Goal: Task Accomplishment & Management: Manage account settings

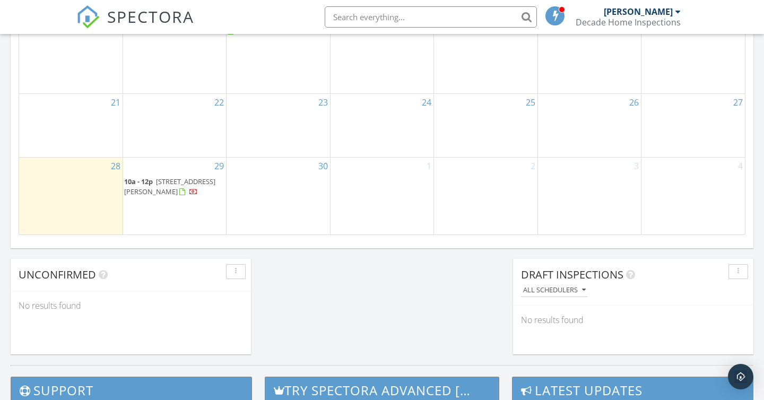
scroll to position [743, 0]
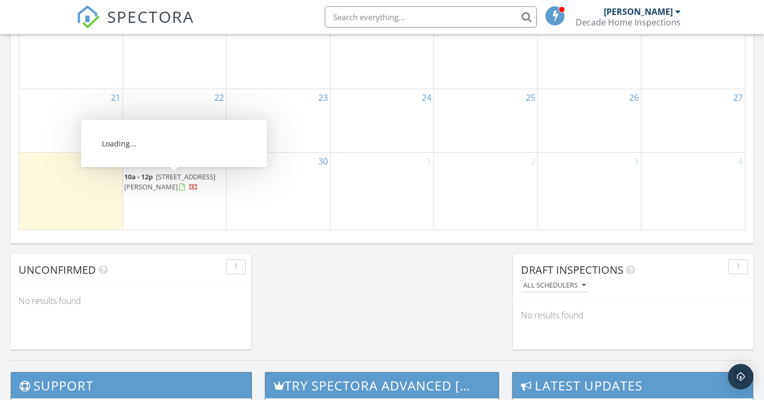
click at [178, 181] on span "95 Kimberley Ave, Toronto M4E 2Z4" at bounding box center [169, 182] width 91 height 20
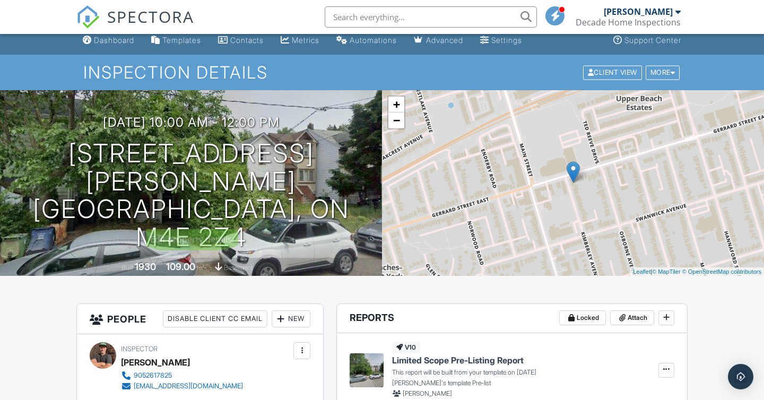
scroll to position [5, 0]
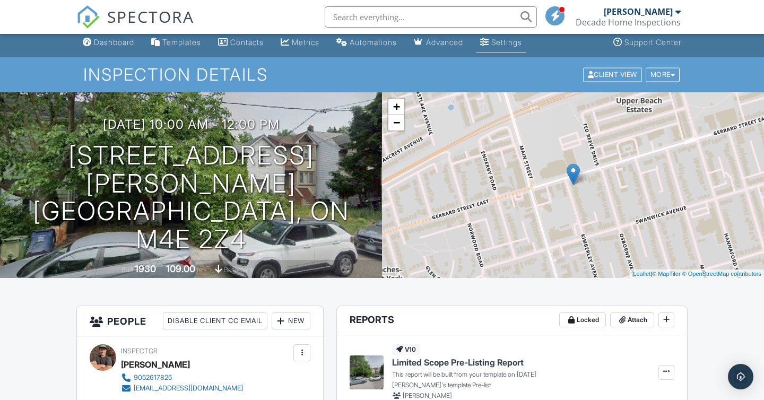
click at [510, 43] on div "Settings" at bounding box center [506, 42] width 31 height 9
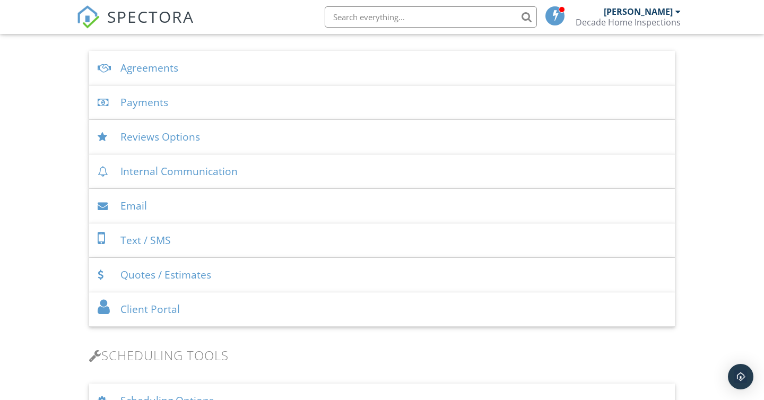
scroll to position [377, 0]
click at [251, 304] on div "Client Portal" at bounding box center [382, 308] width 586 height 34
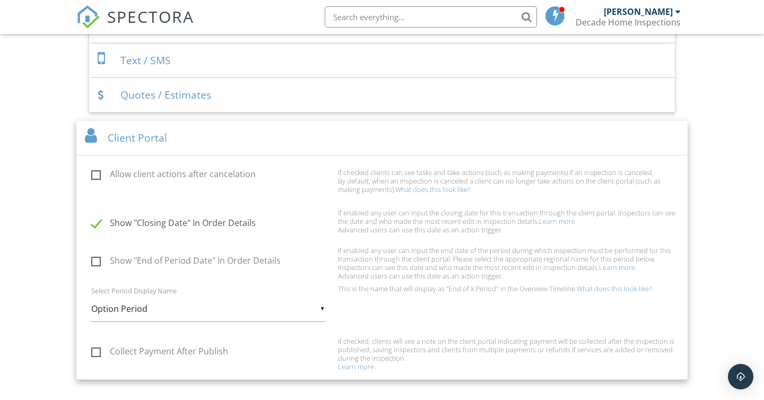
scroll to position [557, 0]
click at [186, 135] on div "Client Portal" at bounding box center [381, 136] width 611 height 34
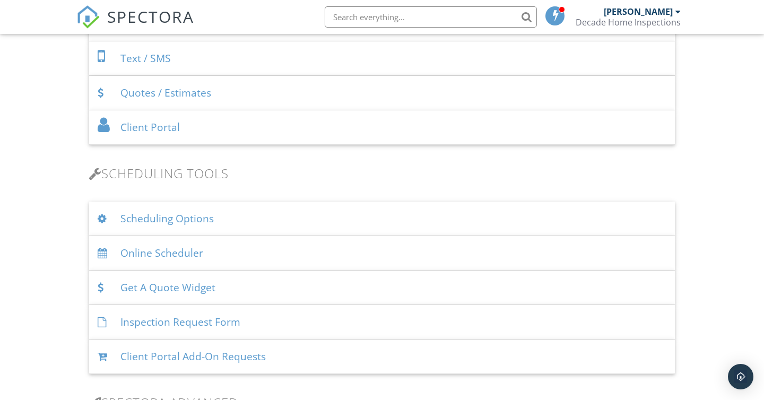
click at [195, 130] on div "Client Portal" at bounding box center [382, 127] width 586 height 34
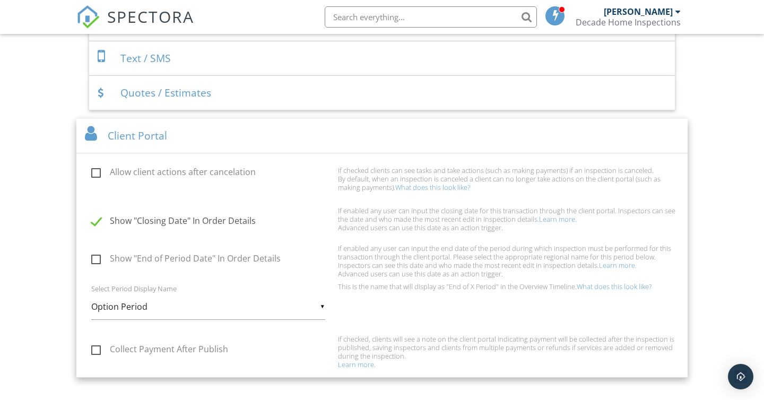
click at [195, 130] on div "Client Portal" at bounding box center [381, 136] width 611 height 34
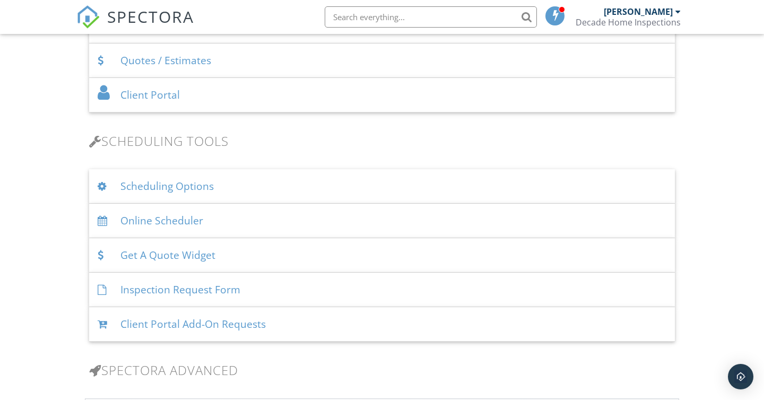
scroll to position [604, 0]
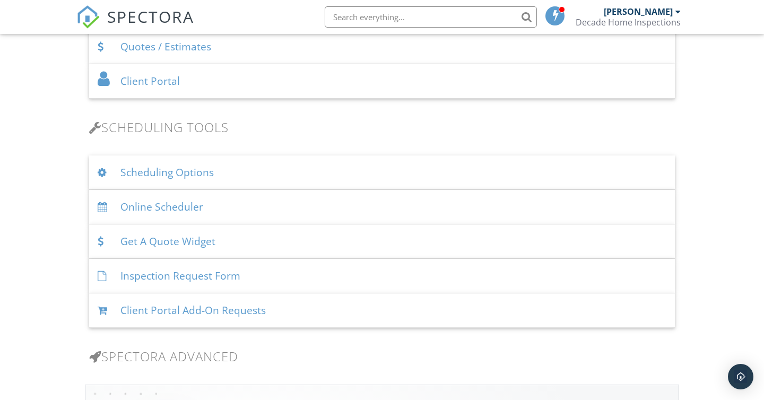
click at [225, 172] on div "Scheduling Options" at bounding box center [382, 172] width 586 height 34
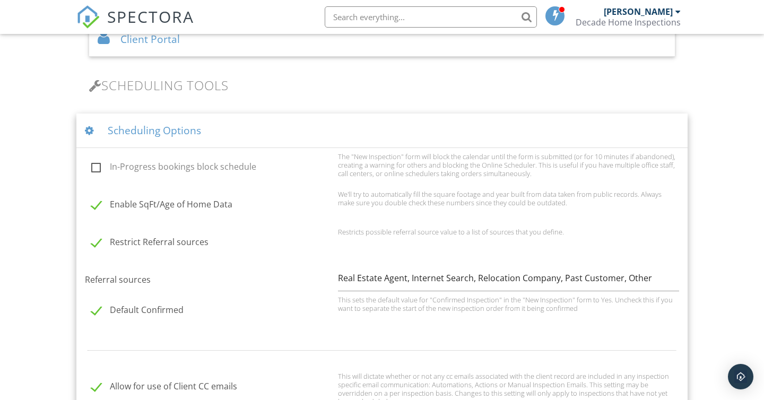
scroll to position [632, 0]
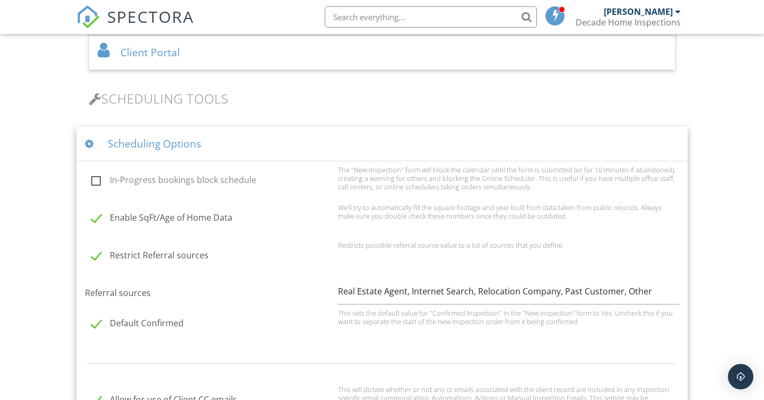
click at [303, 139] on div "Scheduling Options" at bounding box center [381, 144] width 611 height 34
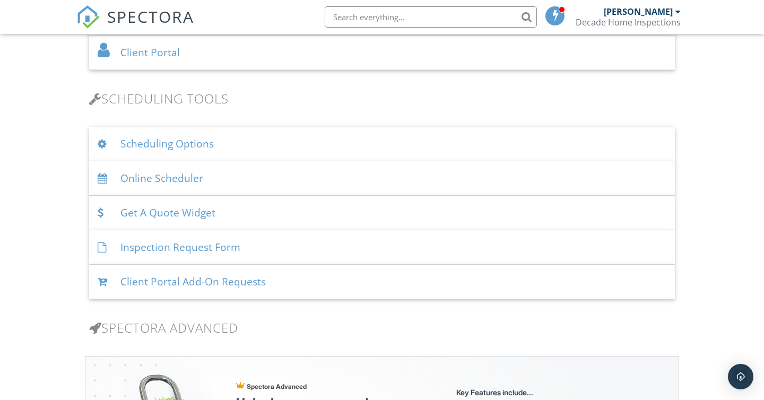
click at [291, 172] on div "Online Scheduler" at bounding box center [382, 178] width 586 height 34
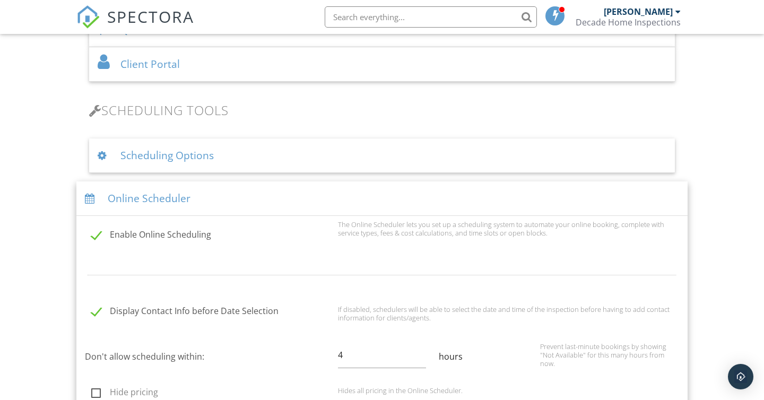
scroll to position [614, 0]
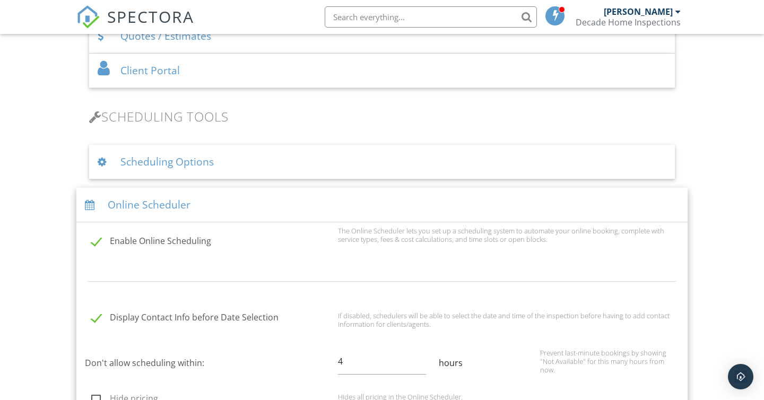
click at [257, 201] on div "Online Scheduler" at bounding box center [381, 205] width 611 height 34
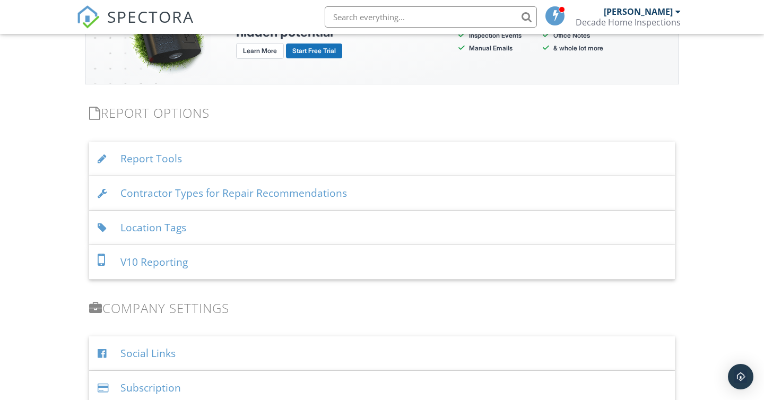
scroll to position [1022, 0]
click at [215, 155] on div "Report Tools" at bounding box center [382, 158] width 586 height 34
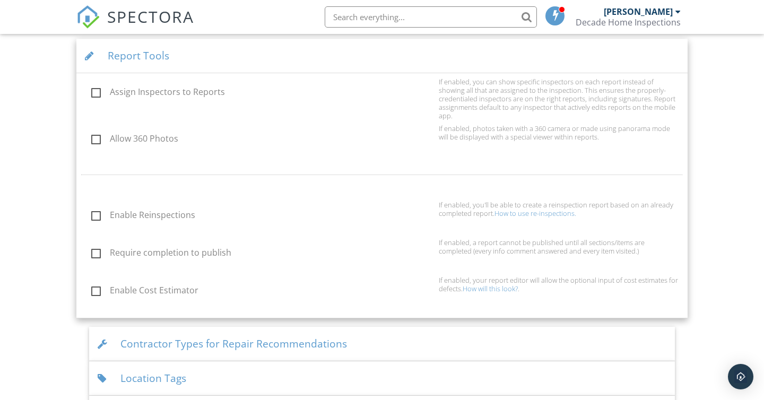
scroll to position [1127, 0]
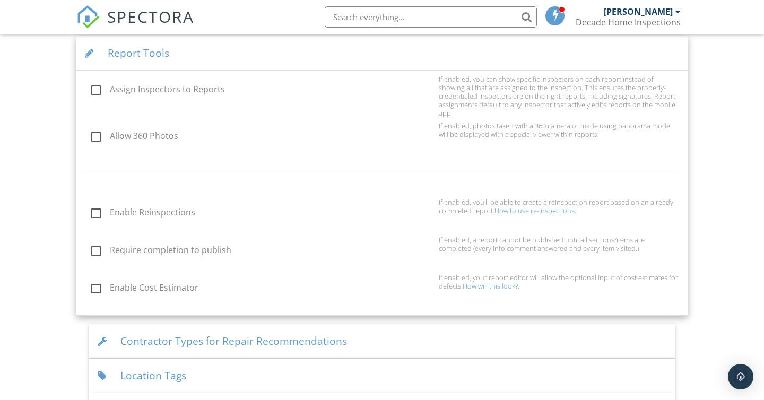
click at [479, 281] on link "How will this look?" at bounding box center [489, 286] width 55 height 10
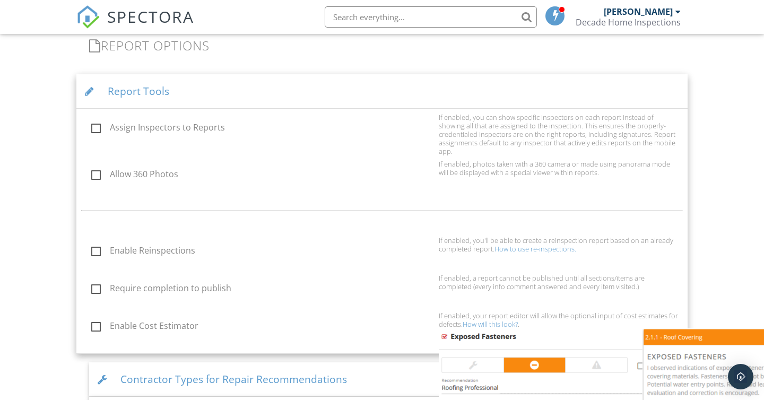
scroll to position [1090, 0]
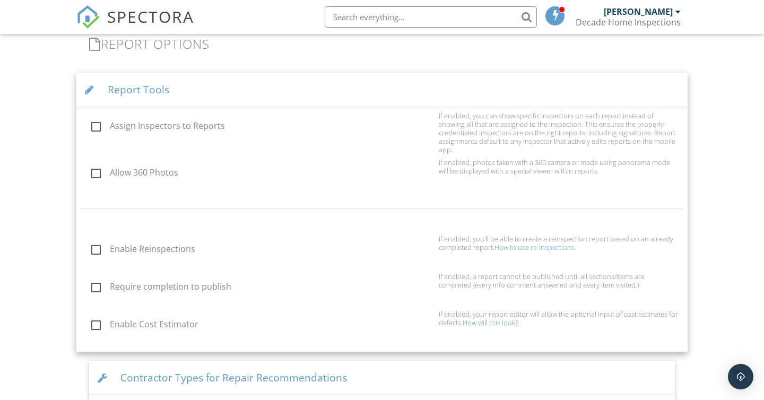
click at [97, 319] on label "Enable Cost Estimator" at bounding box center [261, 325] width 341 height 13
click at [92, 322] on input "Enable Cost Estimator" at bounding box center [88, 325] width 7 height 7
checkbox input "true"
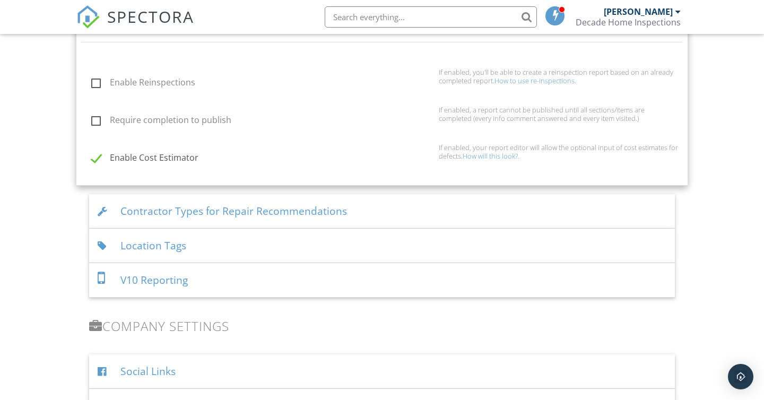
scroll to position [1264, 0]
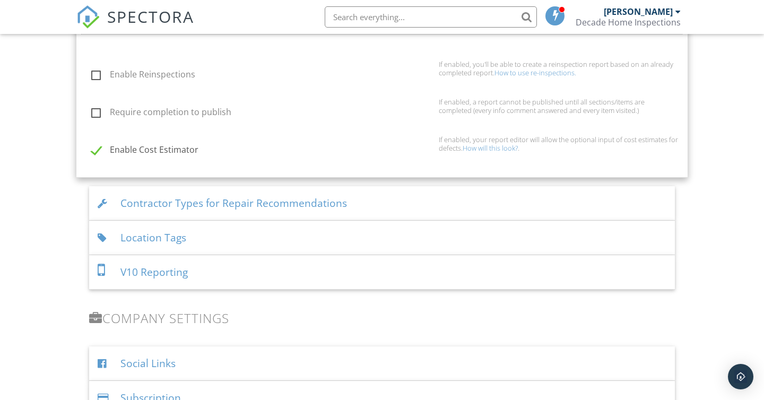
click at [385, 190] on div "Contractor Types for Repair Recommendations" at bounding box center [382, 203] width 586 height 34
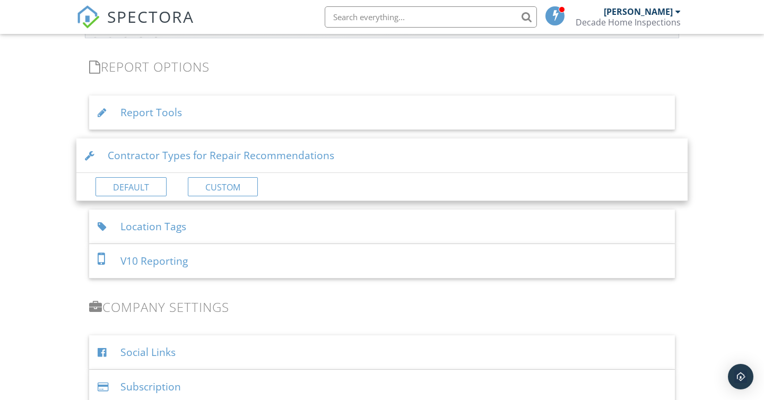
scroll to position [1050, 0]
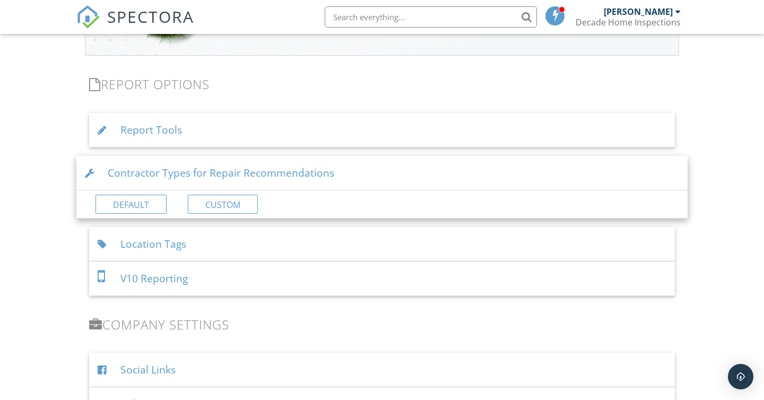
click at [386, 174] on div "Contractor Types for Repair Recommendations" at bounding box center [381, 173] width 611 height 34
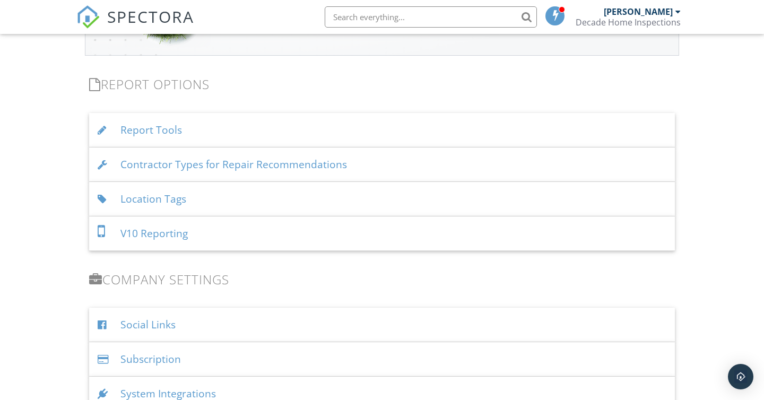
click at [367, 199] on div "Location Tags" at bounding box center [382, 199] width 586 height 34
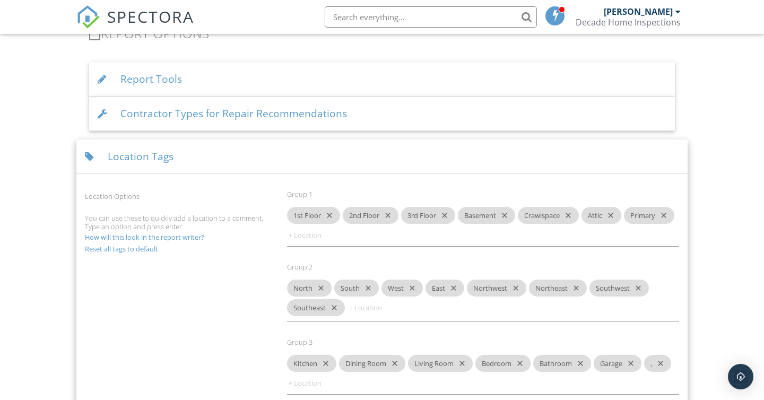
scroll to position [1101, 0]
click at [376, 160] on div "Location Tags" at bounding box center [381, 156] width 611 height 34
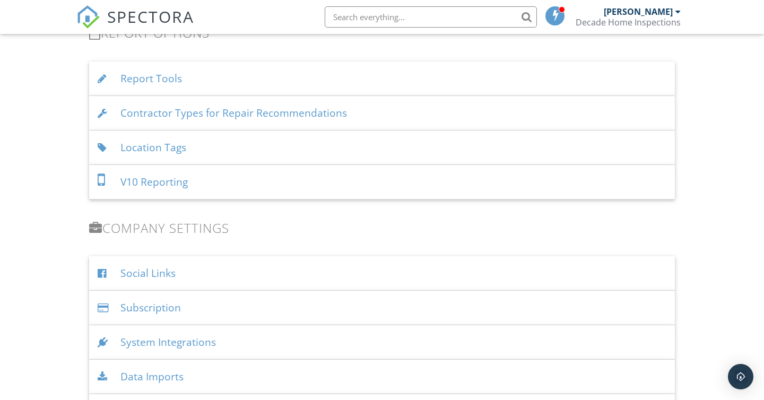
click at [365, 185] on div "V10 Reporting" at bounding box center [382, 182] width 586 height 34
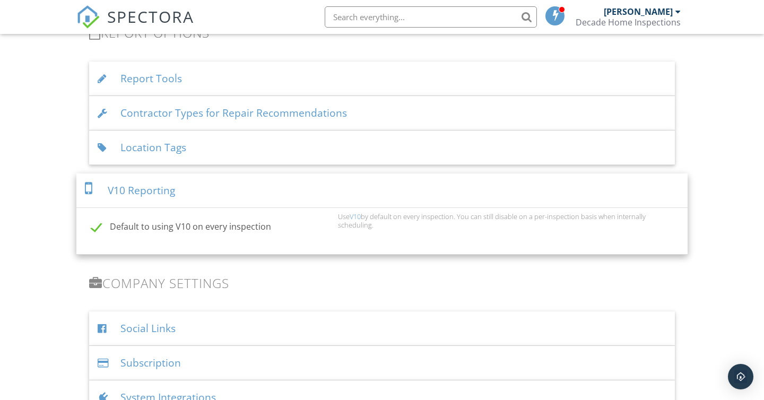
click at [365, 185] on div "V10 Reporting" at bounding box center [381, 190] width 611 height 34
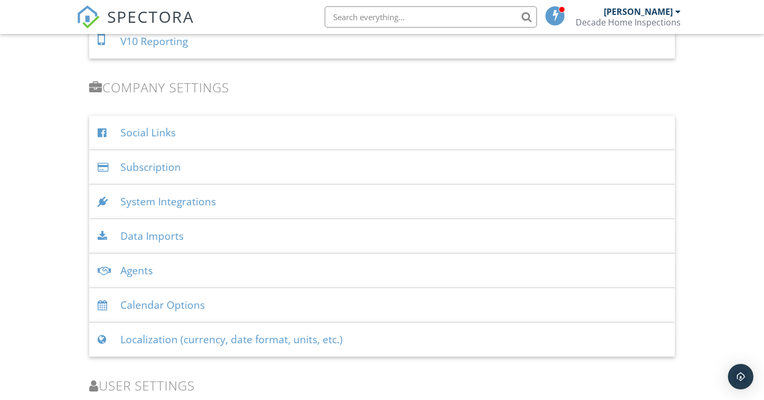
scroll to position [1243, 0]
click at [353, 137] on div "Social Links" at bounding box center [382, 131] width 586 height 34
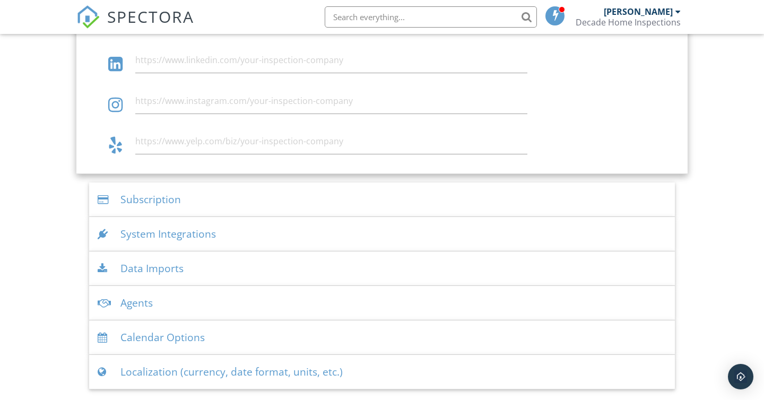
scroll to position [1520, 0]
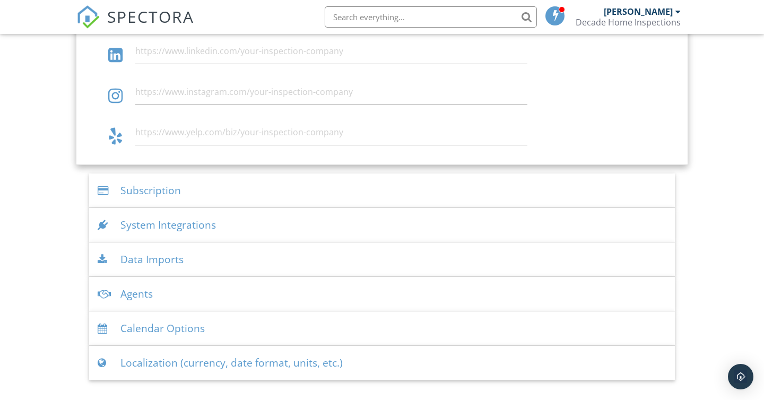
click at [246, 220] on div "System Integrations" at bounding box center [382, 225] width 586 height 34
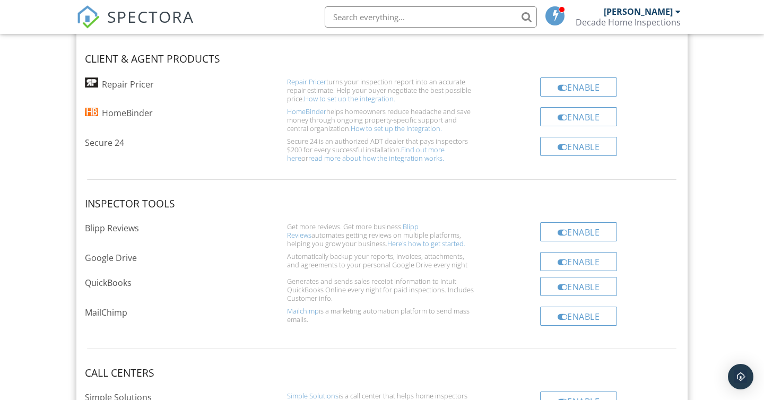
scroll to position [1432, 0]
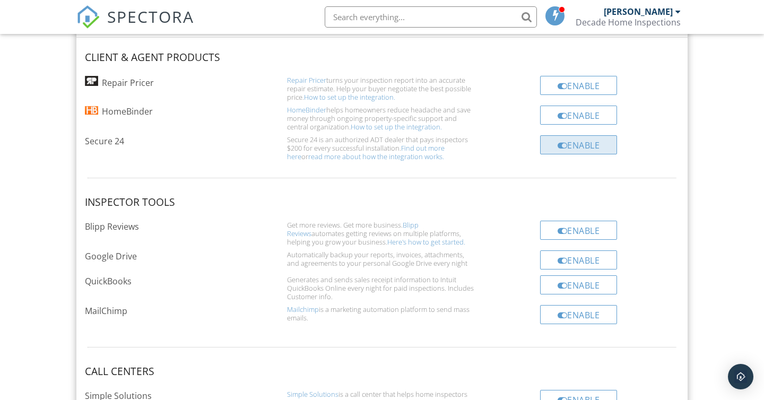
click at [564, 139] on div "Enable" at bounding box center [578, 144] width 77 height 19
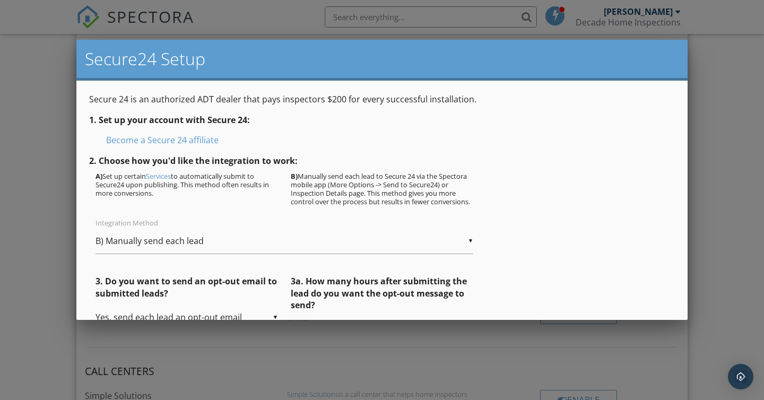
scroll to position [264, 0]
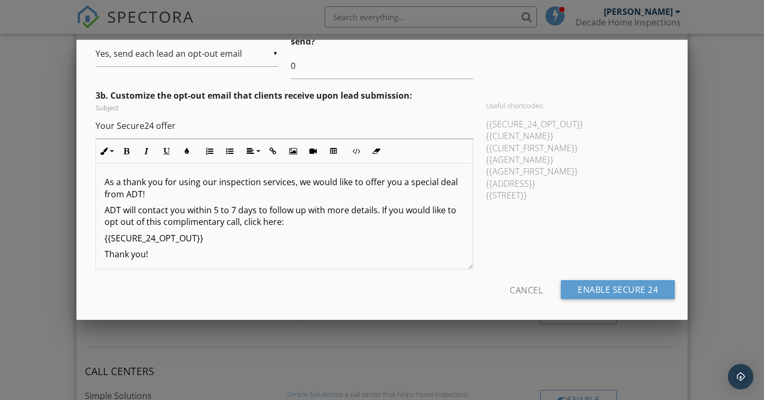
click at [529, 291] on div "Cancel" at bounding box center [526, 289] width 33 height 19
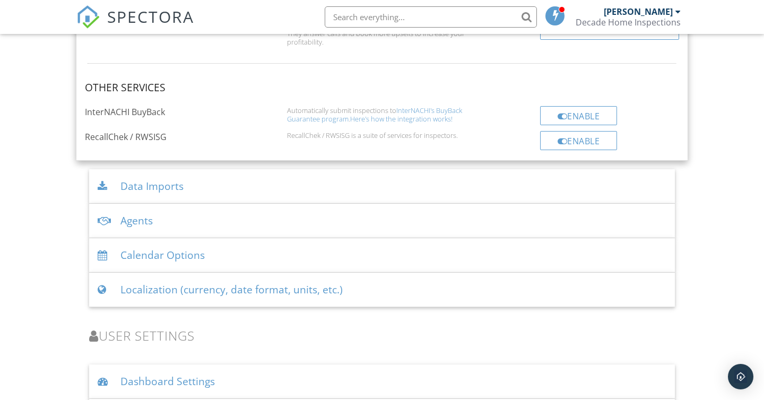
scroll to position [1877, 0]
click at [378, 189] on div "Data Imports" at bounding box center [382, 185] width 586 height 34
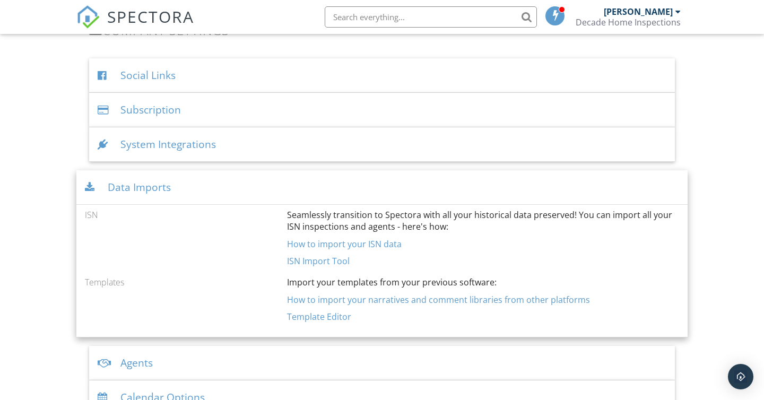
scroll to position [1300, 0]
click at [372, 187] on div "Data Imports" at bounding box center [381, 186] width 611 height 34
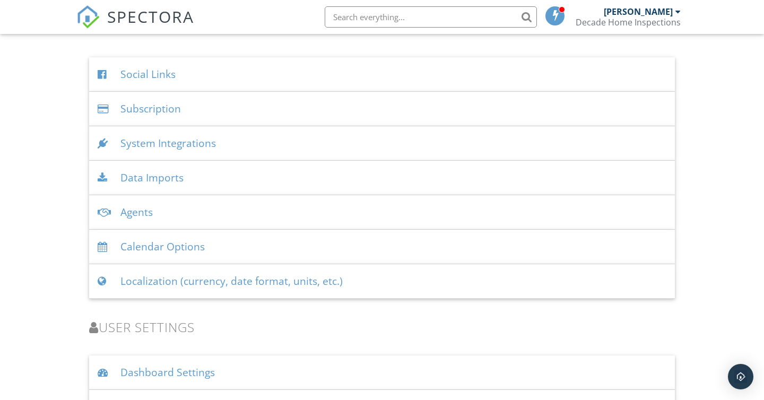
click at [357, 210] on div "Agents" at bounding box center [382, 212] width 586 height 34
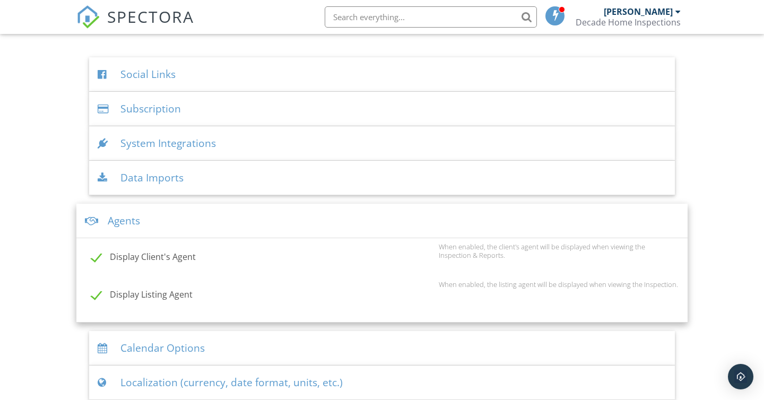
click at [352, 216] on div "Agents" at bounding box center [381, 221] width 611 height 34
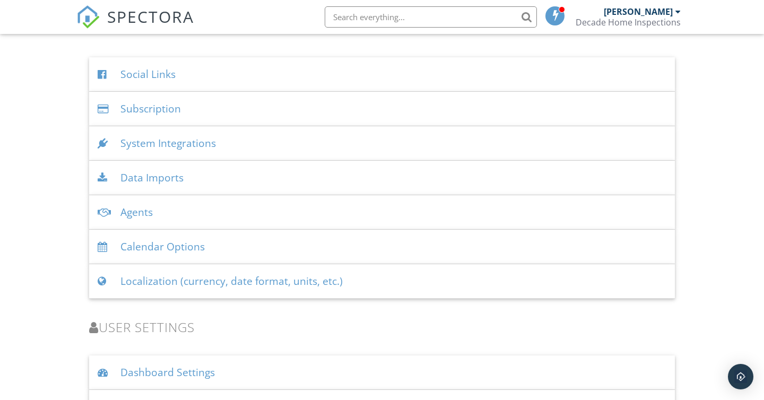
click at [357, 244] on div "Calendar Options" at bounding box center [382, 247] width 586 height 34
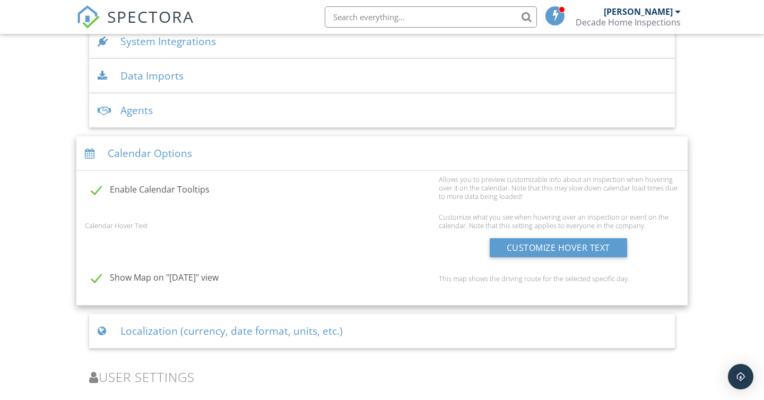
scroll to position [1400, 0]
click at [355, 157] on div "Calendar Options" at bounding box center [381, 155] width 611 height 34
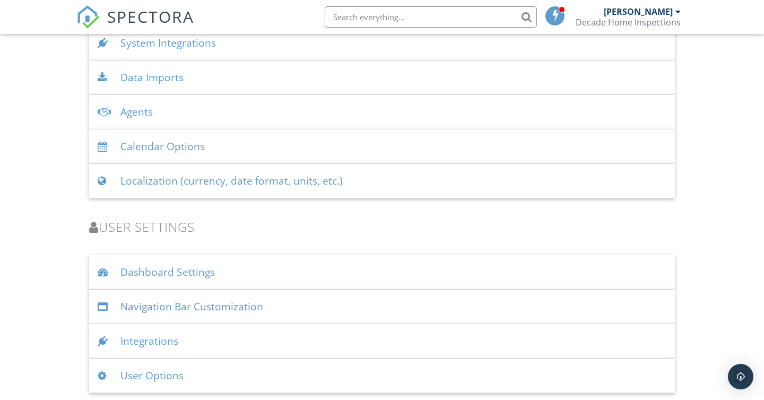
click at [373, 180] on div "Localization (currency, date format, units, etc.)" at bounding box center [382, 181] width 586 height 34
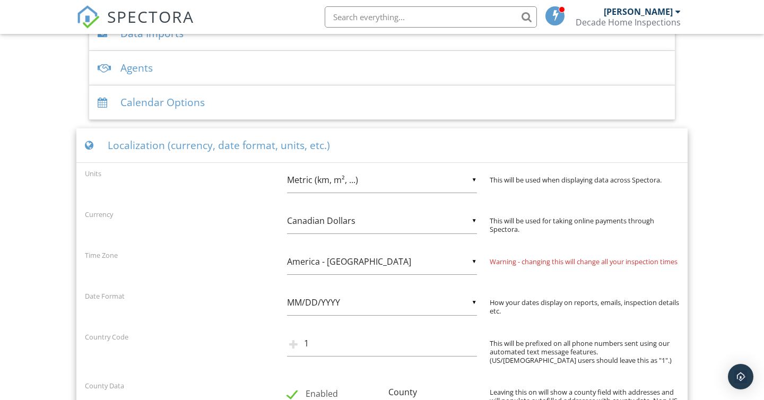
scroll to position [1446, 0]
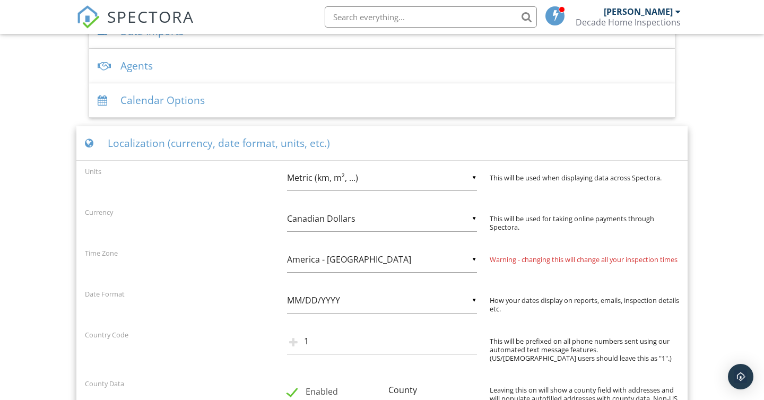
click at [471, 257] on div "▼ America - Los Angeles America - Los Angeles America - Denver America - Chicag…" at bounding box center [381, 260] width 189 height 26
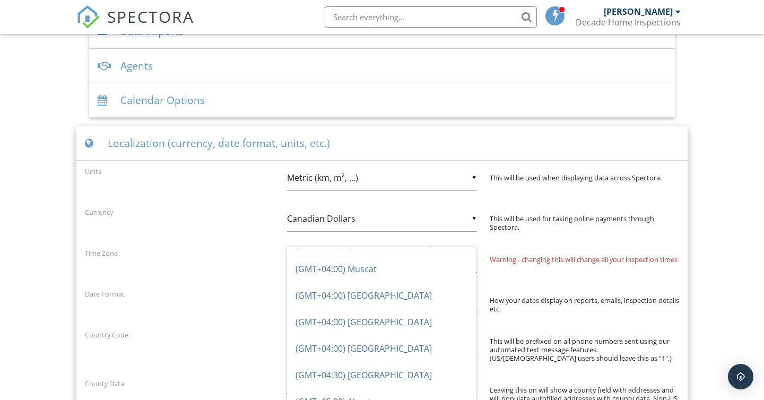
scroll to position [2578, 0]
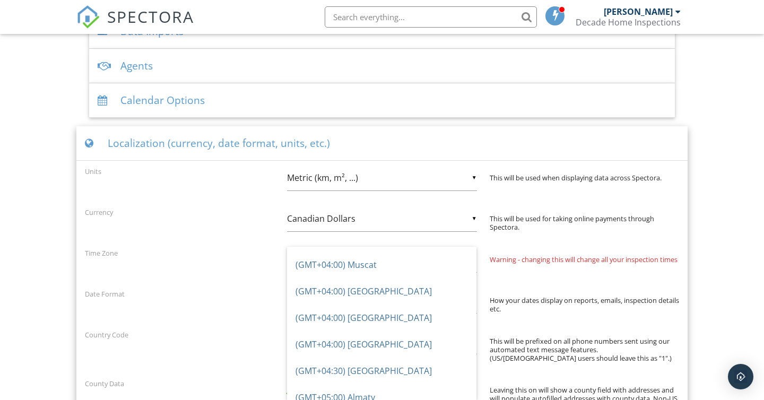
click at [473, 144] on div "Localization (currency, date format, units, etc.)" at bounding box center [381, 143] width 611 height 34
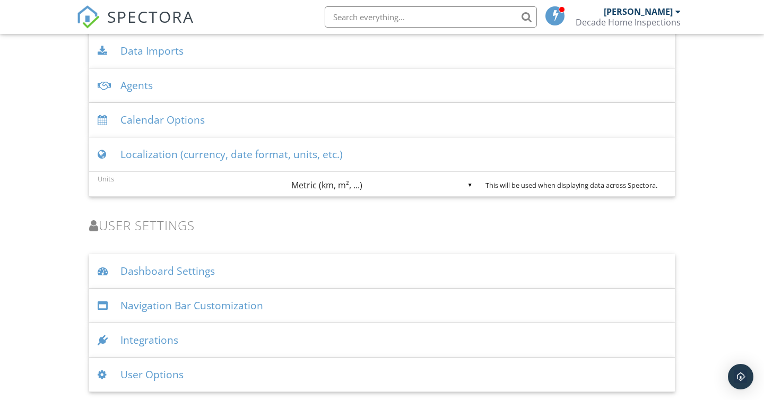
scroll to position [1402, 0]
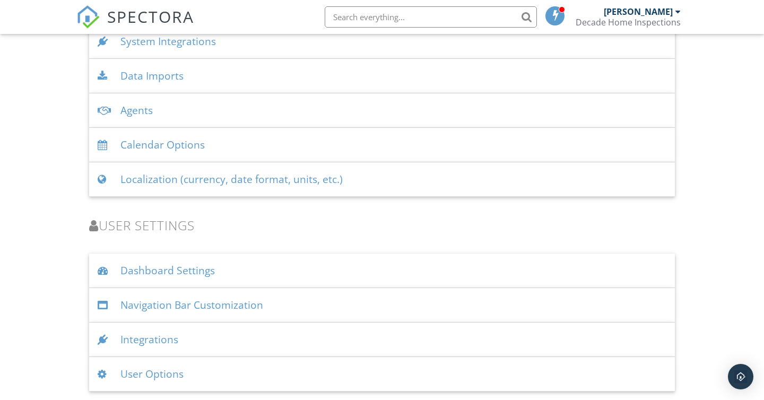
click at [464, 180] on div "Localization (currency, date format, units, etc.)" at bounding box center [382, 179] width 586 height 34
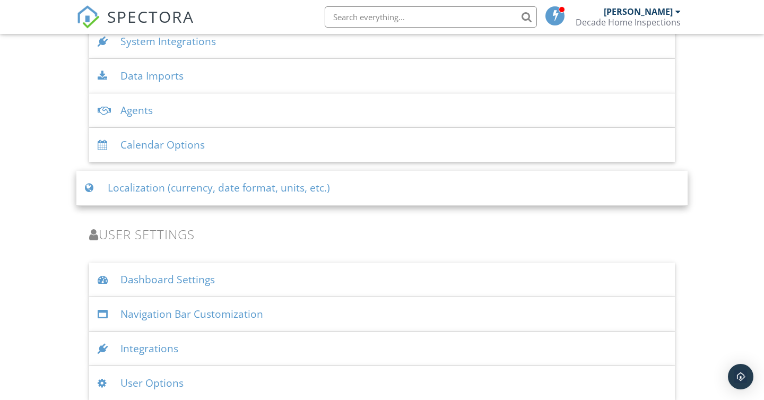
scroll to position [1446, 0]
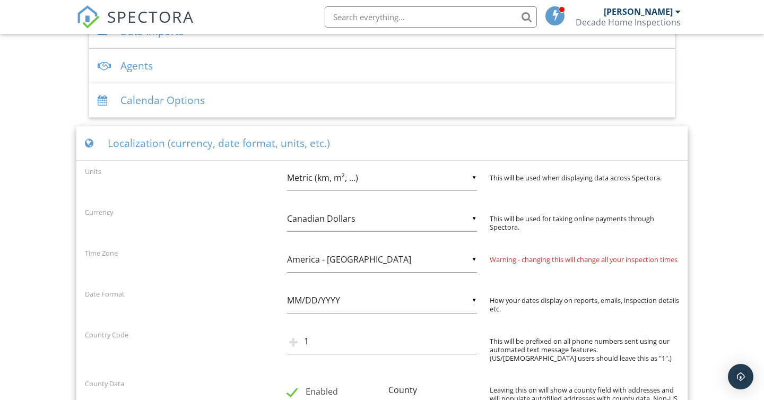
click at [466, 260] on div "▼ America - Los Angeles America - Los Angeles America - Denver America - Chicag…" at bounding box center [381, 260] width 189 height 26
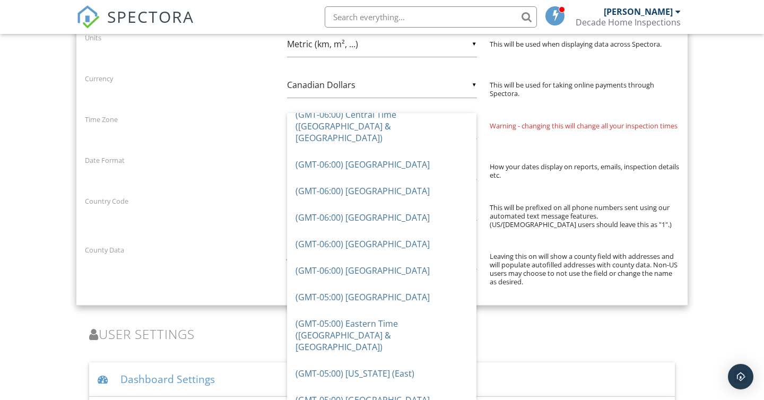
scroll to position [520, 0]
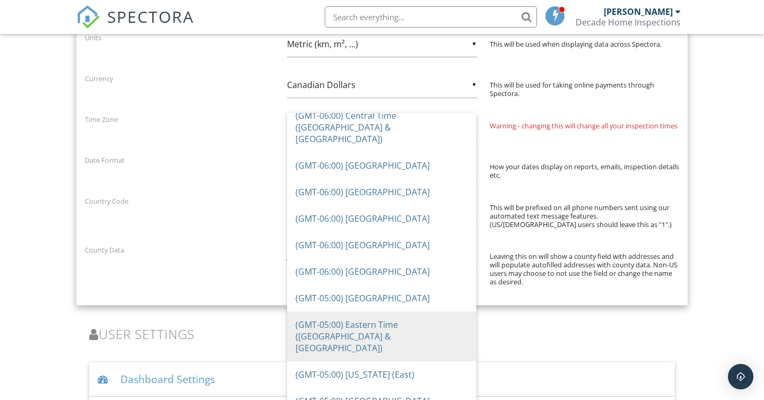
click at [388, 311] on span "(GMT-05:00) Eastern Time (US & Canada)" at bounding box center [381, 336] width 189 height 50
type input "(GMT-05:00) Eastern Time (US & Canada)"
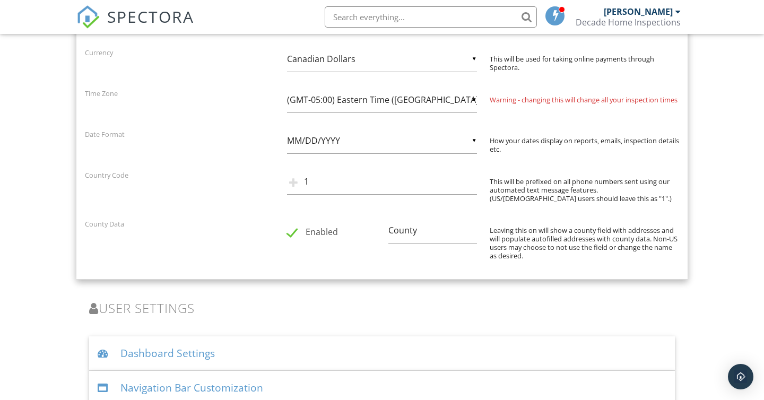
scroll to position [1609, 0]
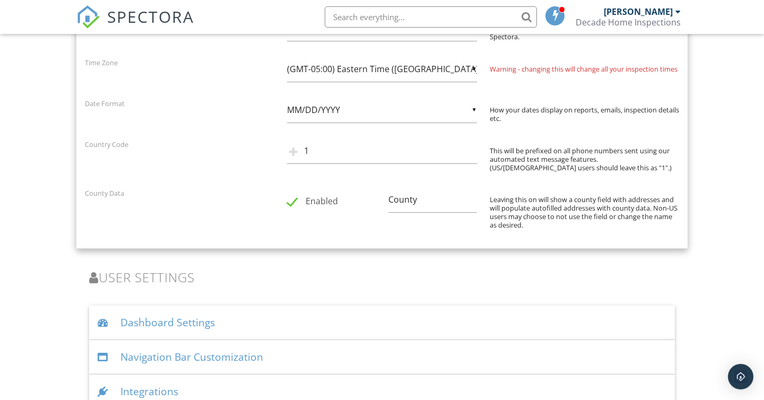
scroll to position [1689, 0]
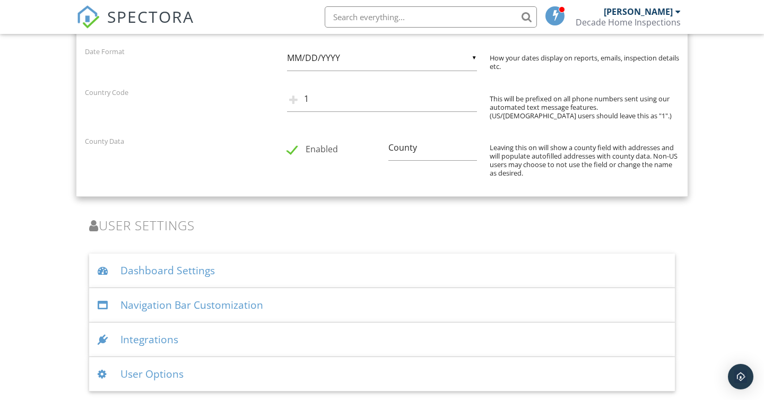
click at [382, 327] on div "Integrations" at bounding box center [382, 339] width 586 height 34
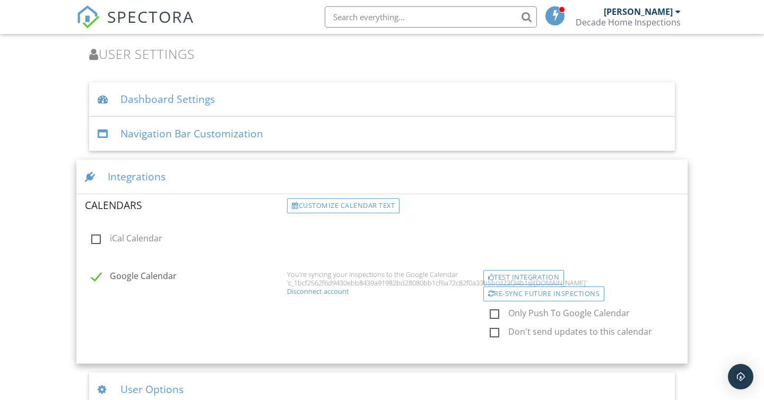
scroll to position [1874, 0]
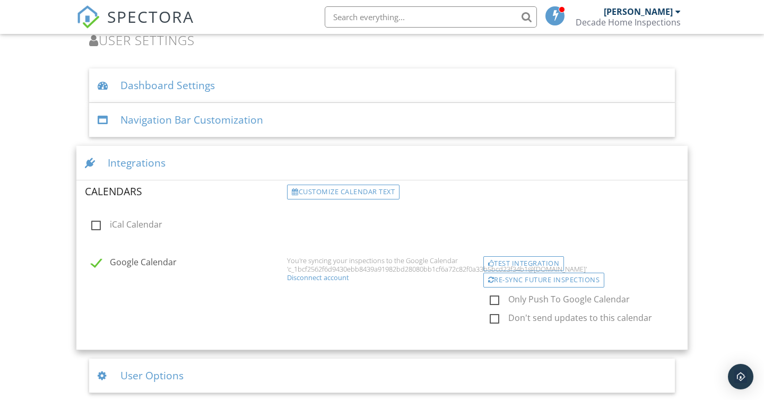
click at [415, 160] on div "Integrations" at bounding box center [381, 163] width 611 height 34
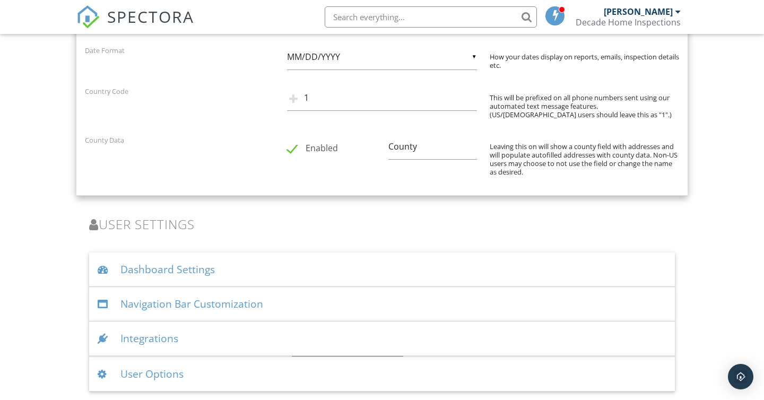
scroll to position [1689, 0]
click at [312, 378] on div "User Options" at bounding box center [382, 374] width 586 height 34
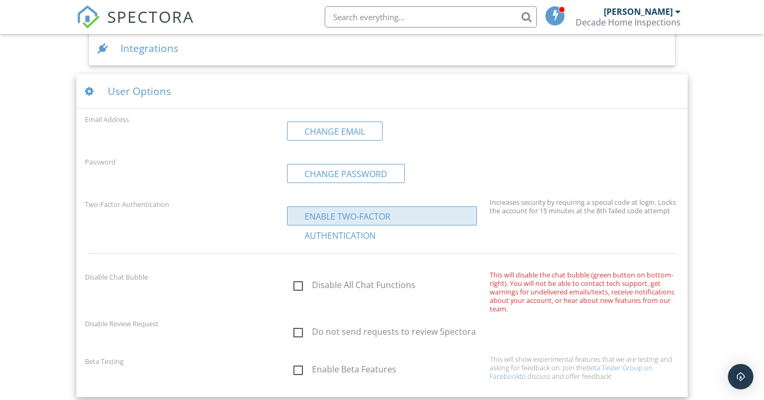
scroll to position [1985, 0]
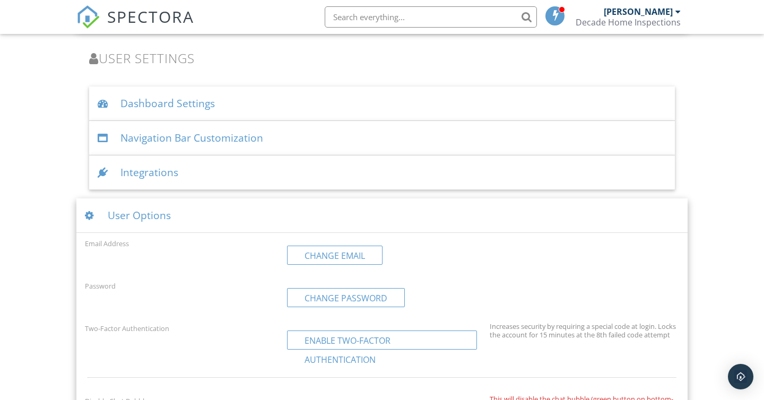
click at [408, 217] on div "User Options" at bounding box center [381, 215] width 611 height 34
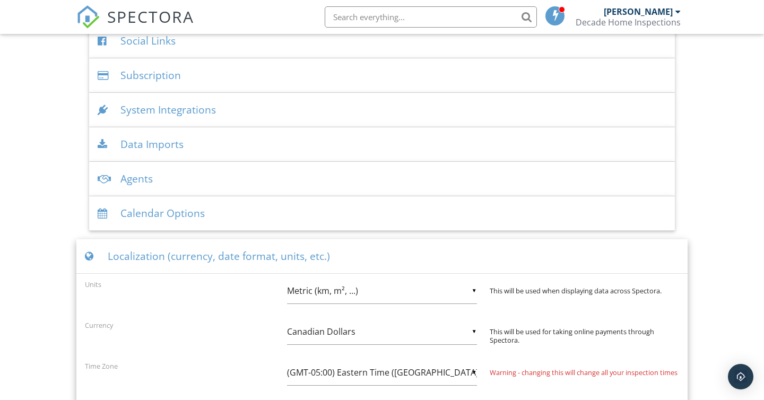
scroll to position [1309, 0]
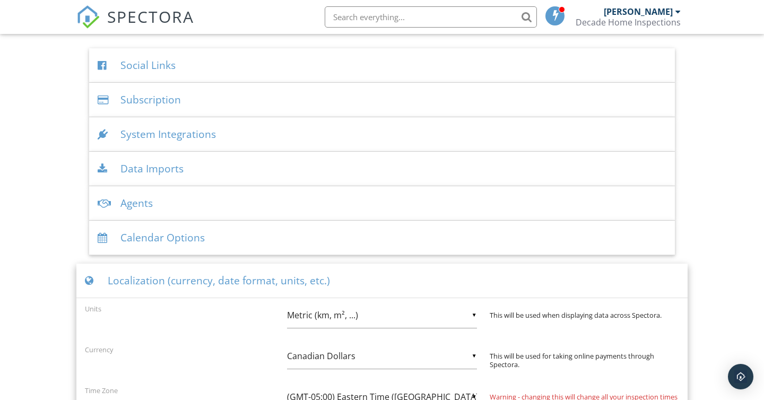
click at [363, 283] on div "Localization (currency, date format, units, etc.)" at bounding box center [381, 281] width 611 height 34
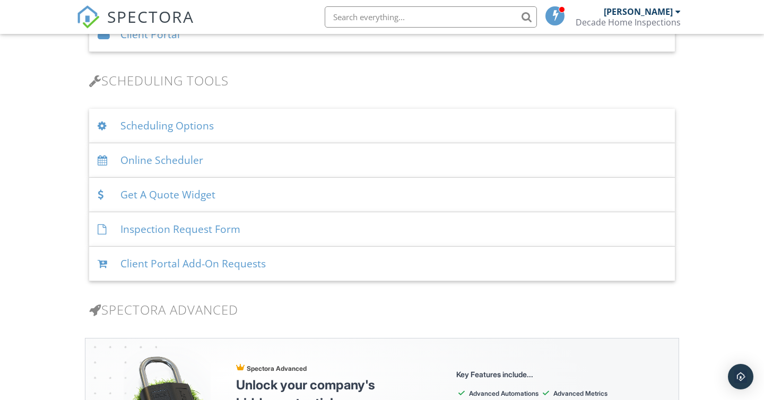
scroll to position [649, 0]
click at [269, 126] on div "Scheduling Options" at bounding box center [382, 127] width 586 height 34
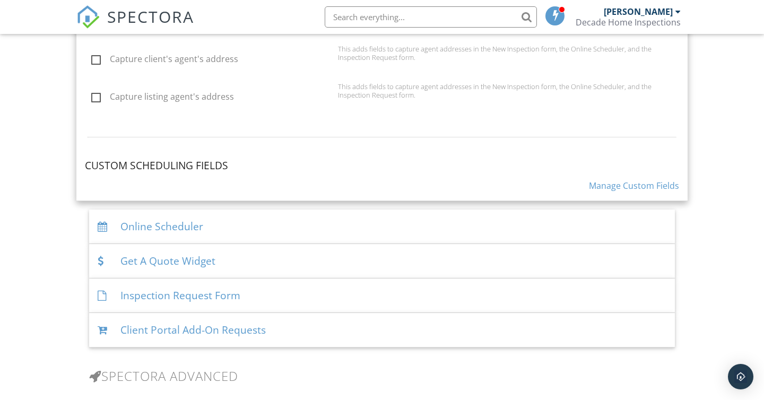
scroll to position [1042, 0]
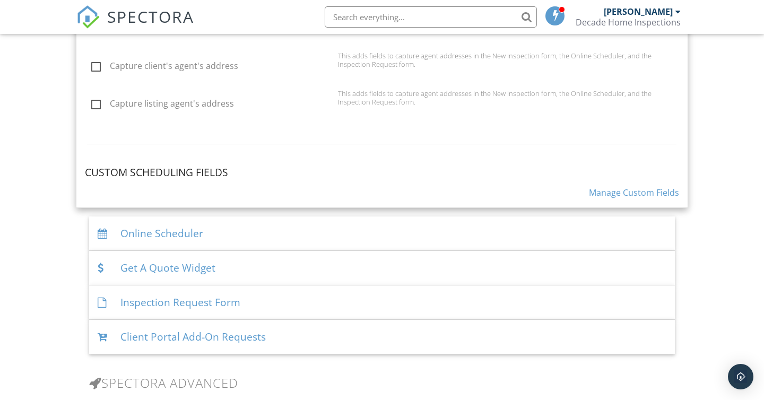
click at [614, 191] on link "Manage Custom Fields" at bounding box center [634, 193] width 90 height 12
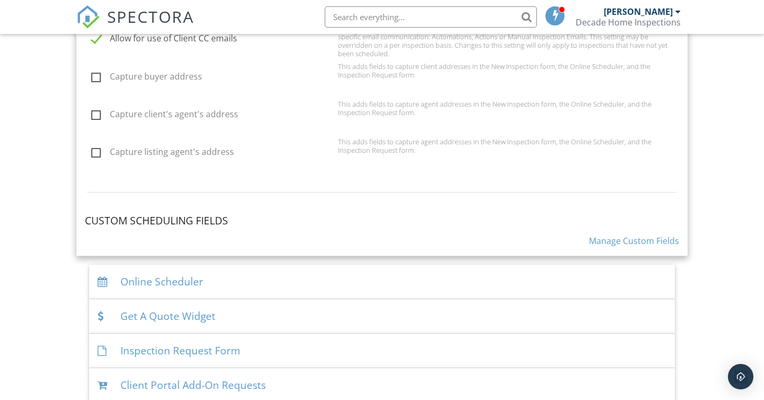
scroll to position [1006, 0]
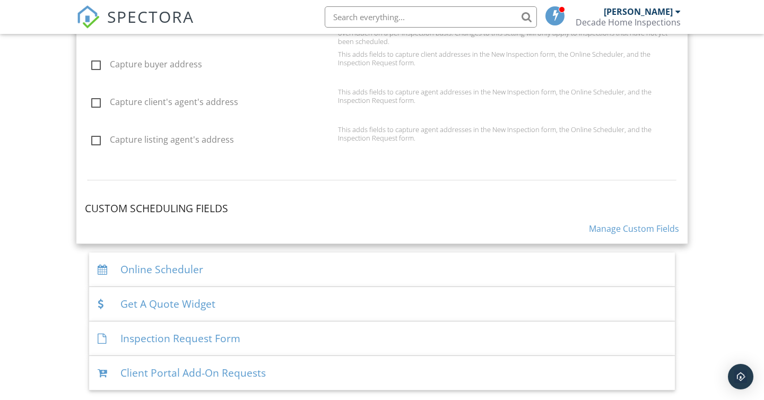
click at [270, 262] on div "Online Scheduler" at bounding box center [382, 269] width 586 height 34
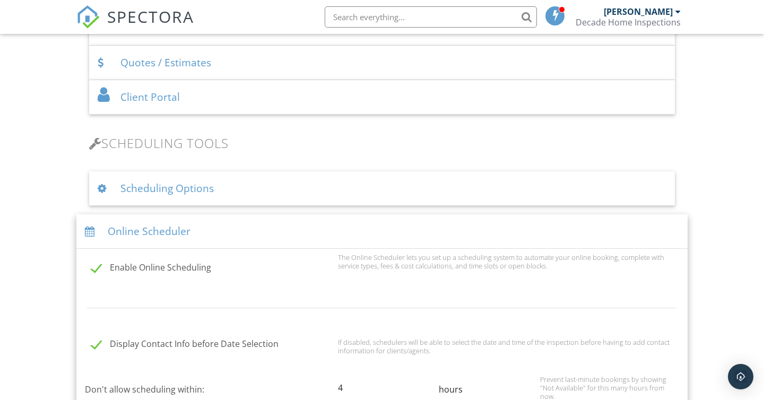
scroll to position [580, 0]
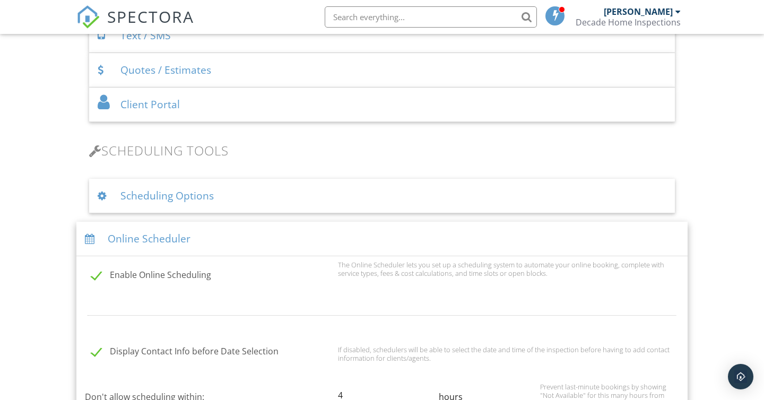
click at [276, 244] on div "Online Scheduler" at bounding box center [381, 239] width 611 height 34
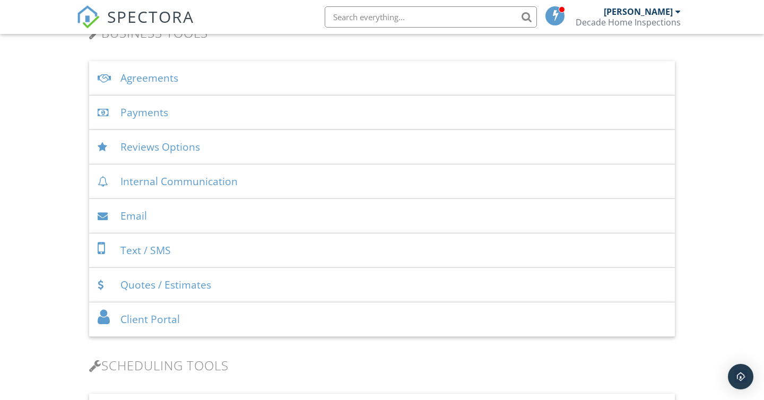
scroll to position [365, 0]
click at [284, 288] on div "Quotes / Estimates" at bounding box center [382, 285] width 586 height 34
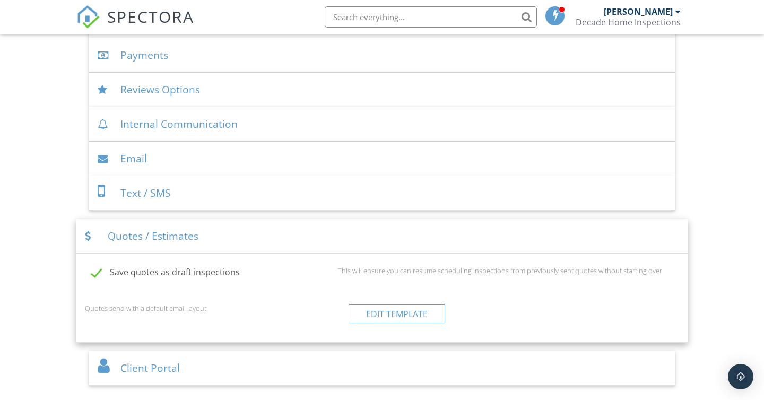
scroll to position [423, 0]
click at [288, 232] on div "Quotes / Estimates" at bounding box center [381, 236] width 611 height 34
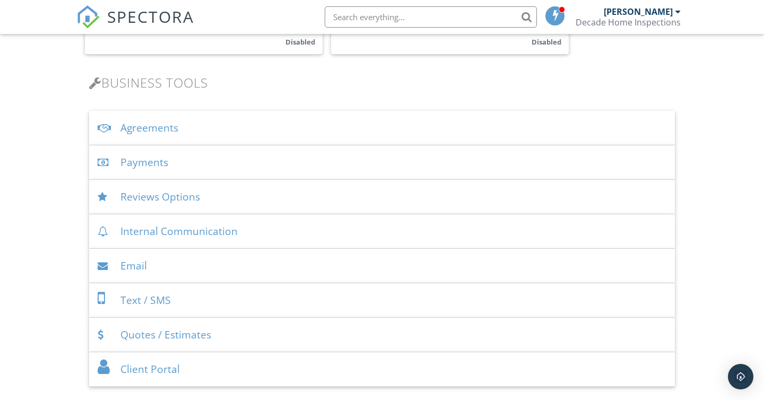
scroll to position [314, 0]
click at [284, 232] on div "Internal Communication" at bounding box center [382, 233] width 586 height 34
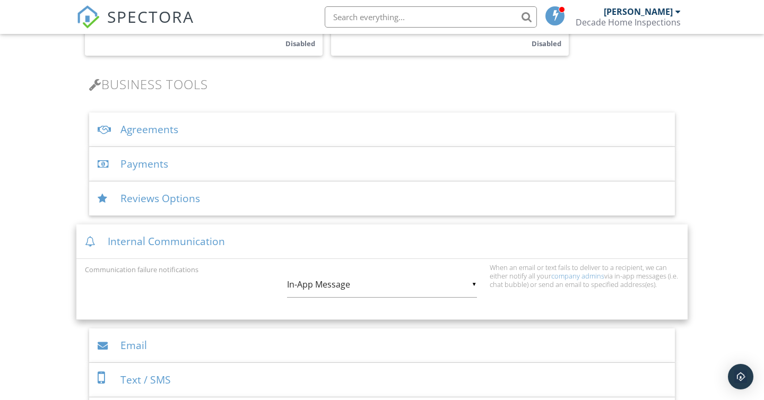
click at [284, 232] on div "Internal Communication" at bounding box center [381, 241] width 611 height 34
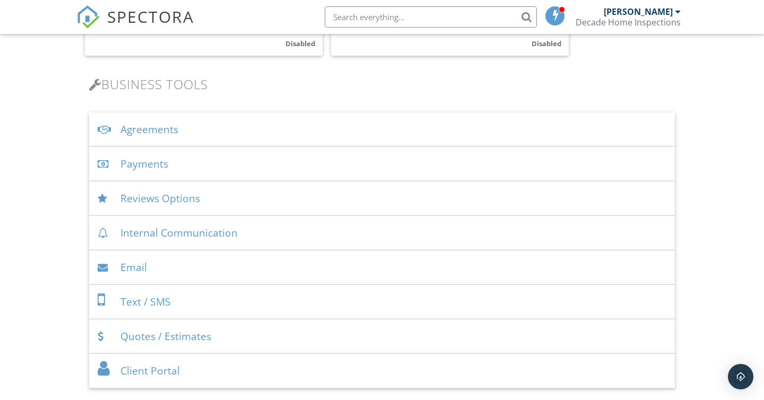
click at [283, 199] on div "Reviews Options" at bounding box center [382, 198] width 586 height 34
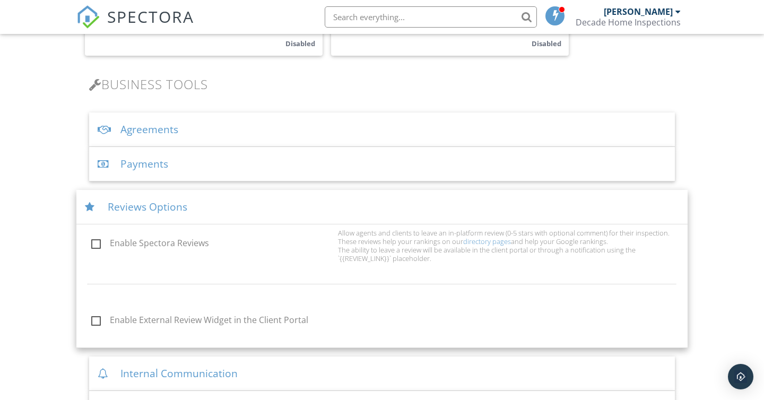
click at [93, 243] on label "Enable Spectora Reviews" at bounding box center [211, 244] width 240 height 13
click at [92, 243] on input "Enable Spectora Reviews" at bounding box center [88, 244] width 7 height 7
checkbox input "true"
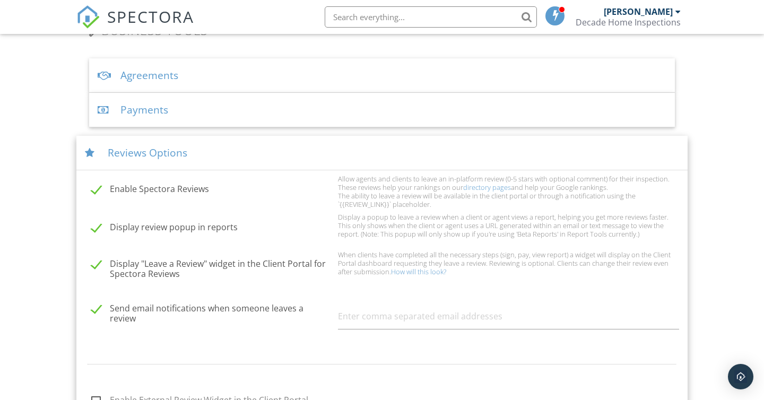
scroll to position [289, 0]
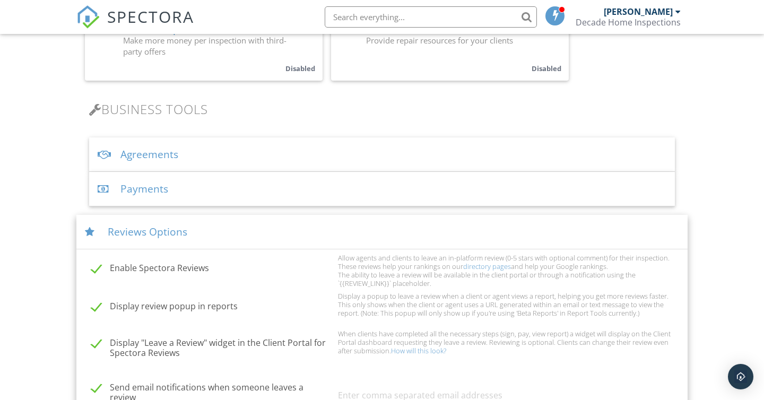
click at [260, 186] on div "Payments" at bounding box center [382, 189] width 586 height 34
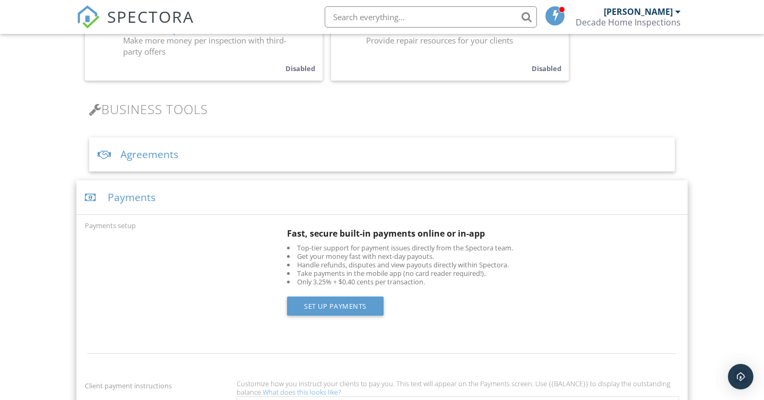
click at [254, 200] on div "Payments" at bounding box center [381, 197] width 611 height 34
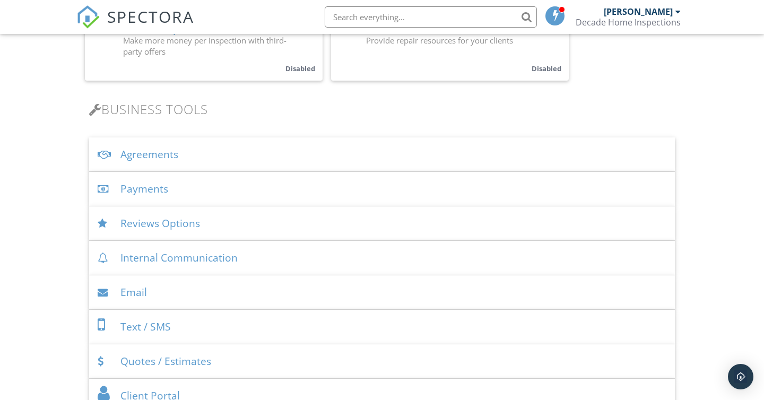
click at [252, 230] on div "Reviews Options" at bounding box center [382, 223] width 586 height 34
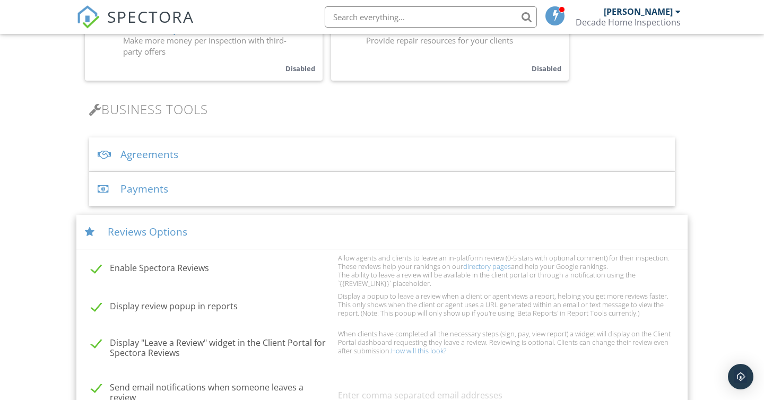
click at [252, 230] on div "Reviews Options" at bounding box center [381, 232] width 611 height 34
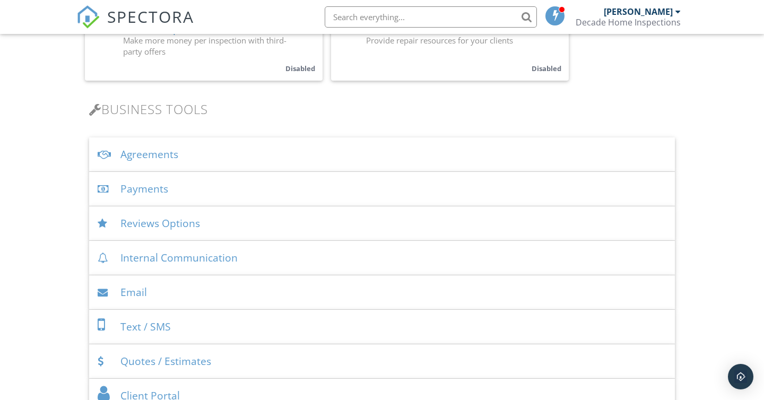
click at [252, 194] on div "Payments" at bounding box center [382, 189] width 586 height 34
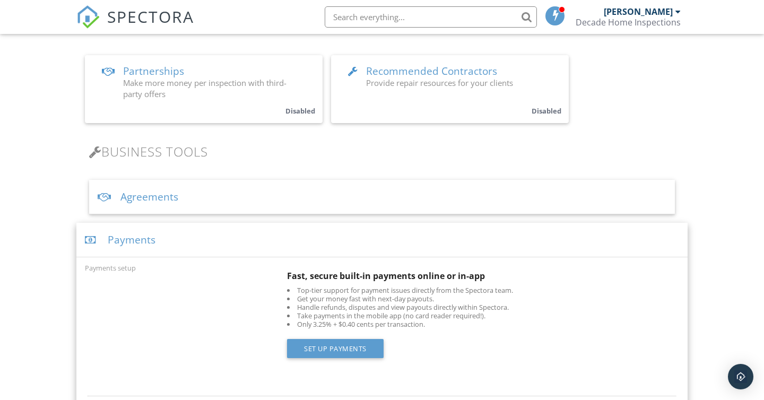
scroll to position [246, 0]
click at [237, 242] on div "Payments" at bounding box center [381, 240] width 611 height 34
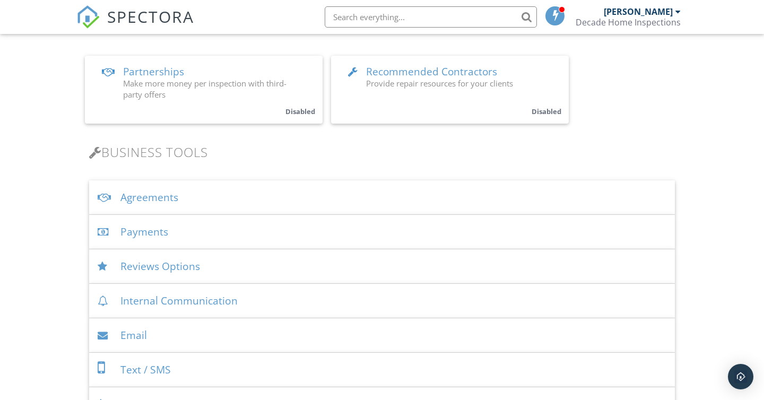
click at [235, 190] on div "Agreements" at bounding box center [382, 197] width 586 height 34
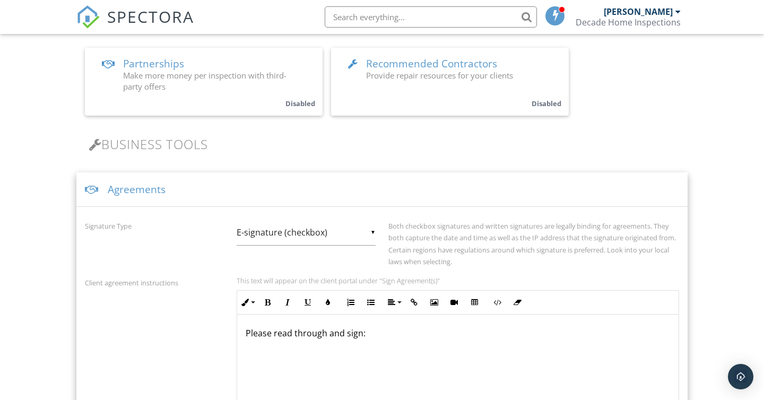
scroll to position [230, 0]
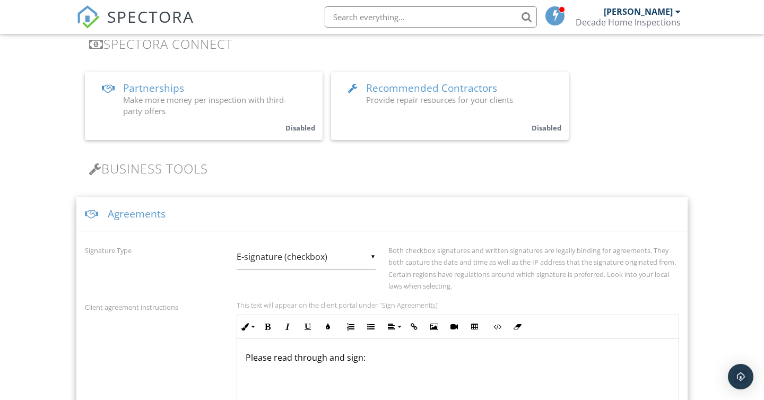
click at [228, 211] on div "Agreements" at bounding box center [381, 214] width 611 height 34
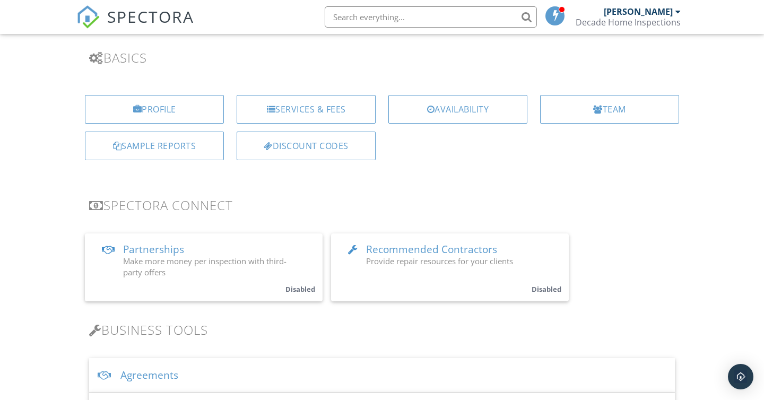
scroll to position [67, 0]
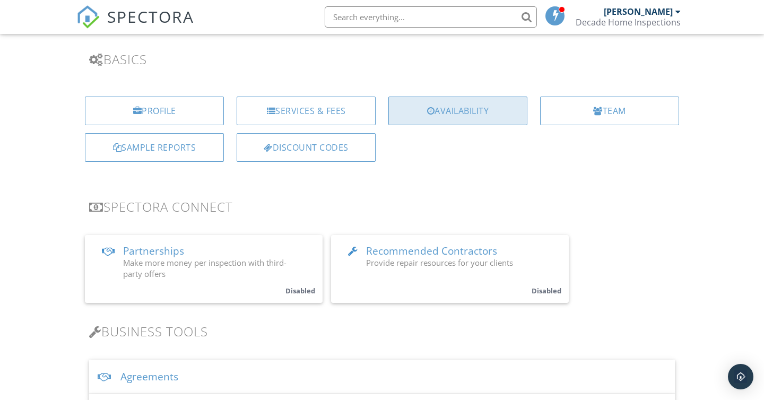
click at [421, 107] on div "Availability" at bounding box center [457, 111] width 139 height 29
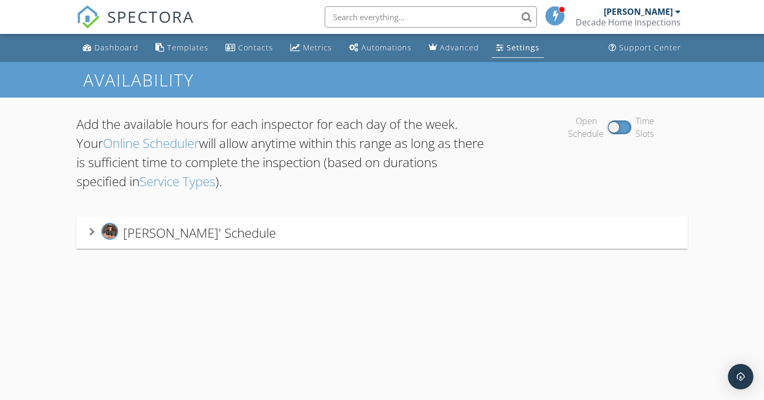
click at [296, 222] on div "Nick Phillips' Schedule" at bounding box center [381, 232] width 611 height 32
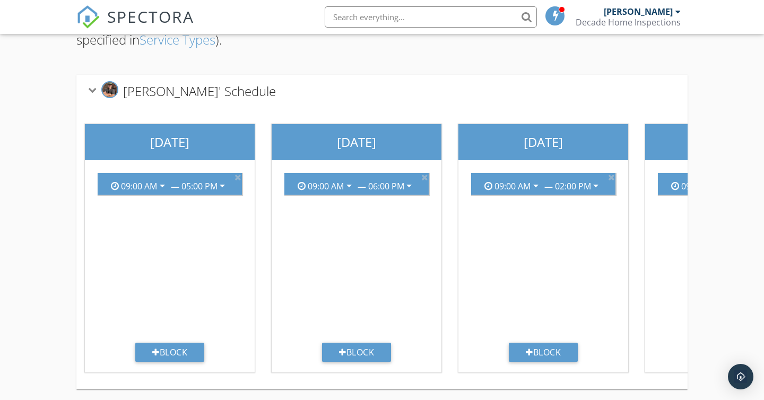
scroll to position [148, 0]
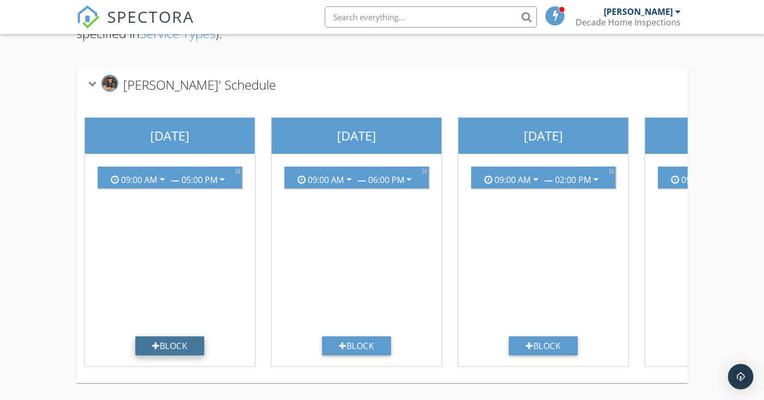
click at [183, 347] on div "Block" at bounding box center [169, 345] width 69 height 19
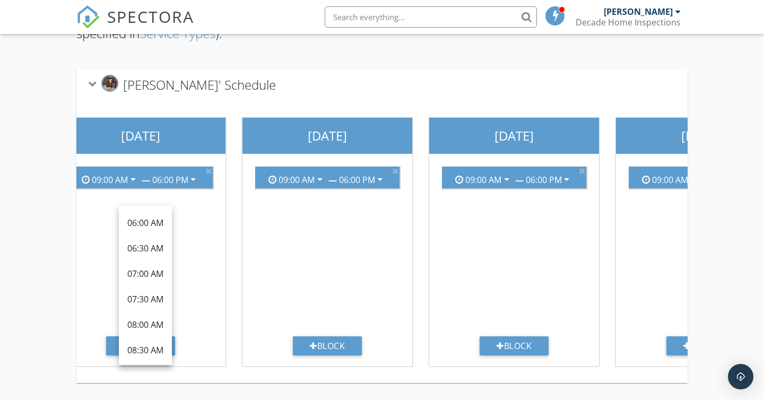
scroll to position [0, 696]
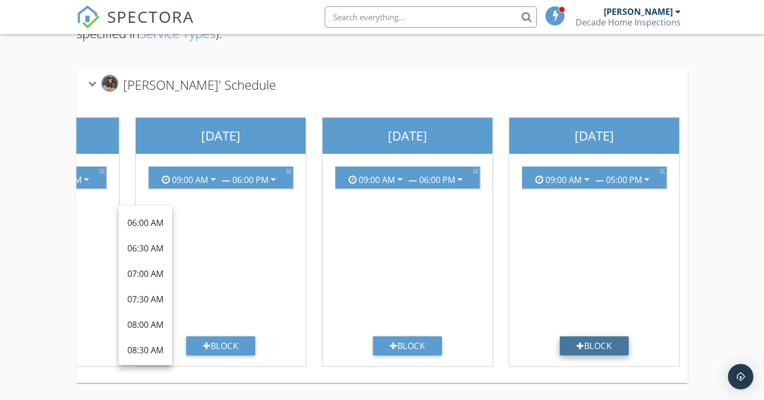
click at [587, 342] on div "Block" at bounding box center [594, 345] width 69 height 19
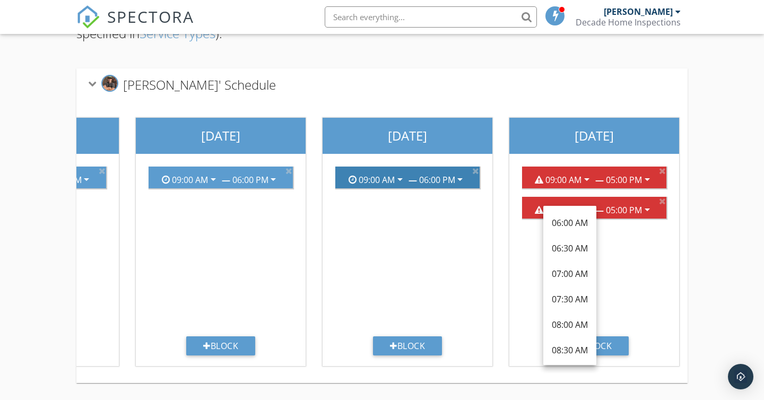
click at [462, 182] on icon "arrow_drop_down" at bounding box center [459, 179] width 13 height 13
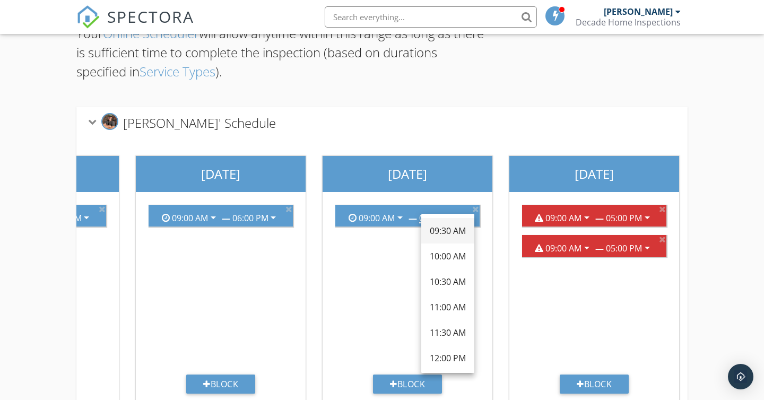
scroll to position [109, 0]
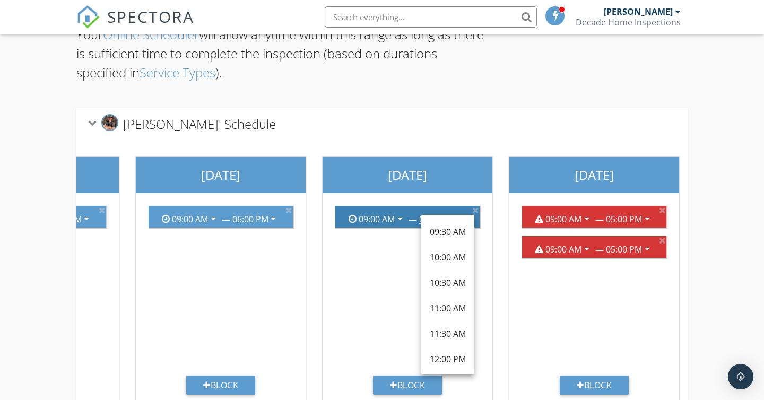
click at [377, 219] on div "09:00 AM" at bounding box center [377, 219] width 36 height 10
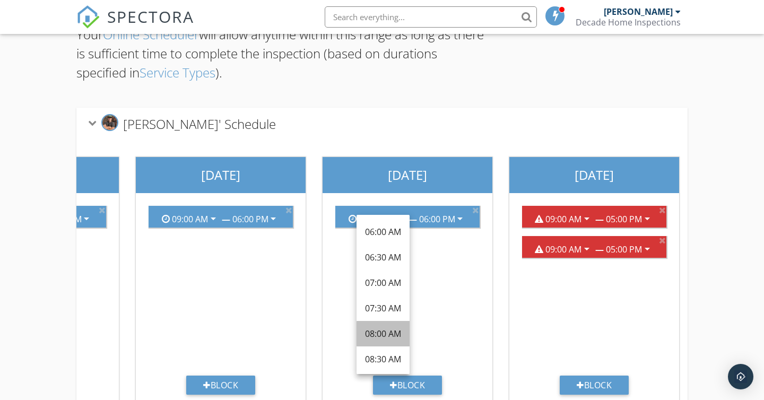
click at [387, 330] on div "08:00 AM" at bounding box center [383, 333] width 36 height 13
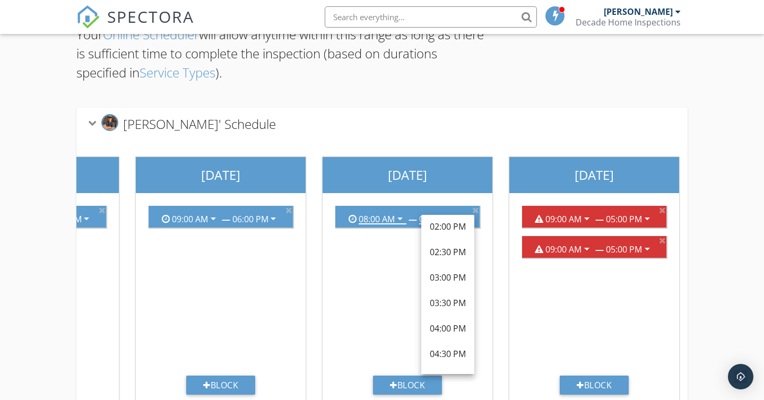
scroll to position [280, 0]
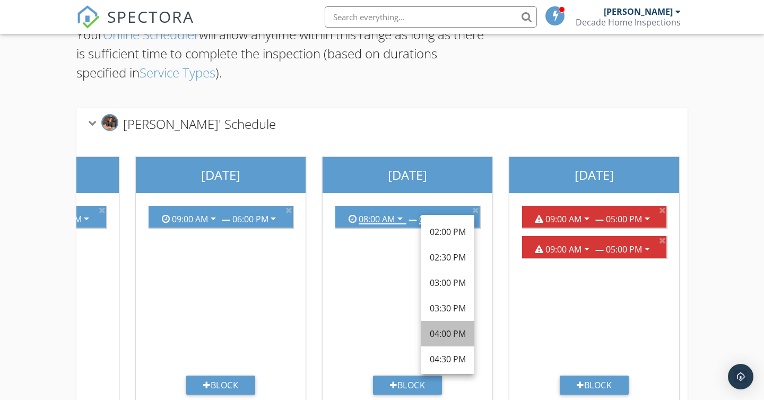
click at [448, 333] on div "04:00 PM" at bounding box center [448, 333] width 36 height 13
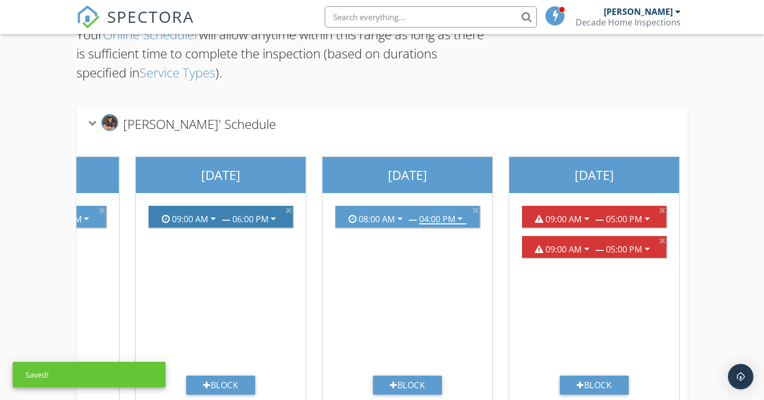
click at [254, 217] on div "06:00 PM" at bounding box center [250, 219] width 36 height 10
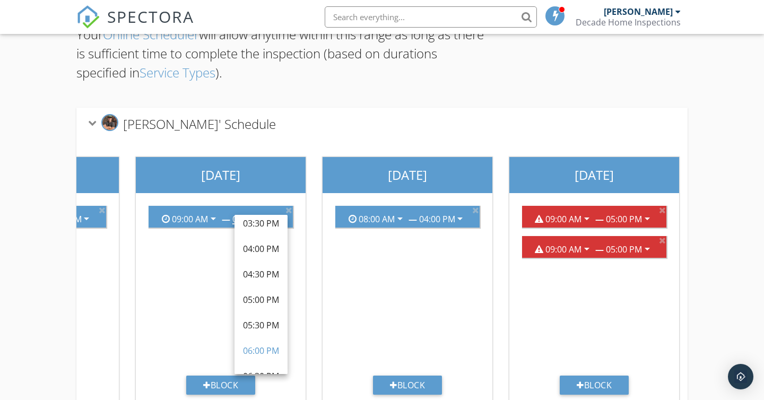
scroll to position [317, 0]
click at [263, 247] on div "04:00 PM" at bounding box center [261, 245] width 36 height 13
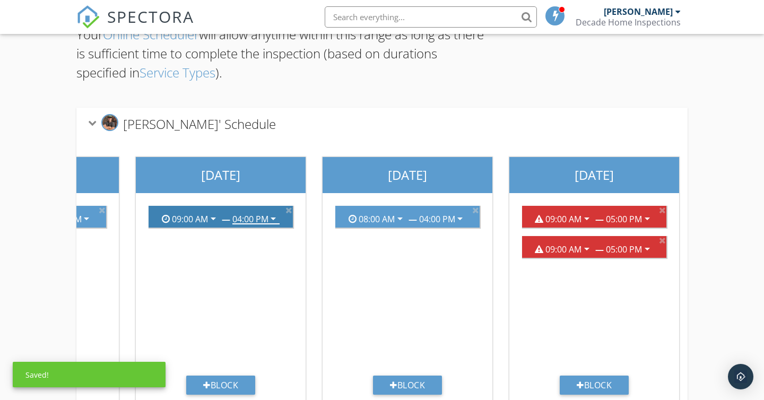
click at [196, 218] on div "09:00 AM" at bounding box center [190, 219] width 36 height 10
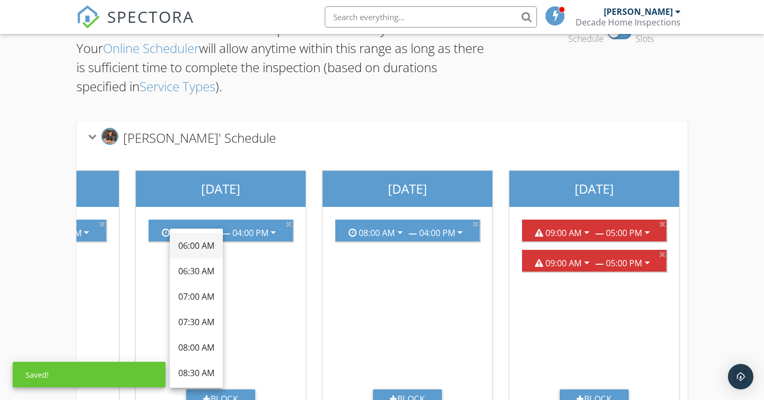
scroll to position [94, 0]
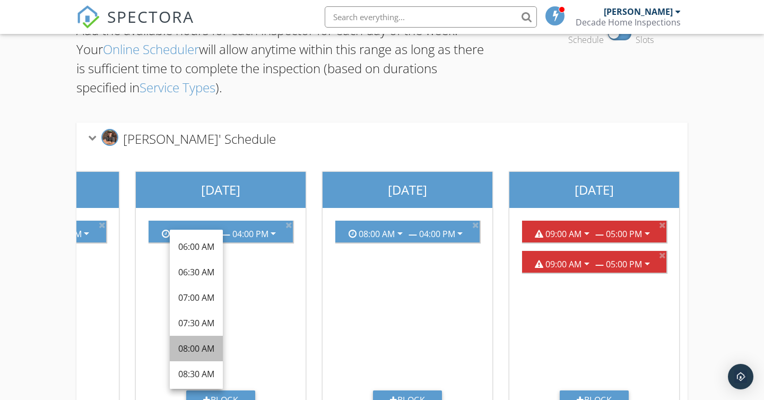
click at [199, 348] on div "08:00 AM" at bounding box center [196, 348] width 36 height 13
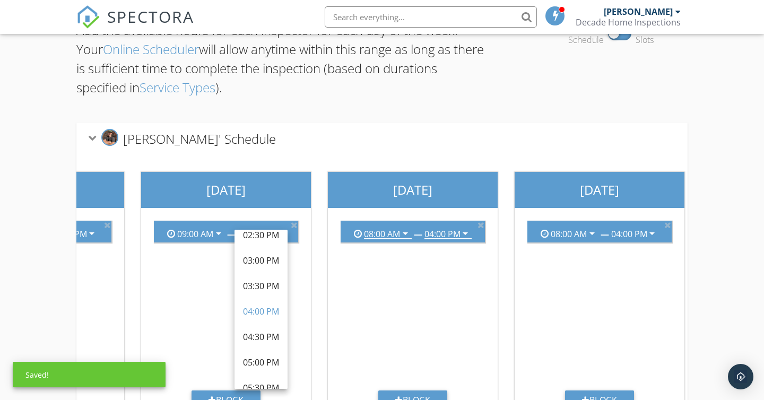
scroll to position [0, 493]
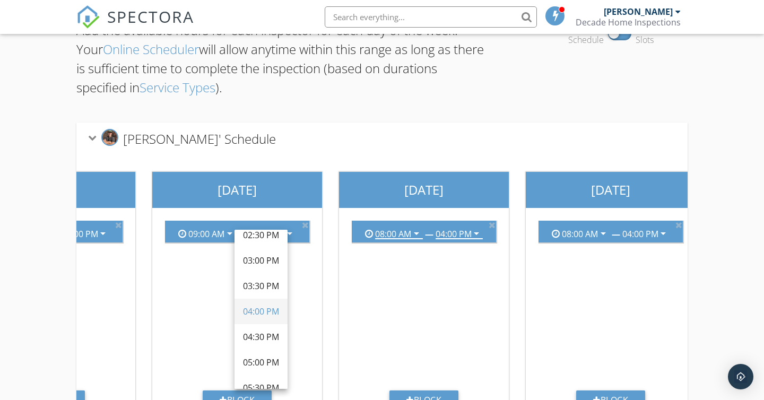
click at [263, 310] on div "04:00 PM" at bounding box center [261, 311] width 36 height 13
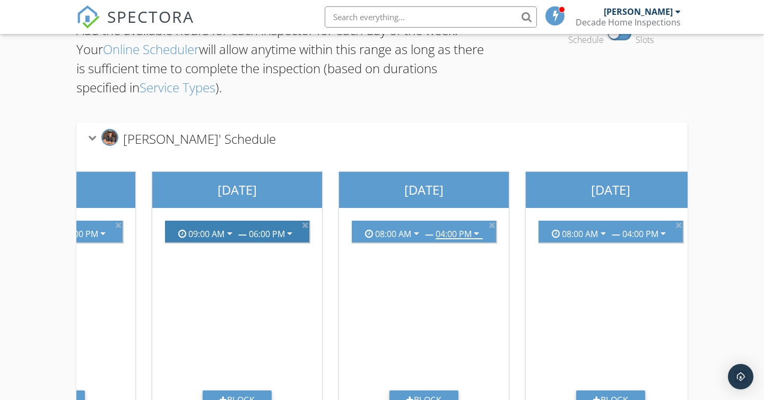
click at [269, 238] on div "06:00 PM" at bounding box center [267, 234] width 36 height 10
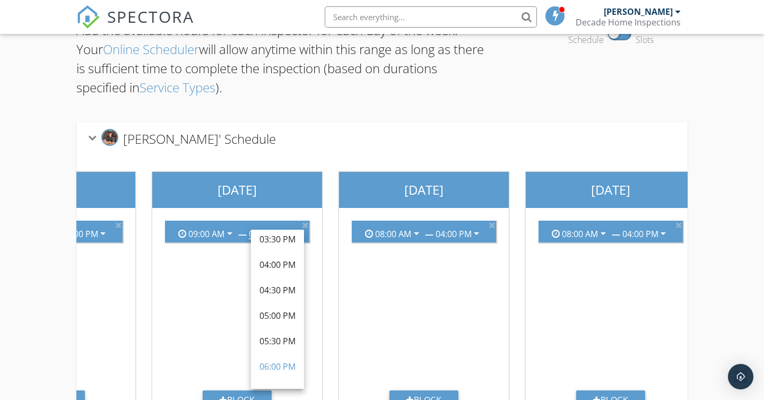
scroll to position [320, 0]
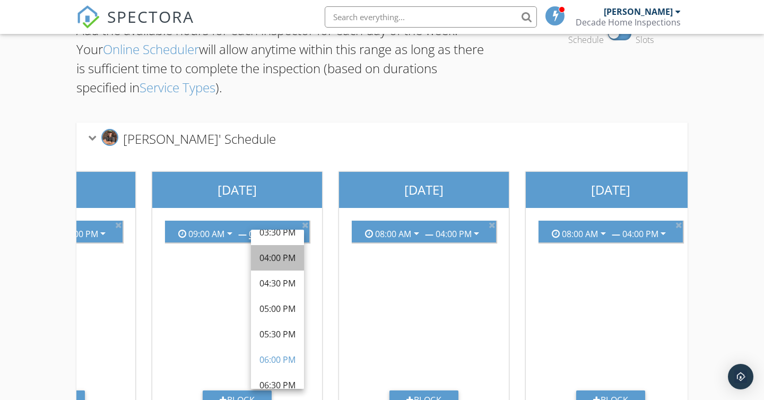
click at [276, 254] on div "04:00 PM" at bounding box center [277, 257] width 36 height 13
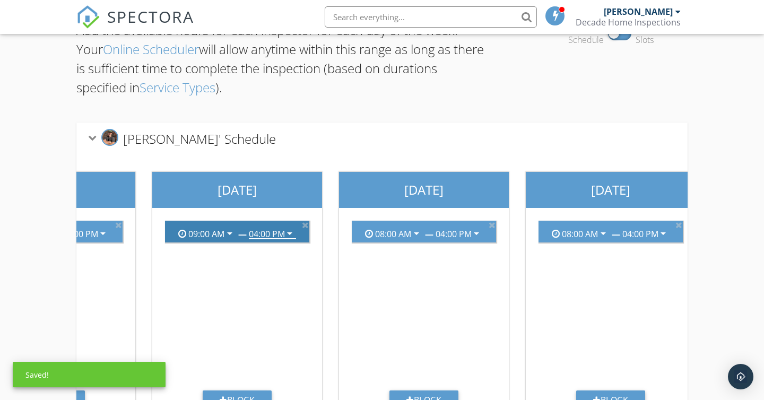
click at [207, 229] on div "09:00 AM" at bounding box center [206, 234] width 36 height 10
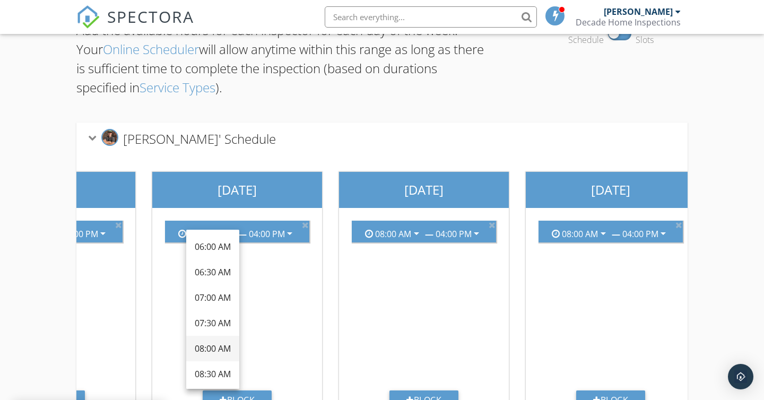
click at [219, 352] on div "08:00 AM" at bounding box center [213, 348] width 36 height 13
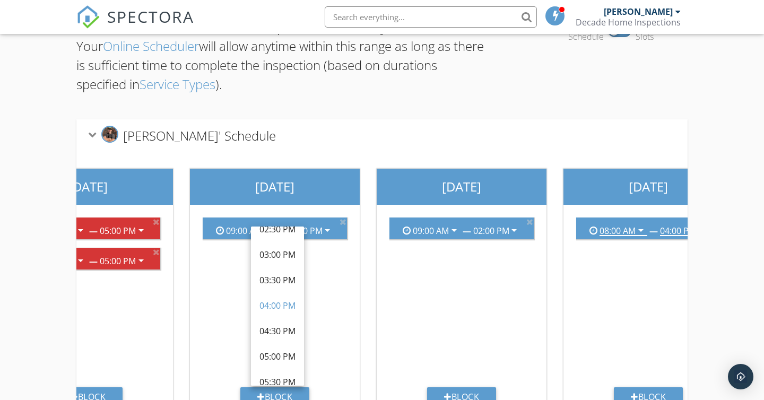
scroll to position [0, 78]
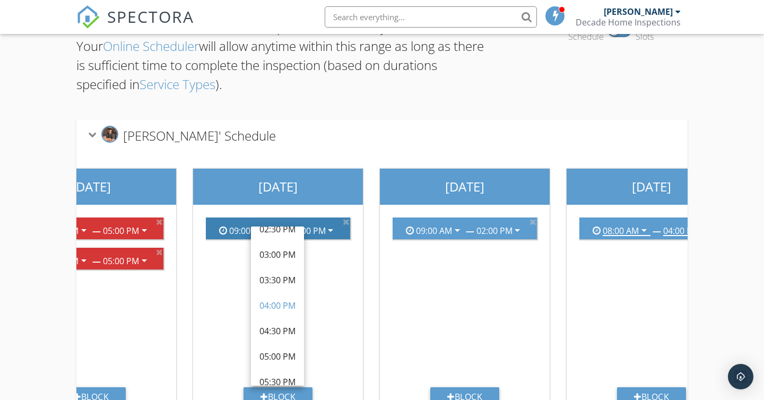
click at [235, 230] on div "09:00 AM" at bounding box center [247, 231] width 36 height 10
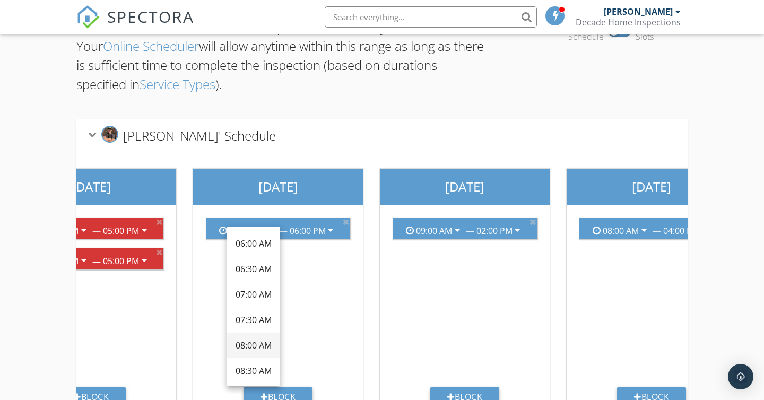
click at [249, 346] on div "08:00 AM" at bounding box center [253, 345] width 36 height 13
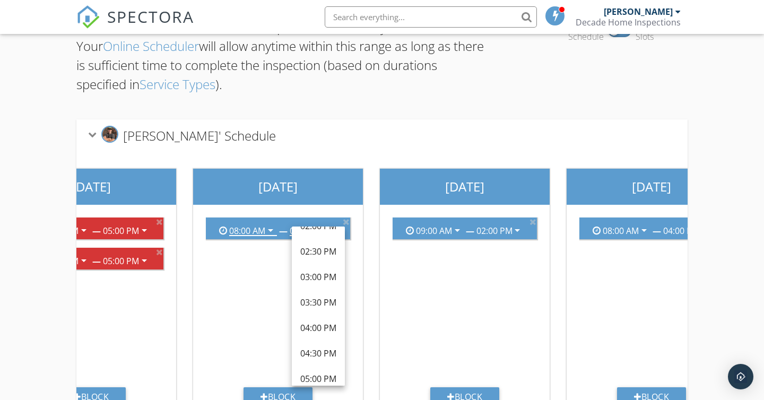
scroll to position [303, 0]
click at [321, 321] on div "04:00 PM" at bounding box center [318, 322] width 36 height 13
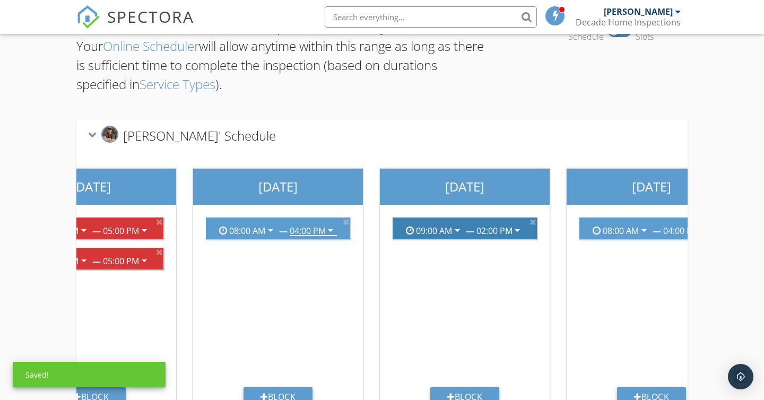
click at [427, 229] on div "09:00 AM" at bounding box center [434, 231] width 36 height 10
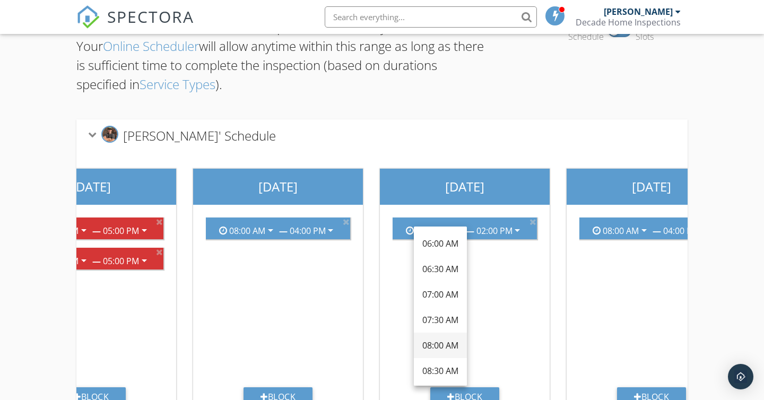
click at [439, 342] on div "08:00 AM" at bounding box center [440, 345] width 36 height 13
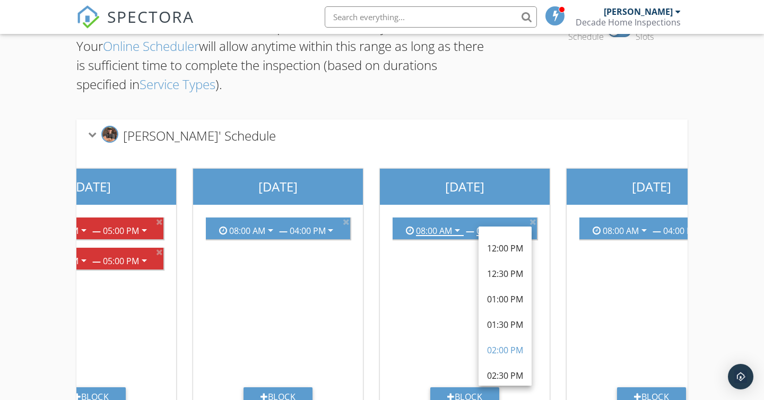
scroll to position [174, 0]
click at [509, 299] on div "01:00 PM" at bounding box center [505, 298] width 36 height 13
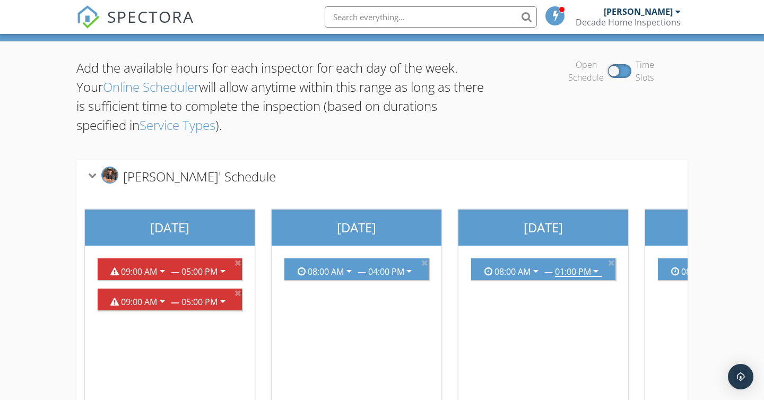
scroll to position [0, 0]
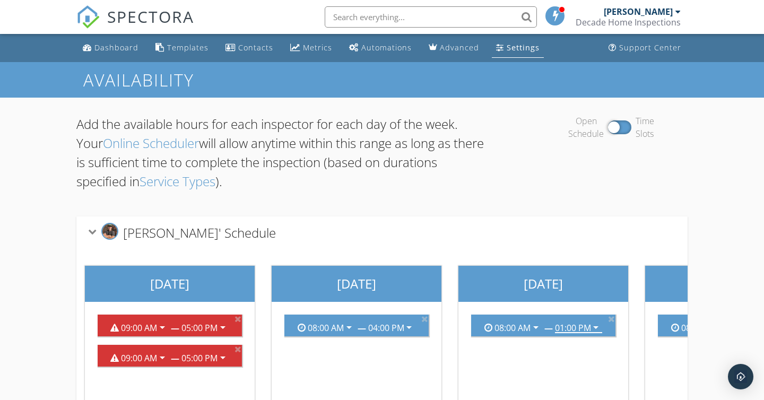
click at [616, 129] on div at bounding box center [619, 127] width 23 height 14
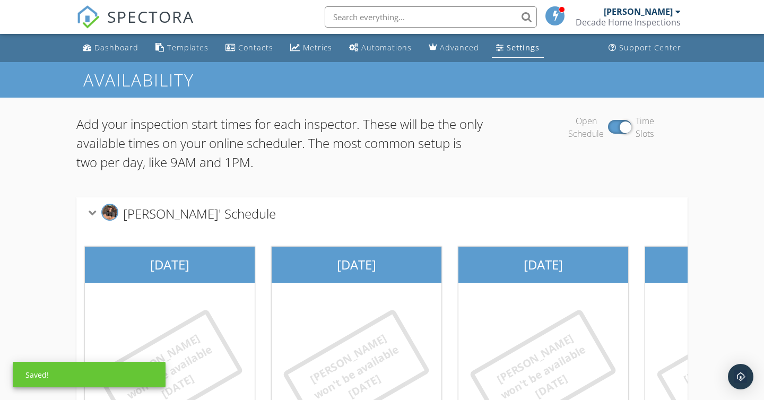
click at [624, 126] on div at bounding box center [619, 127] width 23 height 14
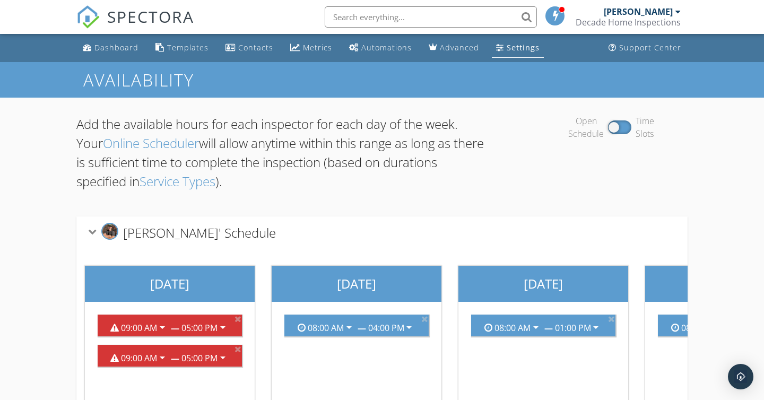
click at [622, 127] on div "Open Schedule Time Slots" at bounding box center [611, 127] width 153 height 25
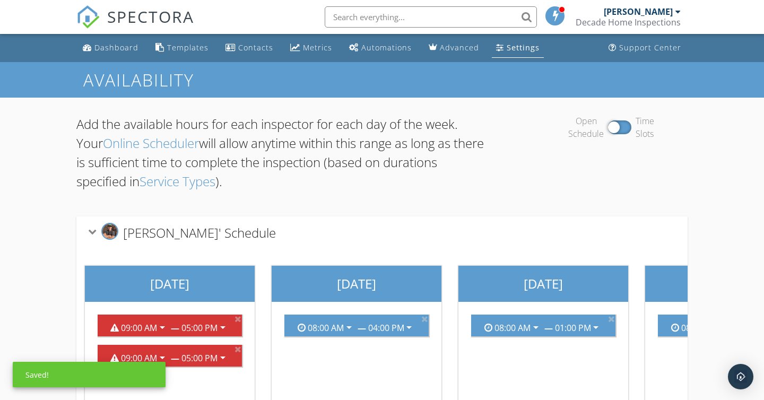
click at [618, 128] on div "Open Schedule Time Slots" at bounding box center [611, 127] width 153 height 25
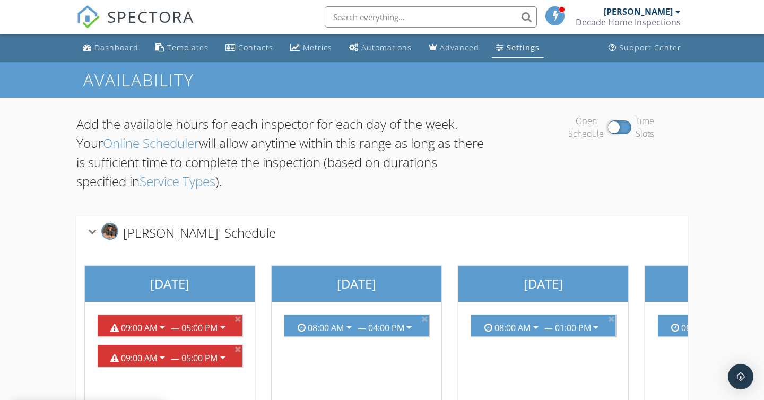
click at [613, 129] on div at bounding box center [619, 127] width 23 height 14
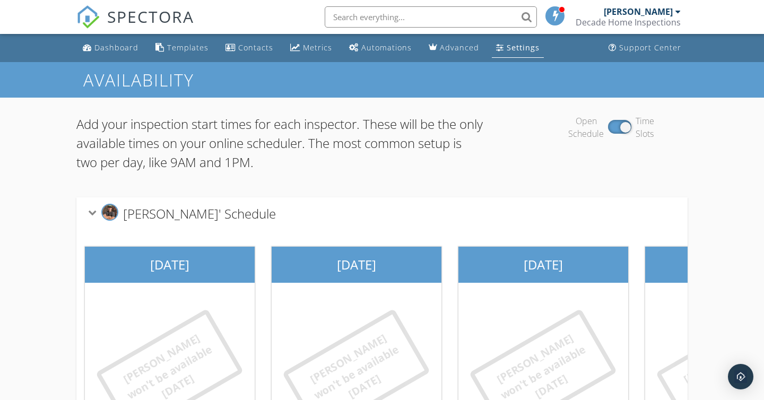
click at [617, 125] on div "Open Schedule Time Slots" at bounding box center [611, 127] width 153 height 25
click at [623, 127] on div at bounding box center [619, 127] width 23 height 14
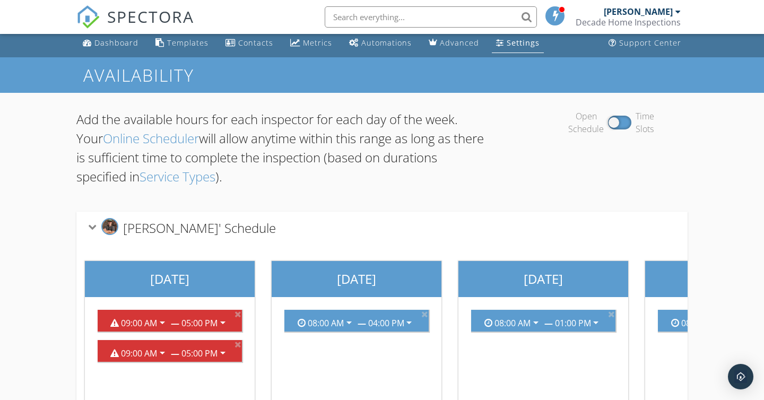
scroll to position [3, 0]
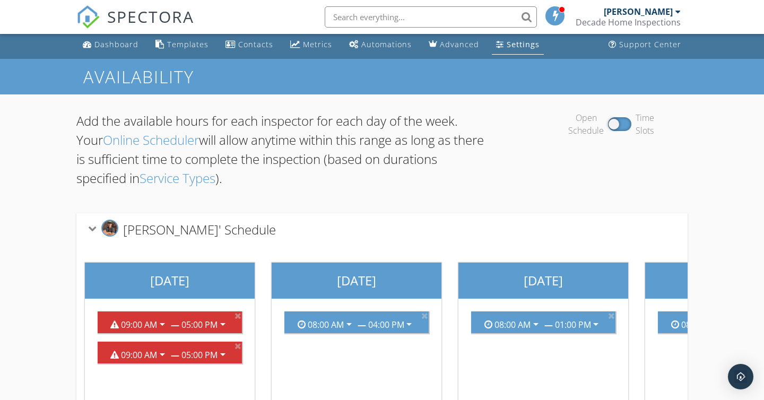
click at [619, 127] on div "Open Schedule Time Slots" at bounding box center [611, 123] width 153 height 25
click at [615, 124] on div at bounding box center [619, 124] width 23 height 14
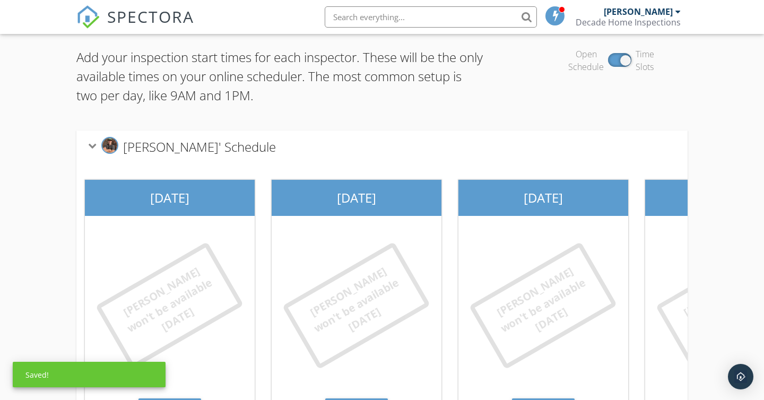
scroll to position [129, 0]
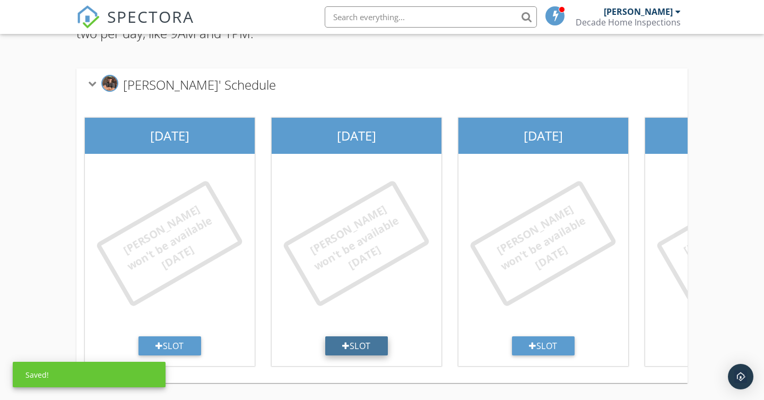
click at [349, 344] on div "Slot" at bounding box center [356, 345] width 63 height 19
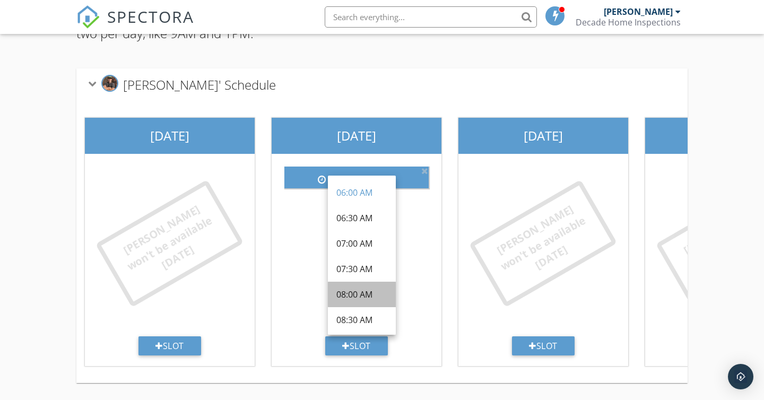
click at [354, 292] on div "08:00 AM" at bounding box center [361, 294] width 51 height 13
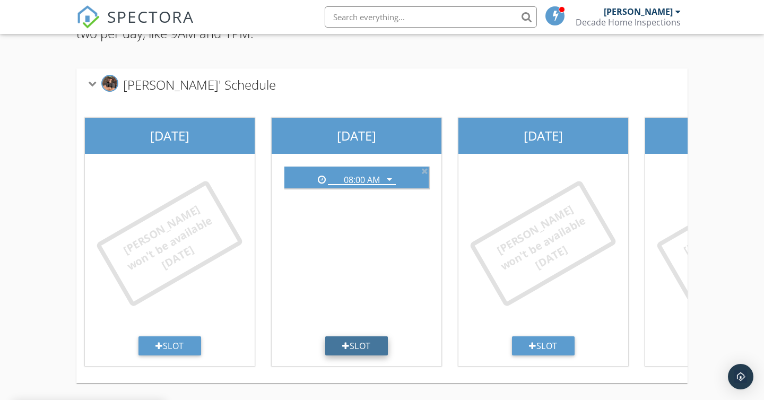
click at [364, 344] on div "Slot" at bounding box center [356, 345] width 63 height 19
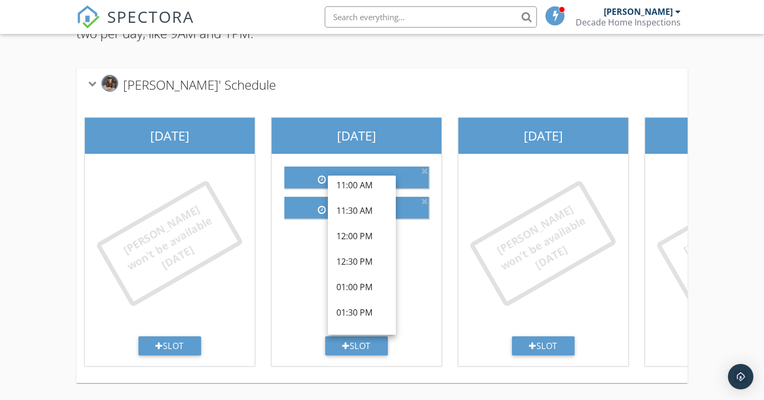
scroll to position [238, 0]
click at [354, 286] on div "01:00 PM" at bounding box center [361, 286] width 51 height 13
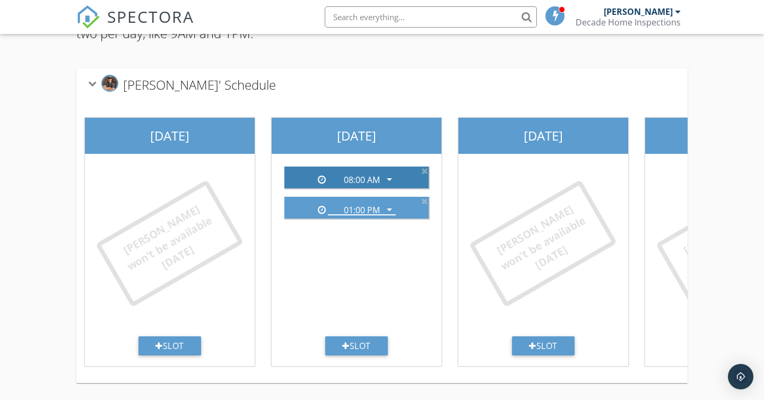
click at [387, 179] on icon "arrow_drop_down" at bounding box center [389, 179] width 13 height 13
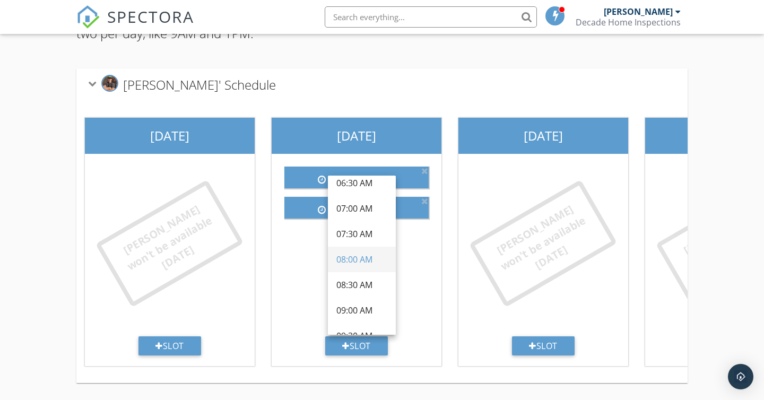
scroll to position [42, 0]
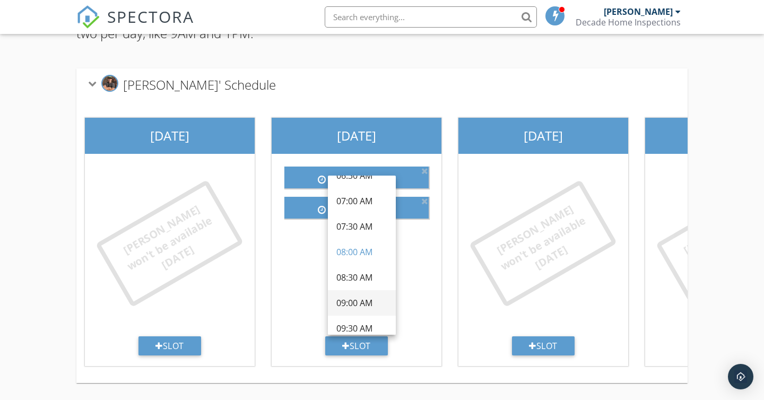
click at [360, 300] on div "09:00 AM" at bounding box center [361, 302] width 51 height 13
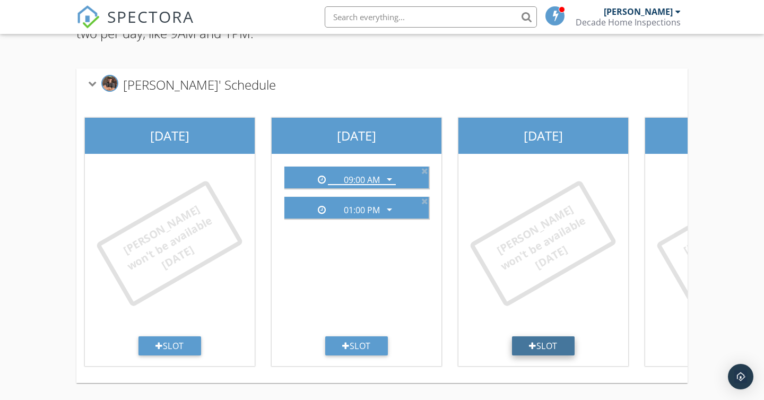
click at [537, 343] on div "Slot" at bounding box center [543, 345] width 63 height 19
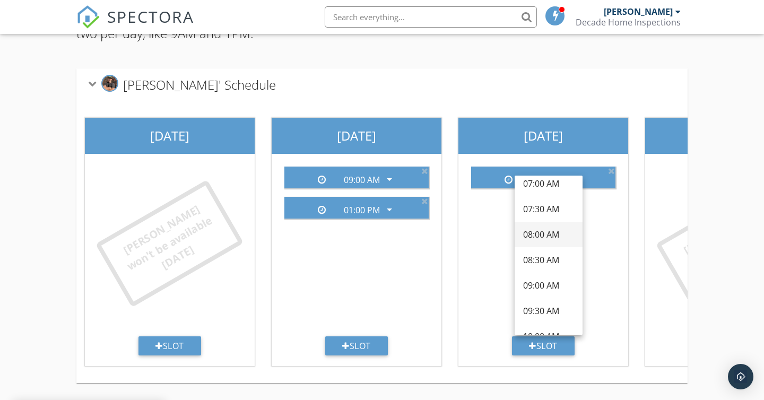
scroll to position [59, 0]
click at [542, 286] on div "09:00 AM" at bounding box center [548, 286] width 51 height 13
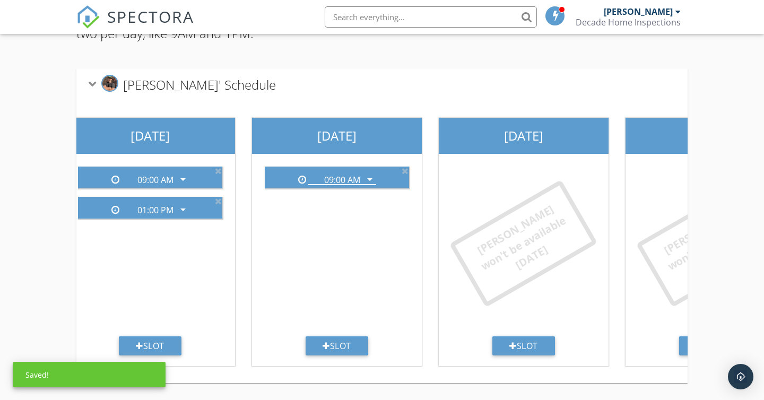
scroll to position [0, 211]
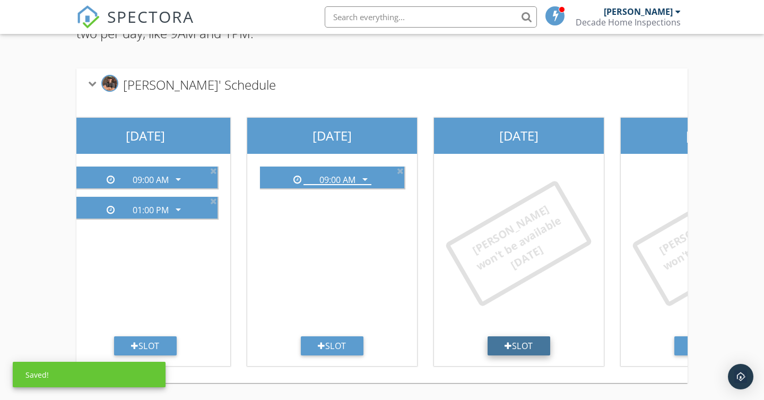
click at [529, 344] on div "Slot" at bounding box center [518, 345] width 63 height 19
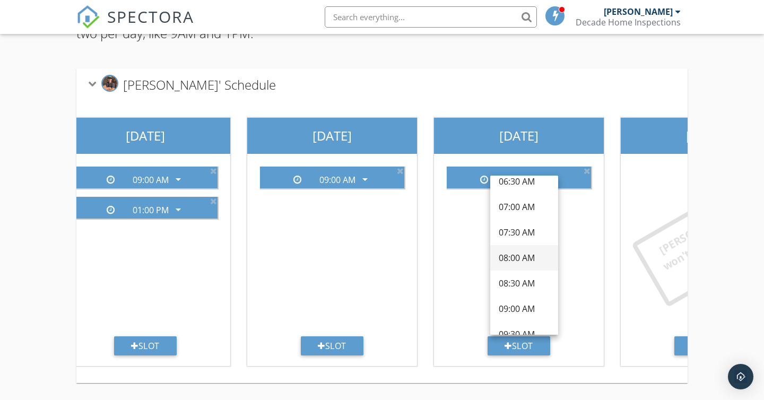
scroll to position [42, 0]
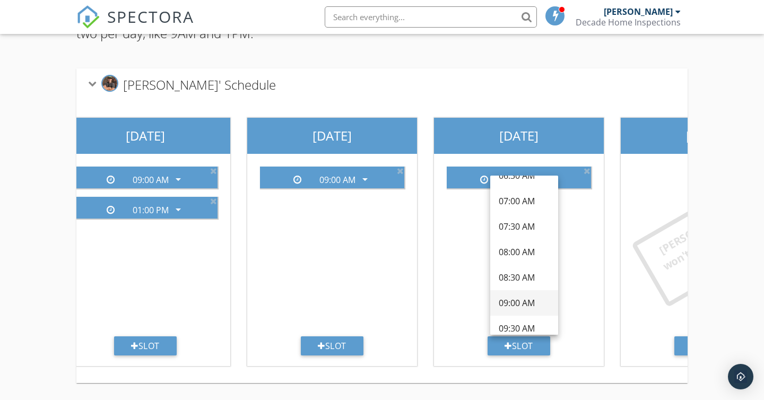
click at [519, 298] on div "09:00 AM" at bounding box center [524, 302] width 51 height 13
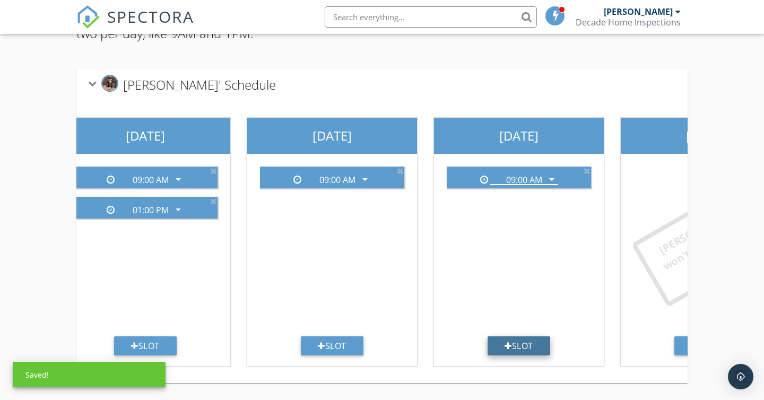
click at [525, 347] on div "Slot" at bounding box center [518, 345] width 63 height 19
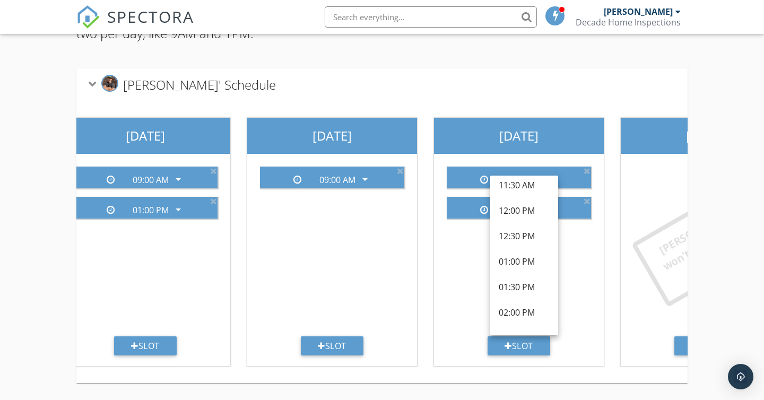
scroll to position [263, 0]
click at [517, 259] on div "01:00 PM" at bounding box center [524, 261] width 51 height 13
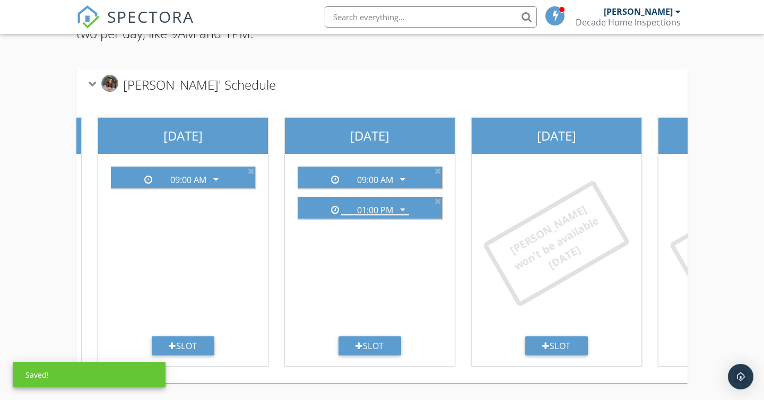
scroll to position [0, 364]
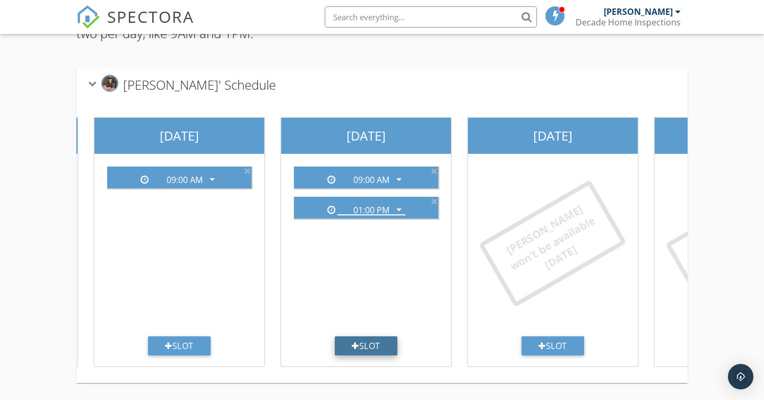
click at [371, 345] on div "Slot" at bounding box center [366, 345] width 63 height 19
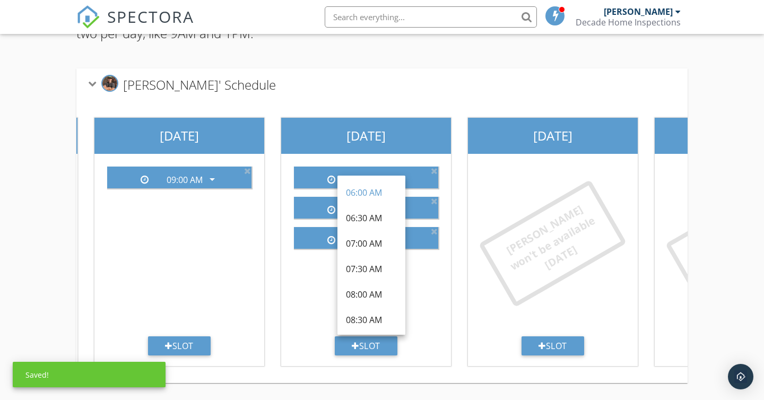
click at [449, 296] on div "06:00 AM arrow_drop_down 09:00 AM arrow_drop_down 01:00 PM arrow_drop_down Slot" at bounding box center [366, 260] width 170 height 212
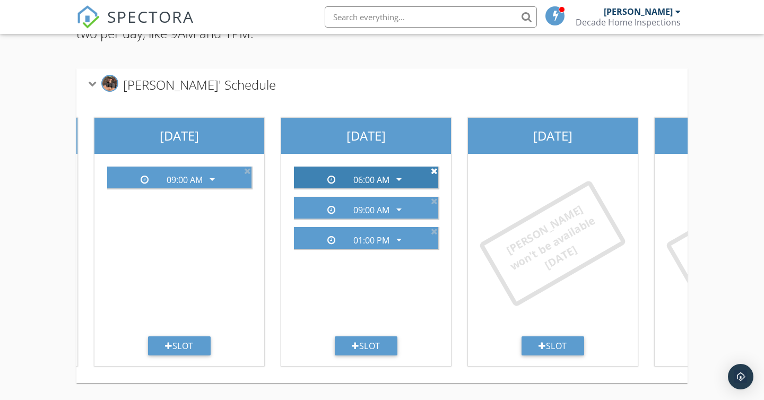
click at [433, 173] on icon at bounding box center [434, 171] width 7 height 8
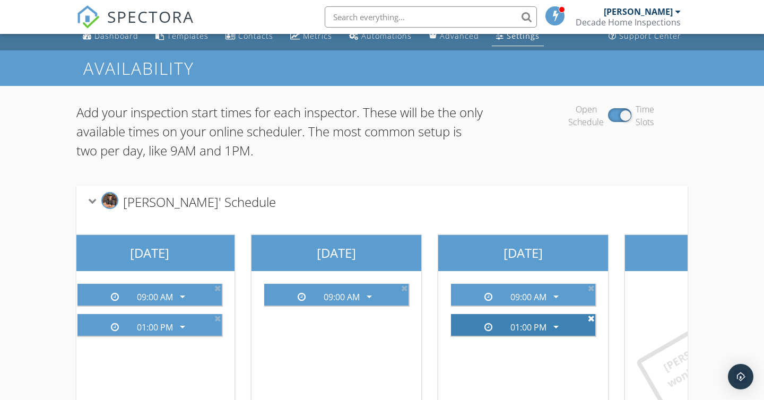
scroll to position [0, 0]
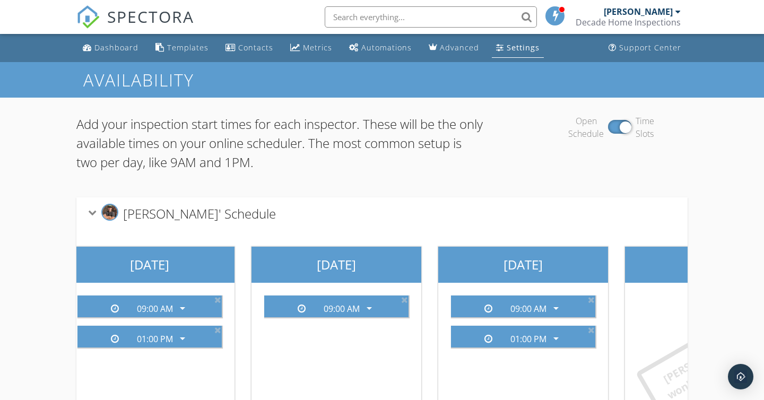
click at [622, 124] on div at bounding box center [619, 127] width 23 height 14
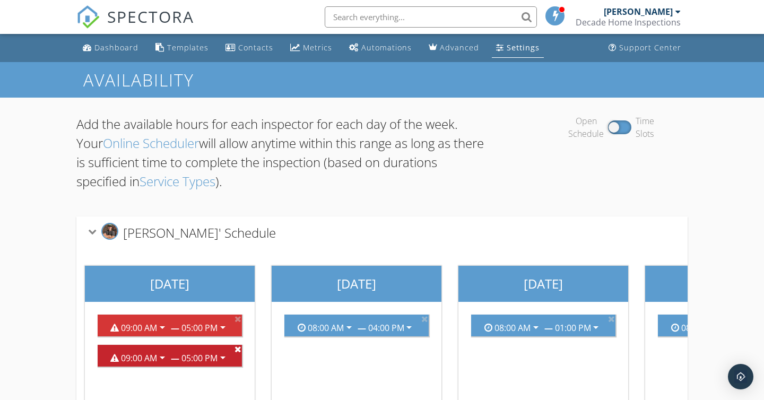
click at [238, 351] on icon at bounding box center [237, 349] width 7 height 8
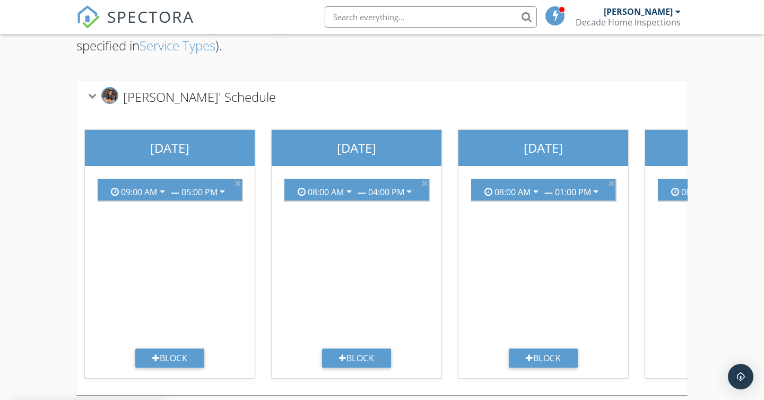
scroll to position [148, 0]
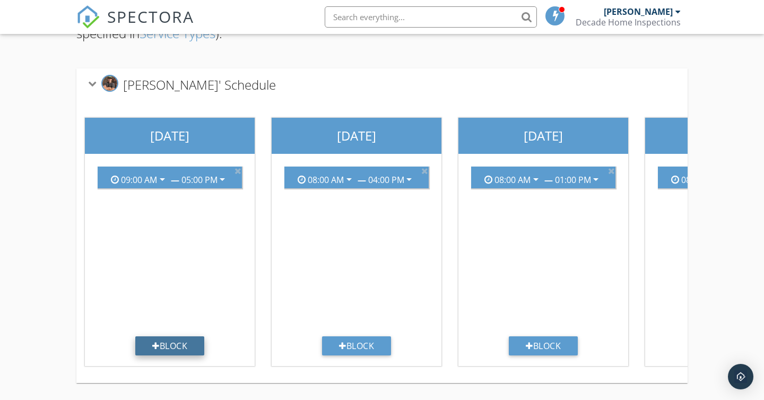
click at [185, 345] on div "Block" at bounding box center [169, 345] width 69 height 19
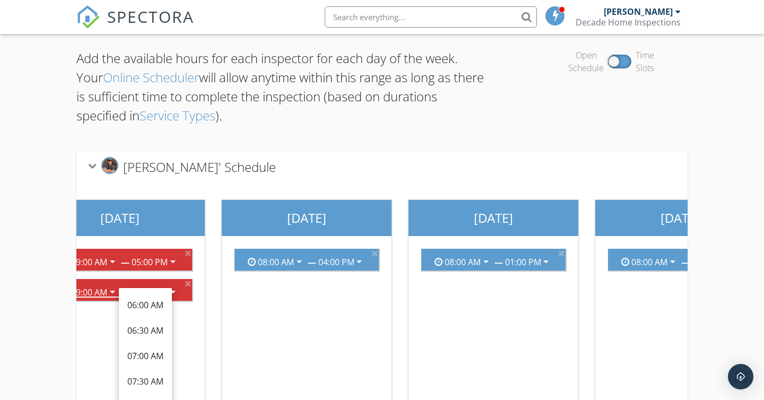
scroll to position [28, 0]
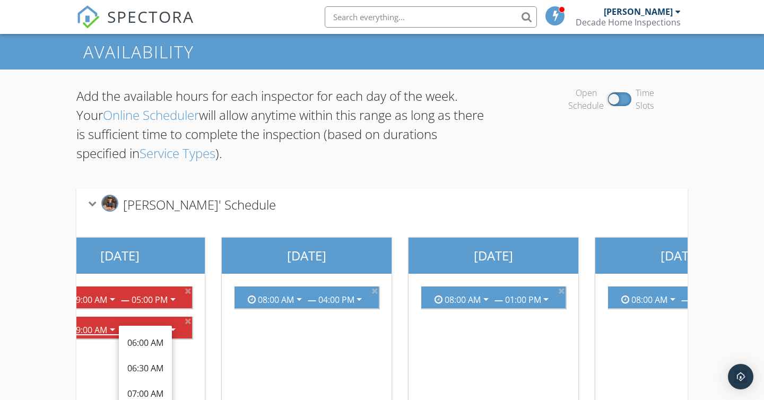
click at [203, 204] on span "Nick Phillips' Schedule" at bounding box center [199, 205] width 153 height 18
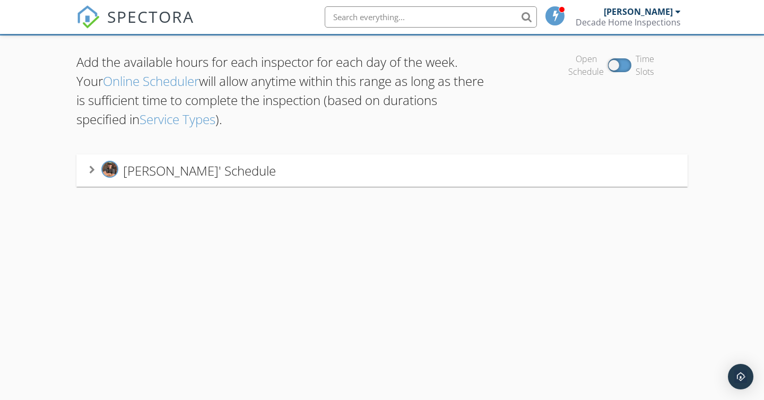
scroll to position [0, 0]
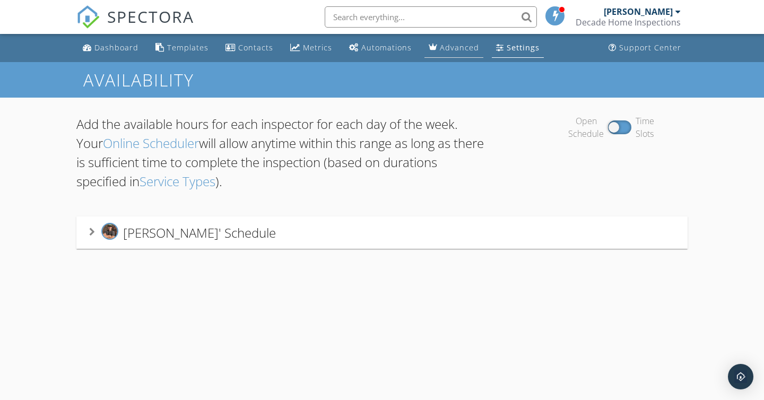
click at [463, 52] on div "Advanced" at bounding box center [459, 47] width 39 height 10
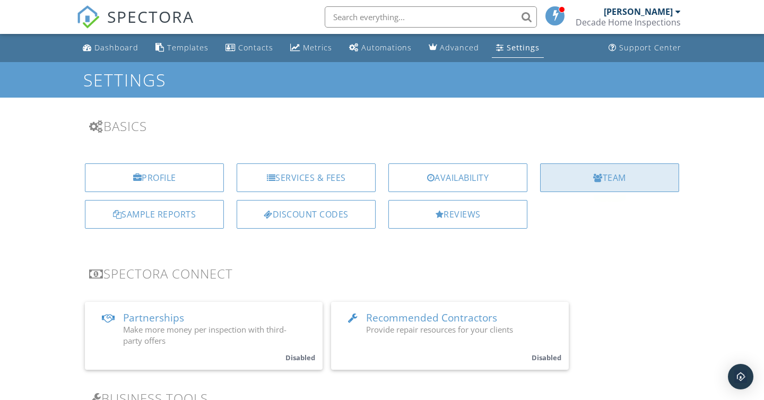
click at [593, 180] on div at bounding box center [598, 177] width 10 height 8
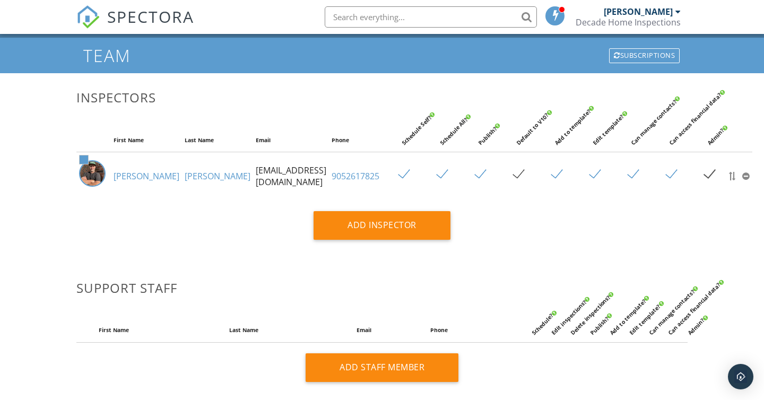
scroll to position [21, 0]
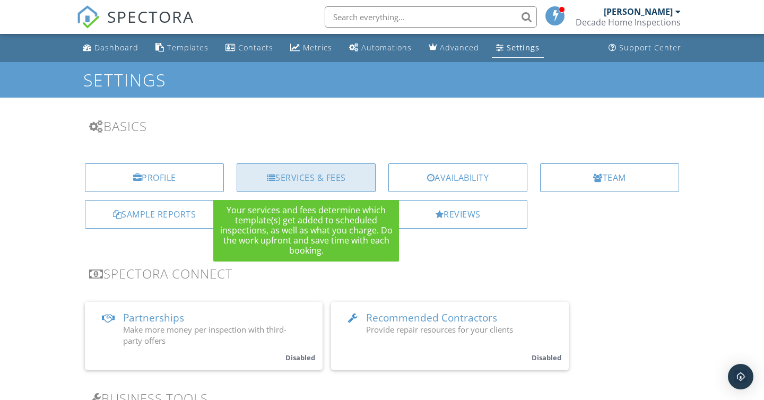
click at [320, 178] on div "Services & Fees" at bounding box center [306, 177] width 139 height 29
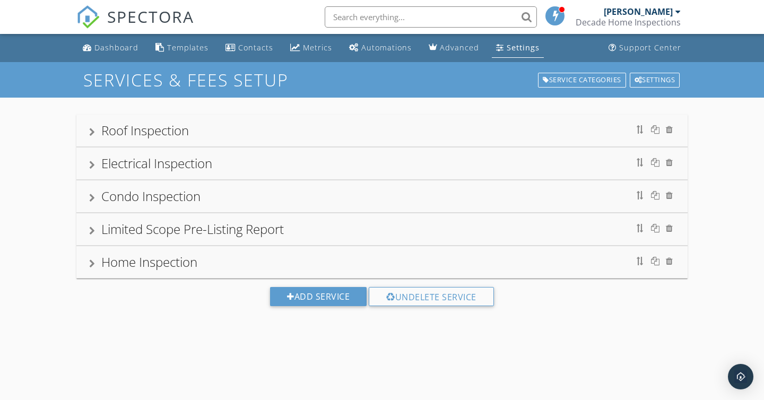
click at [162, 135] on div "Roof Inspection" at bounding box center [145, 130] width 88 height 18
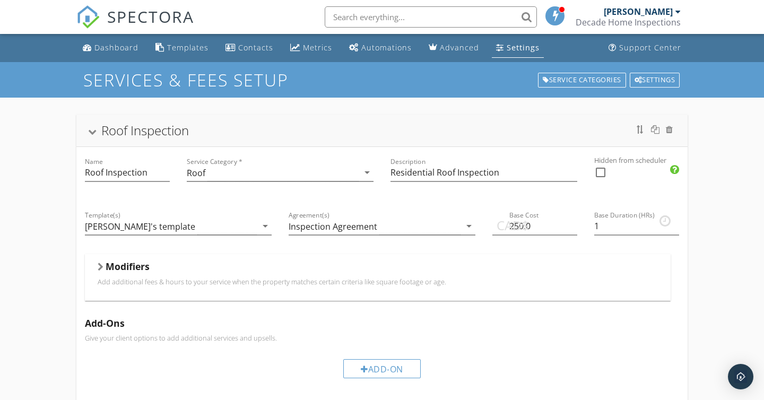
click at [109, 130] on div "Roof Inspection" at bounding box center [145, 130] width 88 height 18
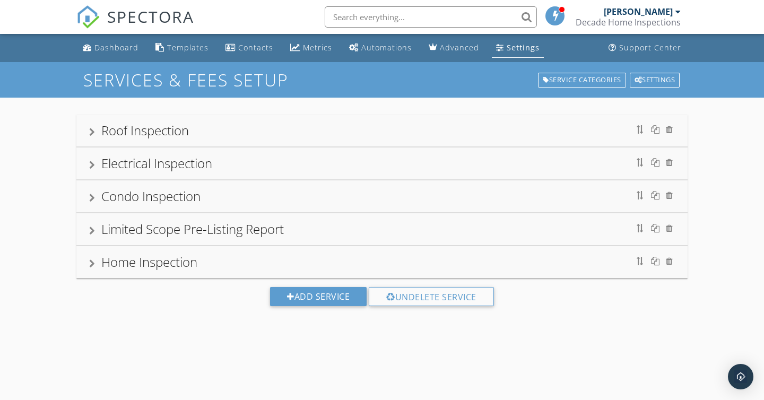
click at [114, 162] on div "Electrical Inspection" at bounding box center [156, 163] width 111 height 18
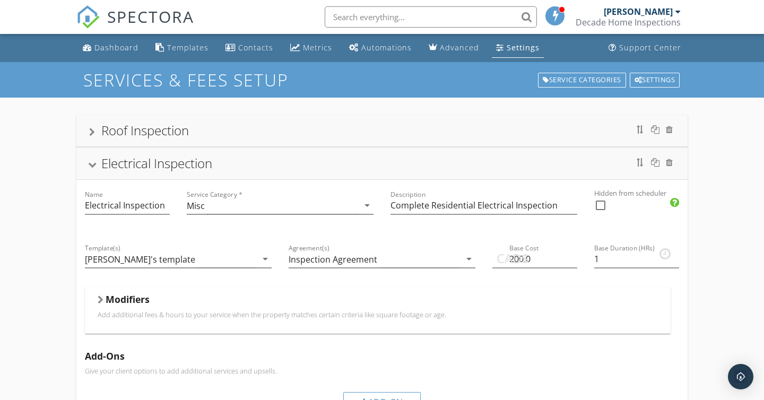
click at [99, 161] on div "Electrical Inspection" at bounding box center [382, 163] width 586 height 19
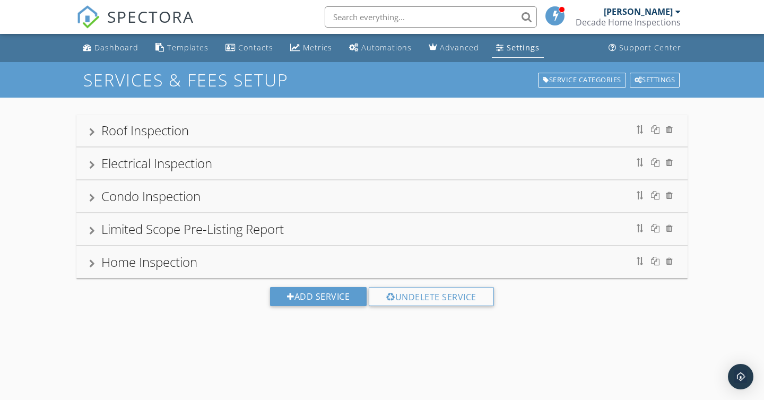
click at [109, 163] on div "Electrical Inspection" at bounding box center [156, 163] width 111 height 18
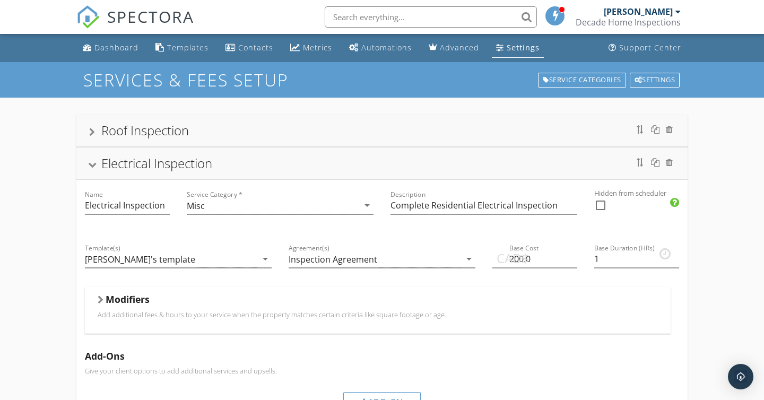
click at [103, 162] on div "Electrical Inspection" at bounding box center [156, 163] width 111 height 18
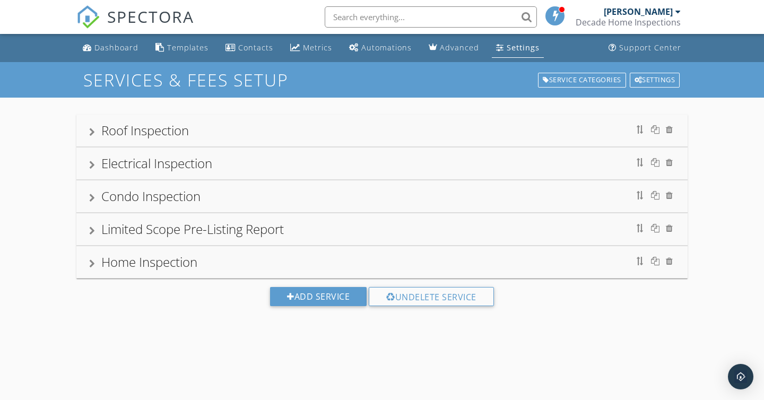
click at [109, 268] on div "Home Inspection" at bounding box center [149, 262] width 96 height 18
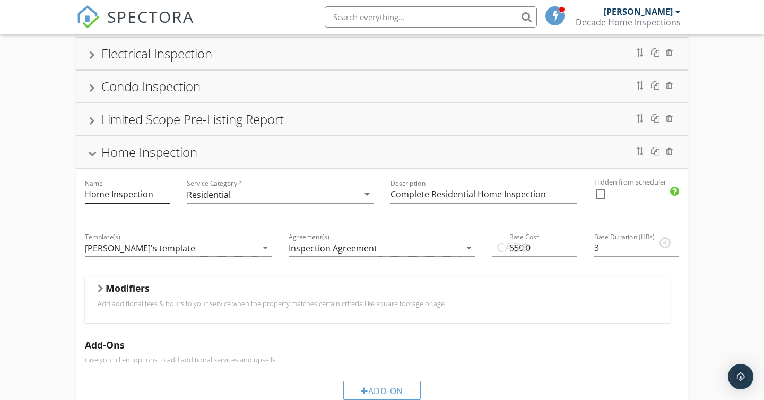
scroll to position [112, 0]
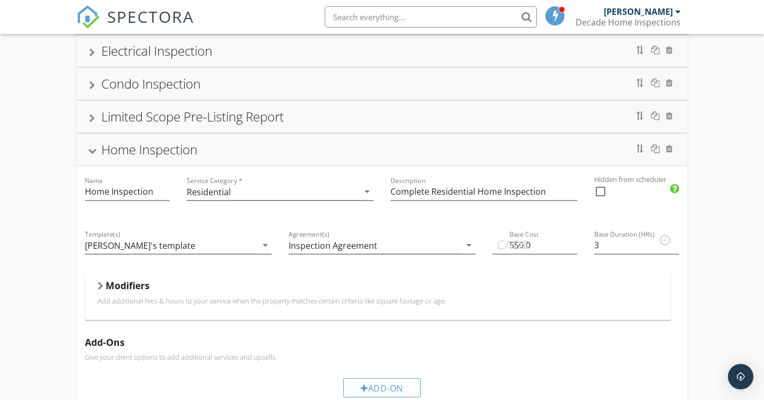
click at [210, 50] on div "Electrical Inspection" at bounding box center [156, 51] width 111 height 18
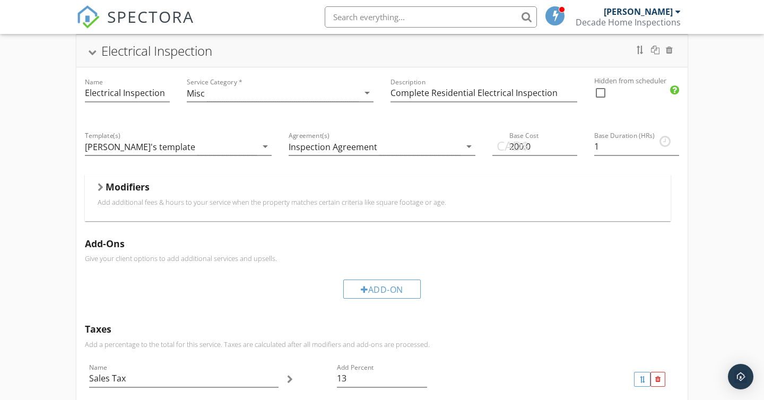
click at [100, 54] on div "Electrical Inspection" at bounding box center [382, 50] width 586 height 19
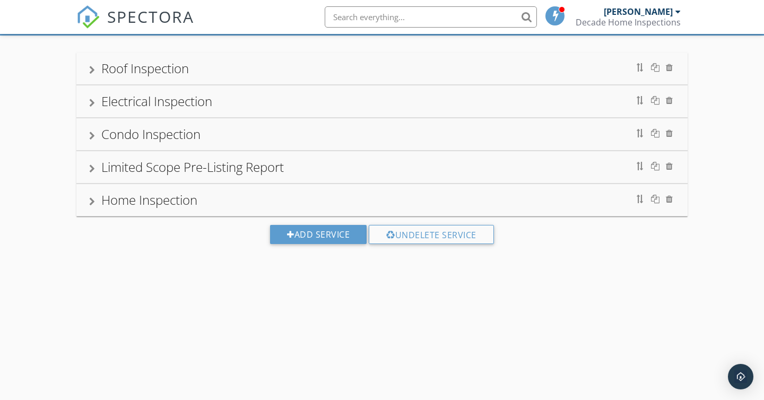
scroll to position [62, 0]
click at [145, 202] on div "Home Inspection" at bounding box center [149, 200] width 96 height 18
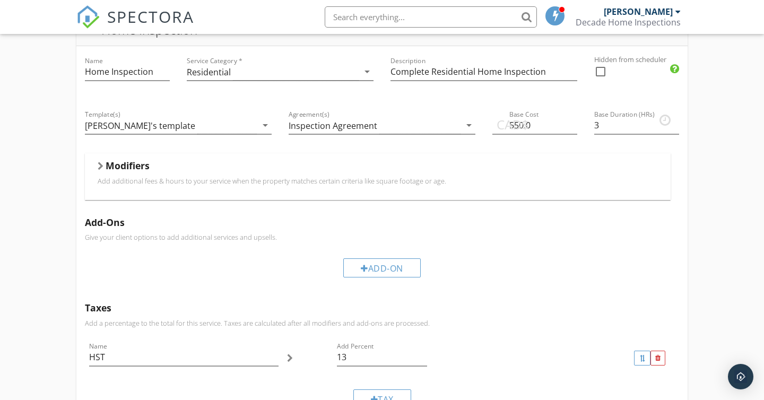
scroll to position [233, 0]
click at [324, 183] on p "Add additional fees & hours to your service when the property matches certain c…" at bounding box center [378, 180] width 560 height 8
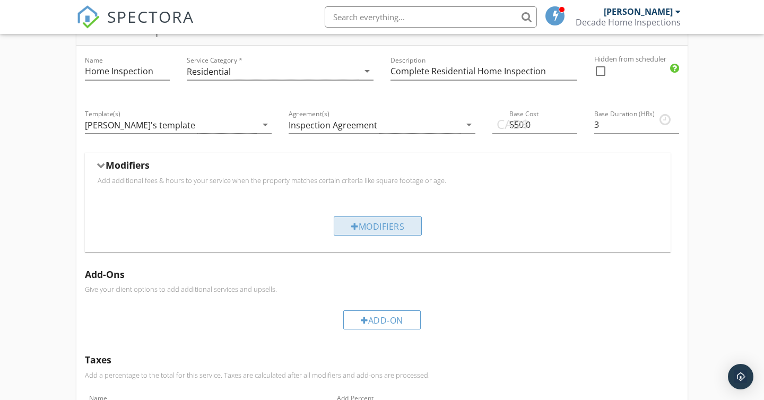
click at [354, 230] on div at bounding box center [354, 226] width 7 height 8
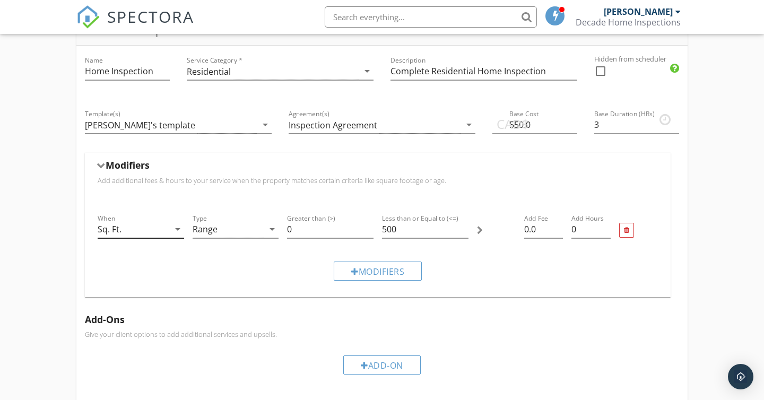
click at [178, 229] on icon "arrow_drop_down" at bounding box center [177, 229] width 13 height 13
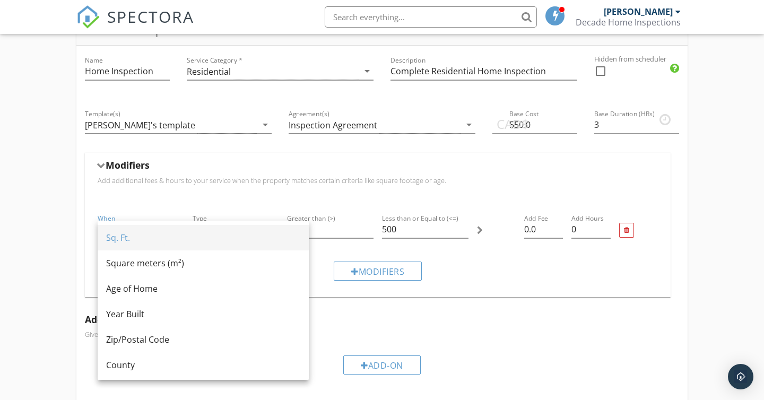
click at [143, 239] on div "Sq. Ft." at bounding box center [203, 237] width 194 height 13
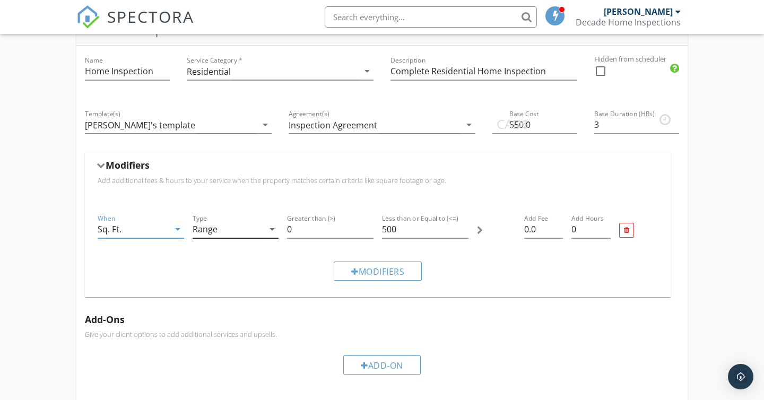
click at [231, 230] on div "Range" at bounding box center [229, 230] width 72 height 18
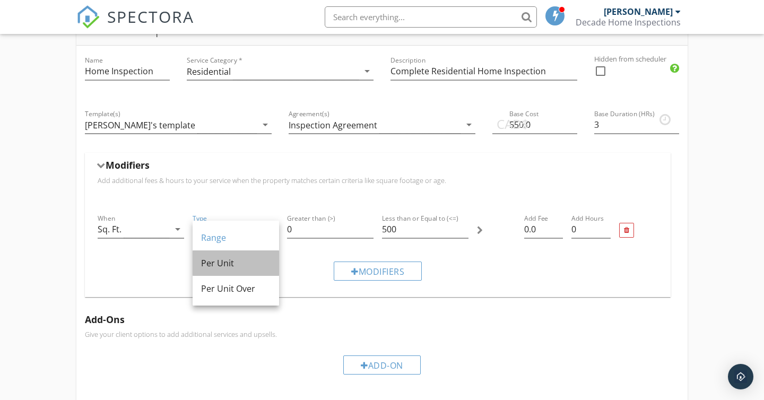
click at [222, 266] on div "Per Unit" at bounding box center [235, 263] width 69 height 13
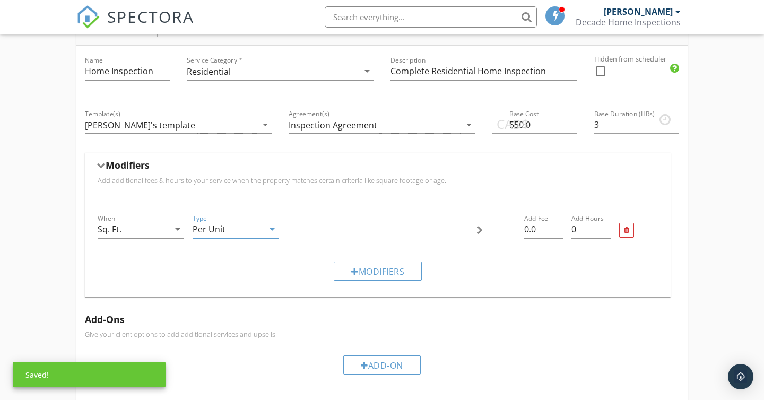
click at [270, 231] on icon "arrow_drop_down" at bounding box center [272, 229] width 13 height 13
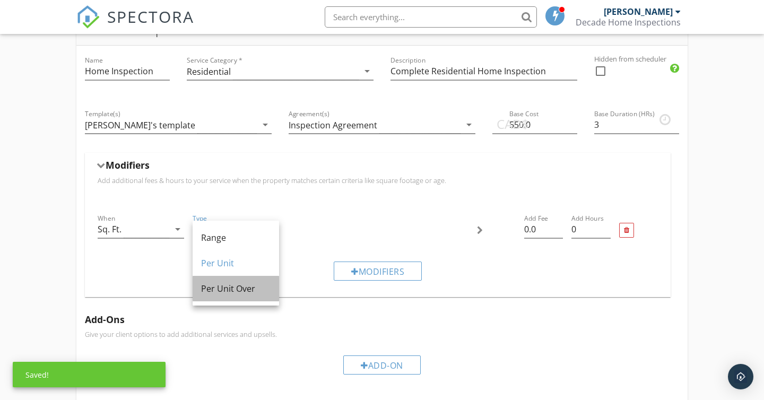
click at [250, 285] on div "Per Unit Over" at bounding box center [235, 288] width 69 height 13
type input "0.0"
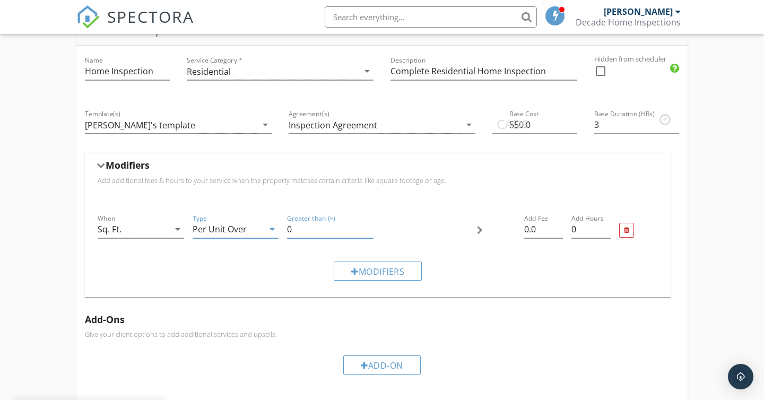
drag, startPoint x: 297, startPoint y: 229, endPoint x: 286, endPoint y: 229, distance: 10.6
click at [286, 229] on div "Greater than (>) 0" at bounding box center [330, 230] width 95 height 45
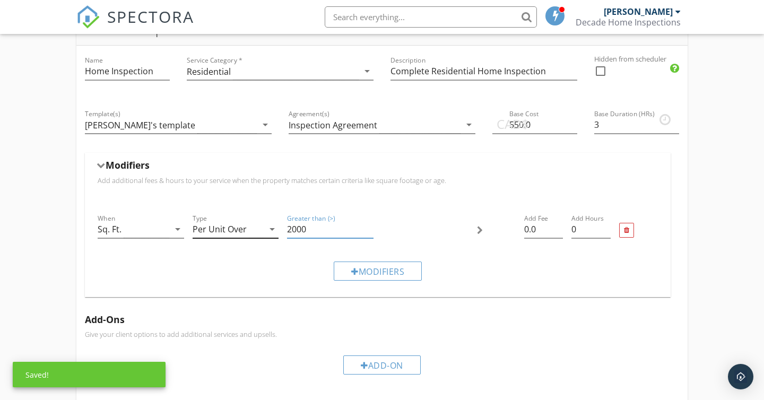
type input "2000"
click at [272, 229] on icon "arrow_drop_down" at bounding box center [272, 229] width 13 height 13
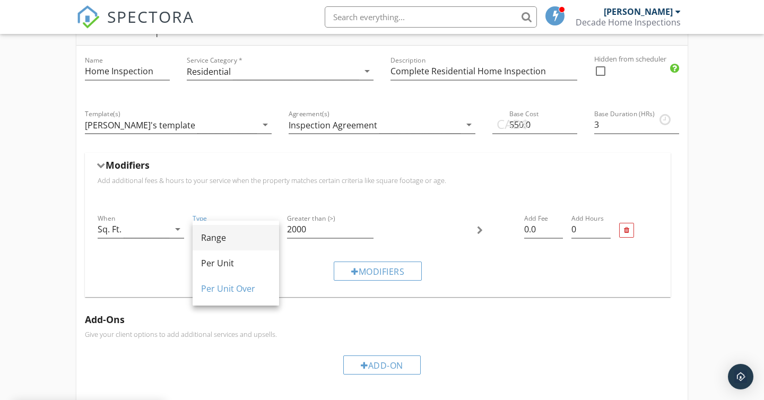
click at [248, 235] on div "Range" at bounding box center [235, 237] width 69 height 13
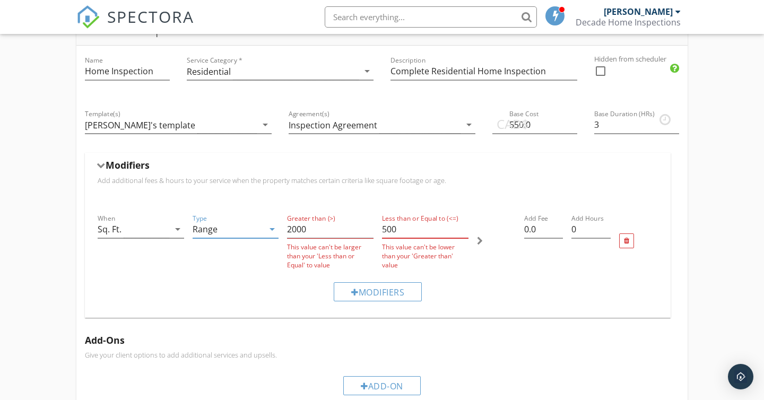
drag, startPoint x: 402, startPoint y: 228, endPoint x: 373, endPoint y: 225, distance: 28.2
click at [373, 225] on div "When Sq. Ft. arrow_drop_down Type Range arrow_drop_down Greater than (>) 2000 T…" at bounding box center [377, 241] width 569 height 66
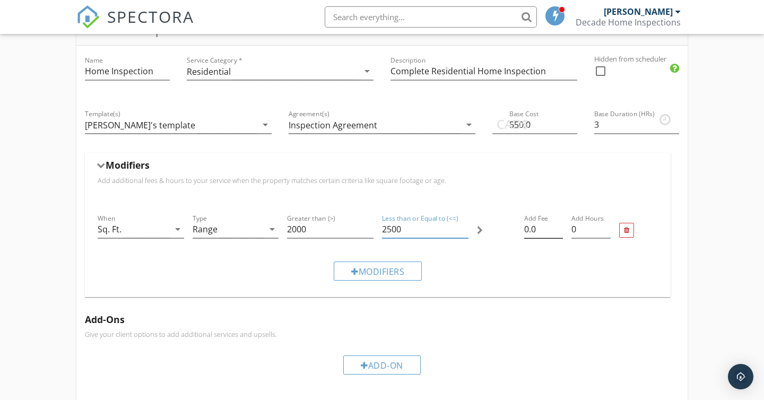
type input "2500"
click at [560, 226] on input "0.01" at bounding box center [543, 230] width 39 height 18
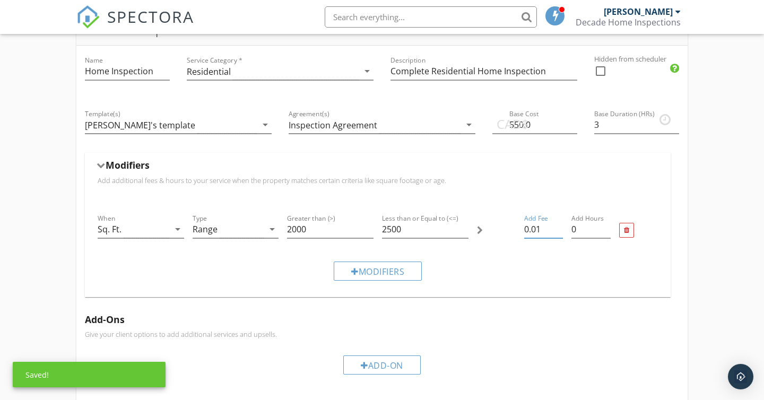
drag, startPoint x: 541, startPoint y: 226, endPoint x: 513, endPoint y: 228, distance: 27.7
click at [513, 228] on div "When Sq. Ft. arrow_drop_down Type Range arrow_drop_down Greater than (>) 2000 L…" at bounding box center [377, 230] width 569 height 45
type input "50.00"
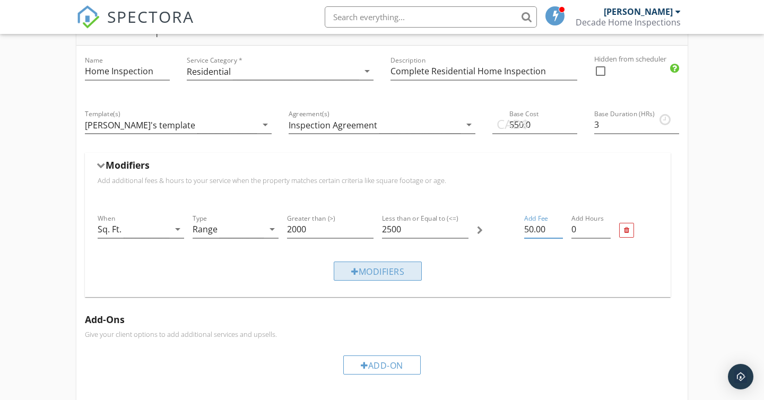
click at [392, 268] on div "Modifiers" at bounding box center [378, 270] width 88 height 19
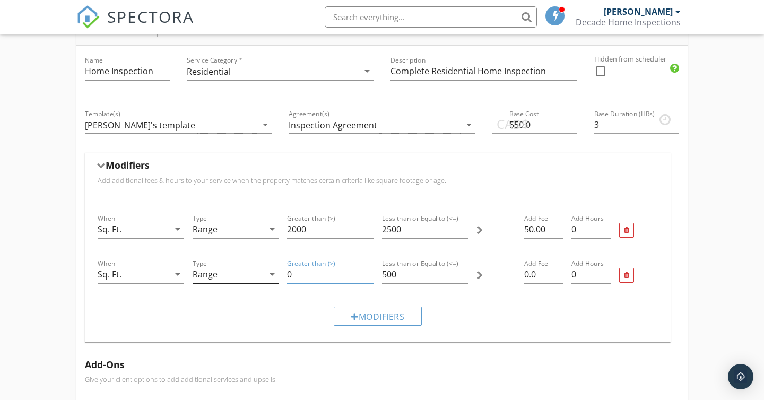
drag, startPoint x: 307, startPoint y: 283, endPoint x: 272, endPoint y: 274, distance: 36.5
click at [272, 274] on div "When Sq. Ft. arrow_drop_down Type Range arrow_drop_down Greater than (>) 0 Less…" at bounding box center [377, 275] width 569 height 45
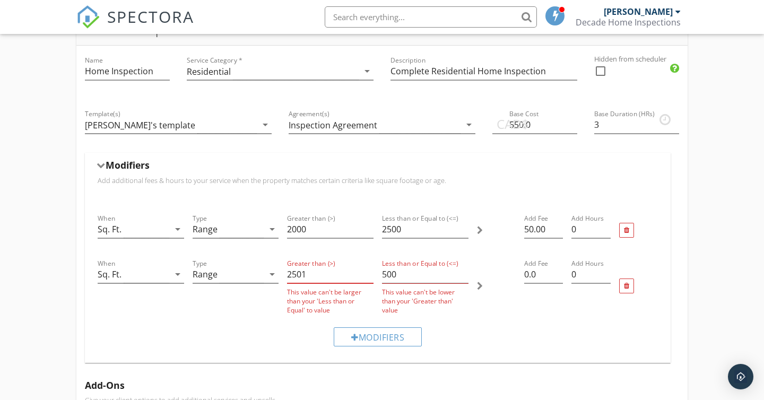
type input "2501"
drag, startPoint x: 410, startPoint y: 278, endPoint x: 376, endPoint y: 275, distance: 34.6
click at [376, 275] on div "When Sq. Ft. arrow_drop_down Type Range arrow_drop_down Greater than (>) 2501 T…" at bounding box center [377, 286] width 569 height 66
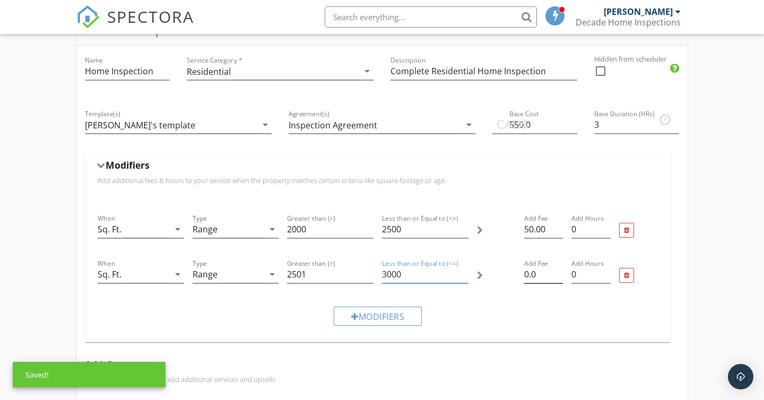
type input "3000"
click at [538, 274] on input "0.0" at bounding box center [543, 275] width 39 height 18
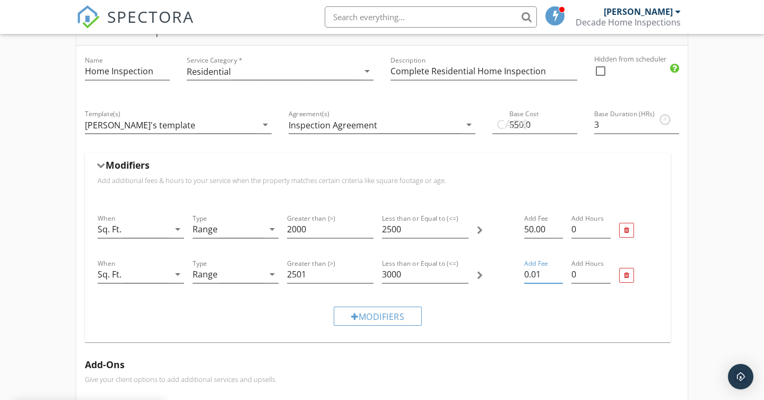
click at [559, 270] on input "0.01" at bounding box center [543, 275] width 39 height 18
click at [559, 270] on input "0.02" at bounding box center [543, 275] width 39 height 18
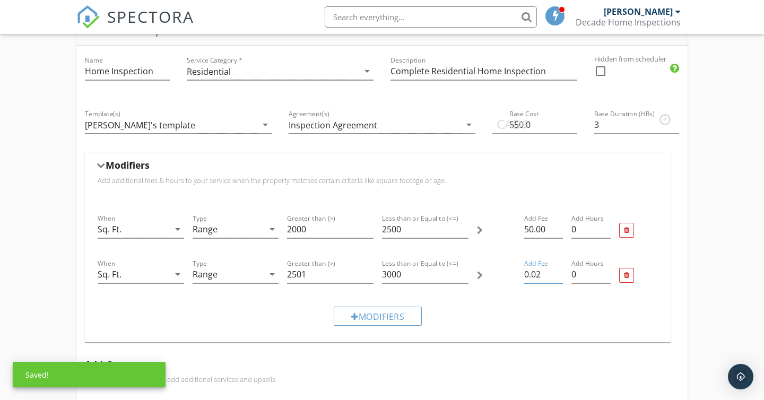
drag, startPoint x: 551, startPoint y: 270, endPoint x: 496, endPoint y: 274, distance: 54.8
click at [496, 274] on div "When Sq. Ft. arrow_drop_down Type Range arrow_drop_down Greater than (>) 2501 L…" at bounding box center [377, 275] width 569 height 45
type input "100"
click at [585, 274] on input "0" at bounding box center [590, 275] width 39 height 18
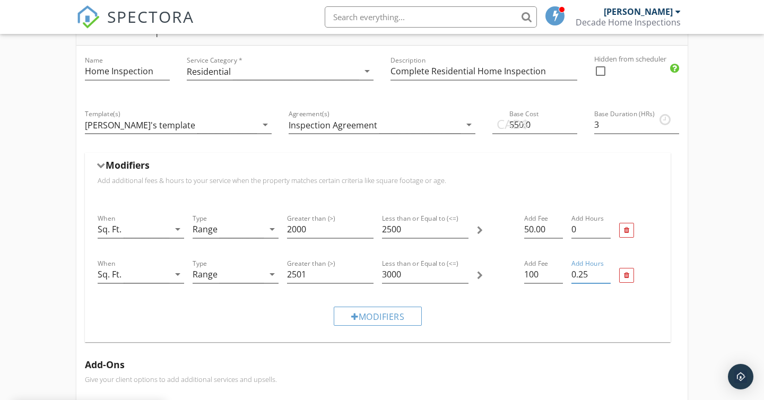
click at [606, 272] on input "0.25" at bounding box center [590, 275] width 39 height 18
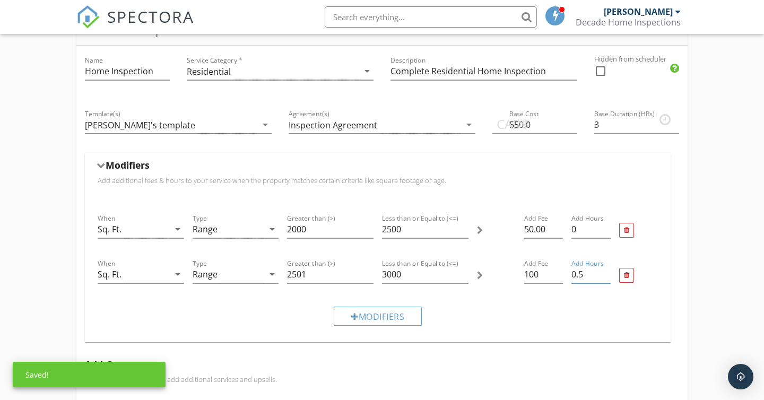
click at [606, 272] on input "0.5" at bounding box center [590, 275] width 39 height 18
click at [606, 272] on input "0.75" at bounding box center [590, 275] width 39 height 18
type input "0.5"
click at [604, 275] on input "0.5" at bounding box center [590, 275] width 39 height 18
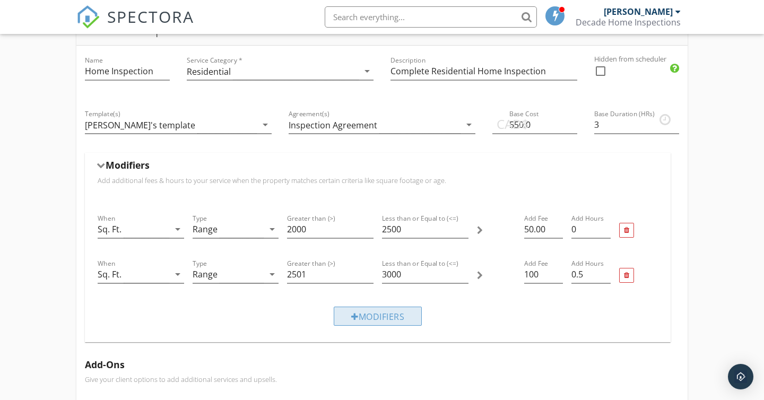
click at [382, 318] on div "Modifiers" at bounding box center [378, 316] width 88 height 19
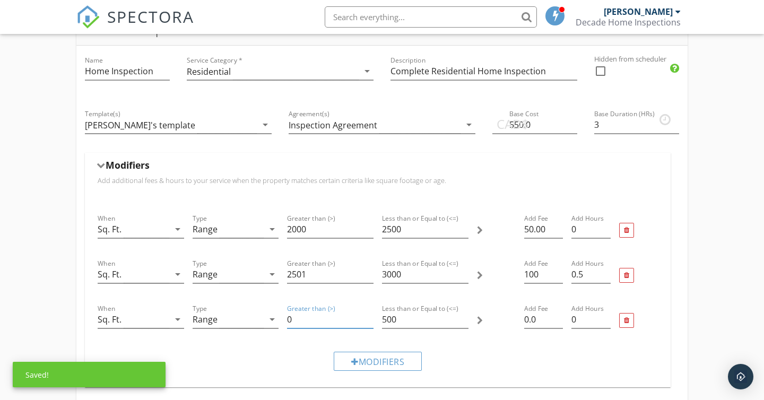
drag, startPoint x: 305, startPoint y: 321, endPoint x: 286, endPoint y: 321, distance: 18.6
click at [286, 321] on div "Greater than (>) 0" at bounding box center [330, 320] width 95 height 45
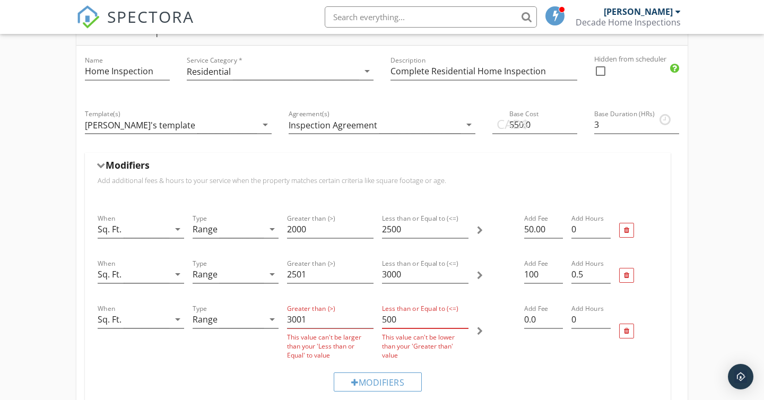
drag, startPoint x: 405, startPoint y: 318, endPoint x: 365, endPoint y: 319, distance: 40.3
click at [364, 320] on div "When Sq. Ft. arrow_drop_down Type Range arrow_drop_down Greater than (>) 3001 T…" at bounding box center [377, 331] width 569 height 66
type input "3001"
drag, startPoint x: 405, startPoint y: 319, endPoint x: 355, endPoint y: 319, distance: 50.4
click at [355, 319] on div "When Sq. Ft. arrow_drop_down Type Range arrow_drop_down Greater than (>) 3001 T…" at bounding box center [377, 331] width 569 height 66
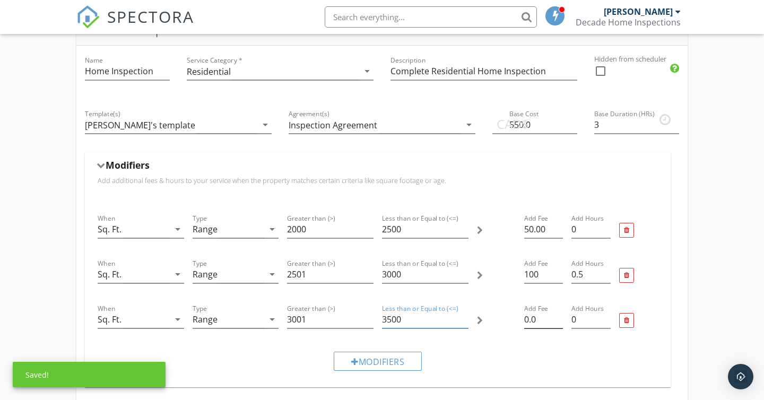
type input "3500"
drag, startPoint x: 542, startPoint y: 320, endPoint x: 507, endPoint y: 320, distance: 34.5
click at [507, 320] on div "When Sq. Ft. arrow_drop_down Type Range arrow_drop_down Greater than (>) 3001 L…" at bounding box center [377, 320] width 569 height 45
type input "150"
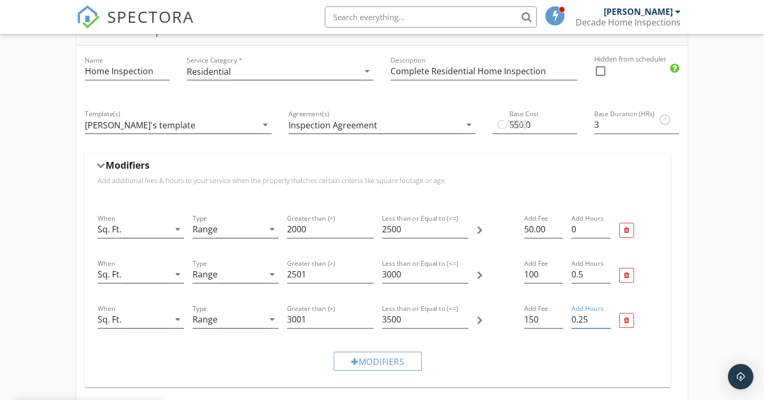
click at [609, 317] on input "0.25" at bounding box center [590, 320] width 39 height 18
click at [609, 317] on input "0.5" at bounding box center [590, 320] width 39 height 18
click at [609, 317] on input "0.75" at bounding box center [590, 320] width 39 height 18
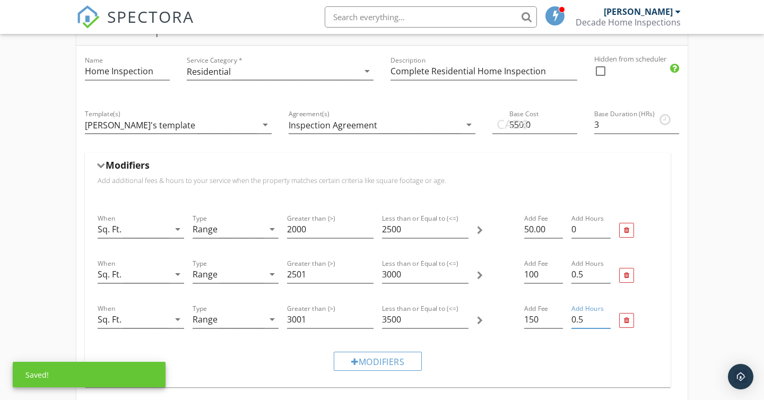
type input "0.5"
click at [608, 322] on input "0.5" at bounding box center [590, 320] width 39 height 18
click at [389, 358] on div "Modifiers" at bounding box center [378, 361] width 88 height 19
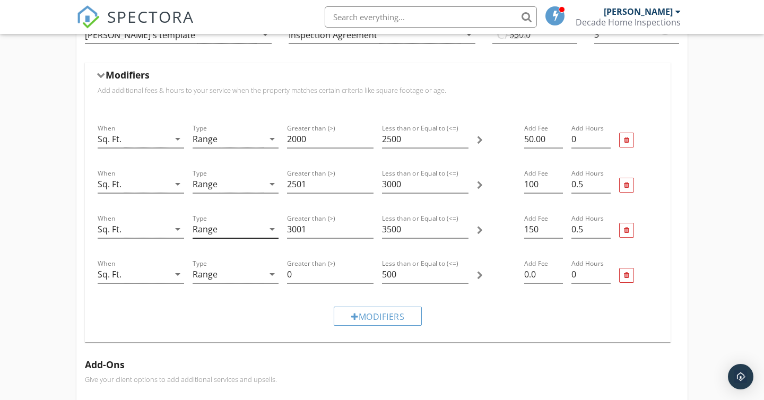
scroll to position [354, 0]
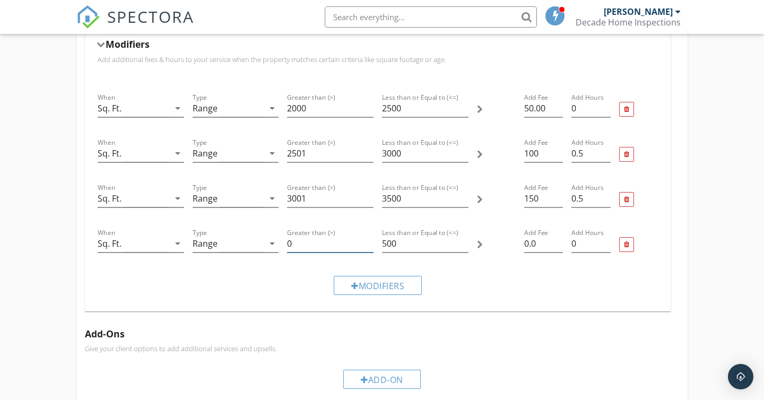
click at [333, 246] on input "0" at bounding box center [330, 244] width 86 height 18
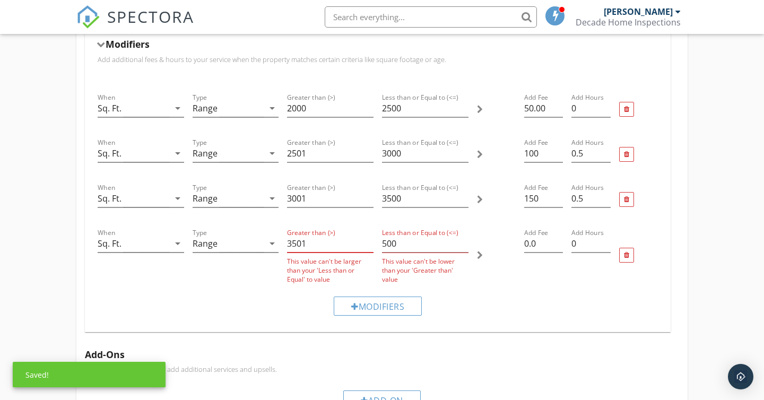
type input "3501"
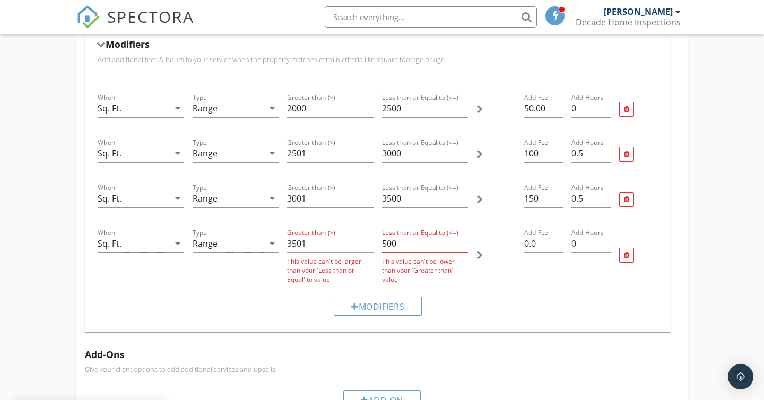
drag, startPoint x: 413, startPoint y: 246, endPoint x: 372, endPoint y: 245, distance: 40.9
click at [372, 245] on div "When Sq. Ft. arrow_drop_down Type Range arrow_drop_down Greater than (>) 3501 T…" at bounding box center [377, 255] width 569 height 66
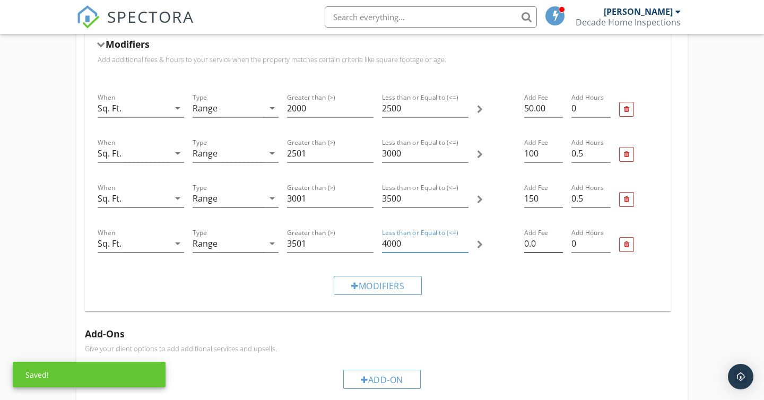
type input "4000"
drag, startPoint x: 542, startPoint y: 241, endPoint x: 511, endPoint y: 241, distance: 30.8
click at [511, 241] on div "When Sq. Ft. arrow_drop_down Type Range arrow_drop_down Greater than (>) 3501 L…" at bounding box center [377, 244] width 569 height 45
type input "200"
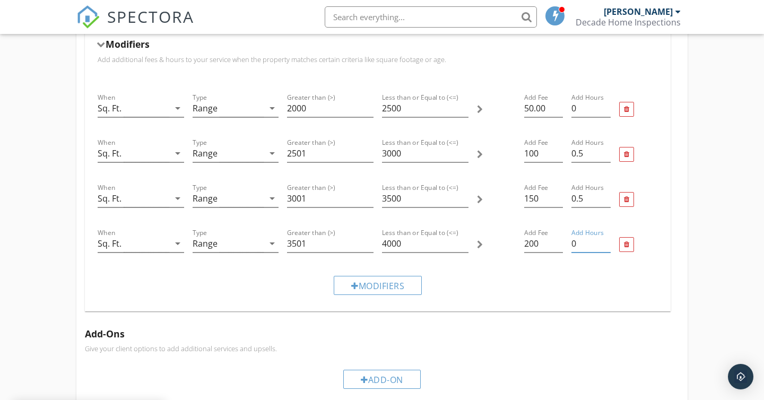
drag, startPoint x: 580, startPoint y: 243, endPoint x: 565, endPoint y: 243, distance: 14.9
click at [565, 243] on div "When Sq. Ft. arrow_drop_down Type Range arrow_drop_down Greater than (>) 3501 L…" at bounding box center [377, 244] width 569 height 45
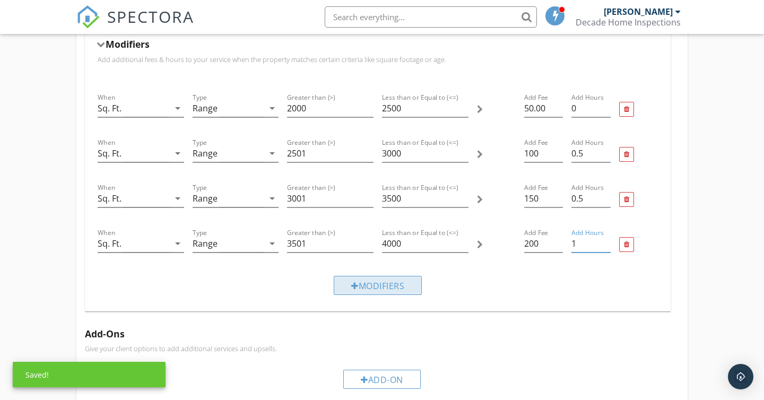
type input "1"
click at [368, 284] on div "Modifiers" at bounding box center [378, 285] width 88 height 19
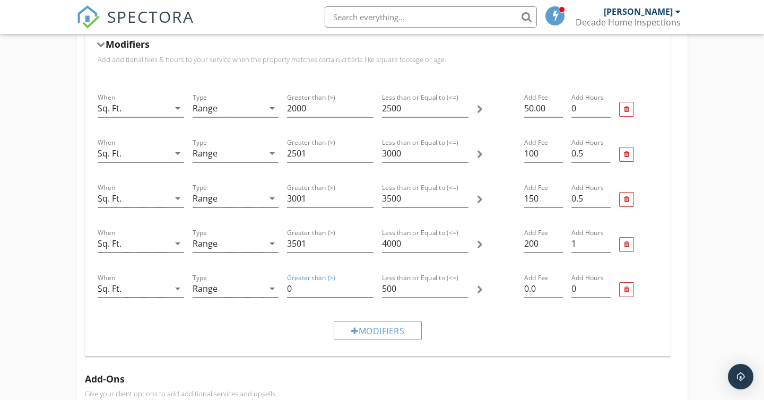
drag, startPoint x: 346, startPoint y: 285, endPoint x: 287, endPoint y: 285, distance: 58.3
click at [287, 285] on input "0" at bounding box center [330, 289] width 86 height 18
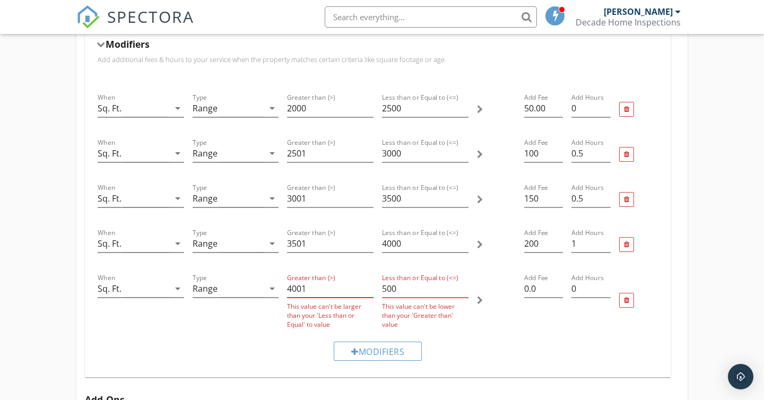
type input "4001"
drag, startPoint x: 420, startPoint y: 283, endPoint x: 341, endPoint y: 277, distance: 78.7
click at [341, 277] on div "When Sq. Ft. arrow_drop_down Type Range arrow_drop_down Greater than (>) 4001 T…" at bounding box center [377, 300] width 569 height 66
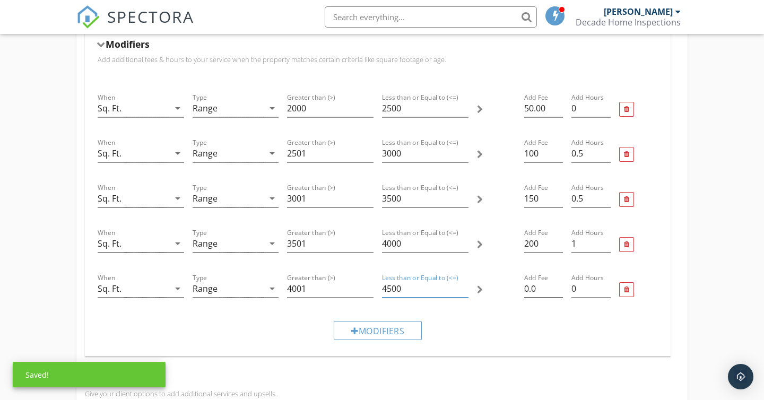
type input "4500"
click at [539, 288] on input "0.0" at bounding box center [543, 289] width 39 height 18
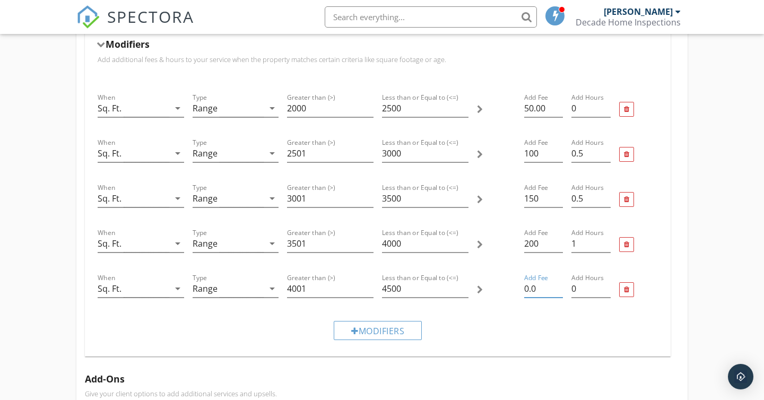
drag, startPoint x: 551, startPoint y: 290, endPoint x: 508, endPoint y: 290, distance: 42.4
click at [508, 290] on div "When Sq. Ft. arrow_drop_down Type Range arrow_drop_down Greater than (>) 4001 L…" at bounding box center [377, 289] width 569 height 45
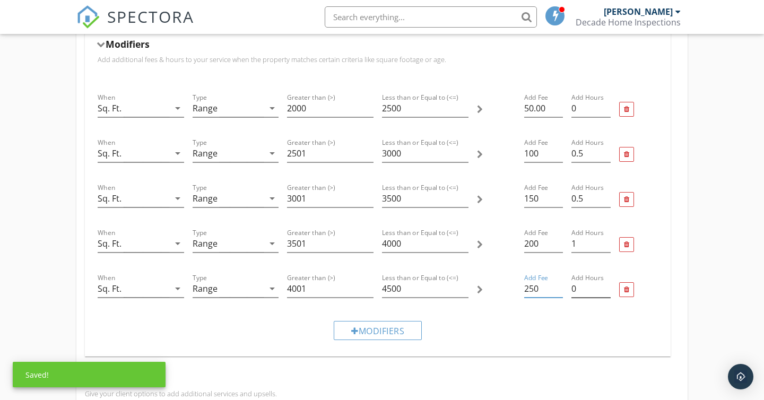
type input "250"
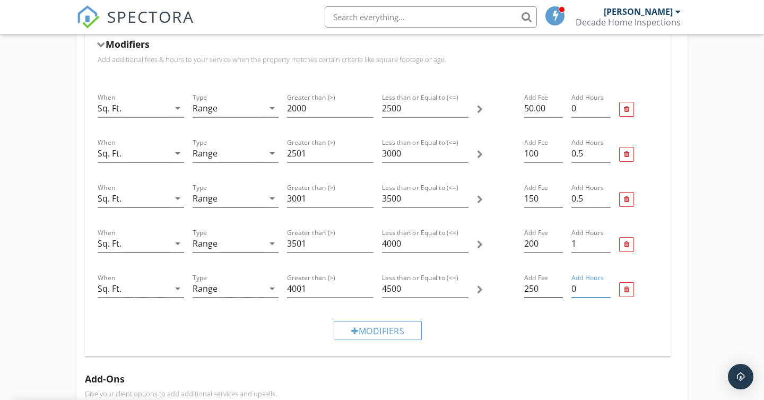
drag, startPoint x: 584, startPoint y: 293, endPoint x: 553, endPoint y: 290, distance: 31.9
click at [553, 290] on div "When Sq. Ft. arrow_drop_down Type Range arrow_drop_down Greater than (>) 4001 L…" at bounding box center [377, 289] width 569 height 45
drag, startPoint x: 588, startPoint y: 286, endPoint x: 563, endPoint y: 286, distance: 24.9
click at [563, 286] on div "When Sq. Ft. arrow_drop_down Type Range arrow_drop_down Greater than (>) 4001 L…" at bounding box center [377, 289] width 569 height 45
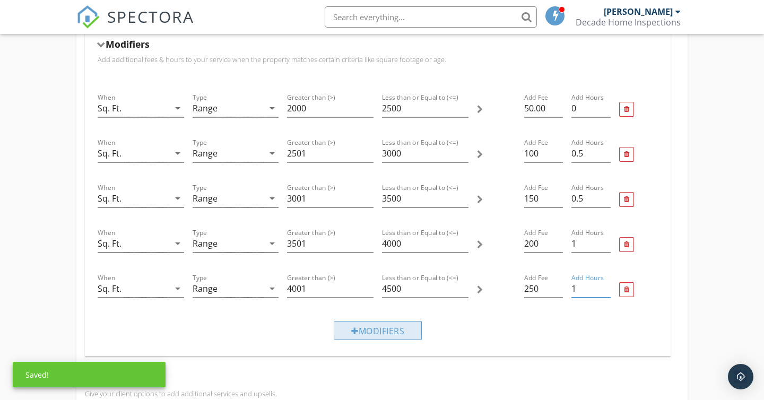
type input "1"
click at [390, 330] on div "Modifiers" at bounding box center [378, 330] width 88 height 19
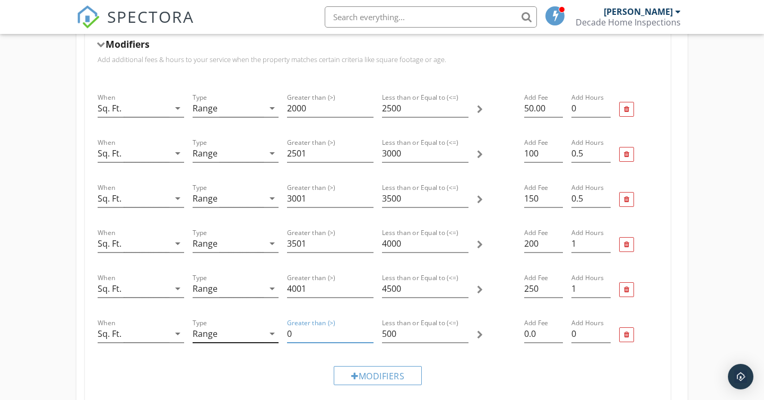
drag, startPoint x: 344, startPoint y: 337, endPoint x: 263, endPoint y: 336, distance: 81.7
click at [263, 336] on div "When Sq. Ft. arrow_drop_down Type Range arrow_drop_down Greater than (>) 0 Less…" at bounding box center [377, 334] width 569 height 45
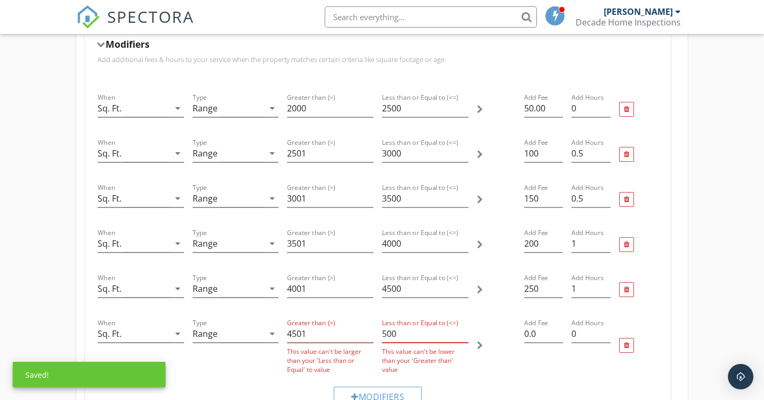
drag, startPoint x: 417, startPoint y: 332, endPoint x: 352, endPoint y: 331, distance: 64.7
click at [352, 331] on div "When Sq. Ft. arrow_drop_down Type Range arrow_drop_down Greater than (>) 4501 T…" at bounding box center [377, 345] width 569 height 66
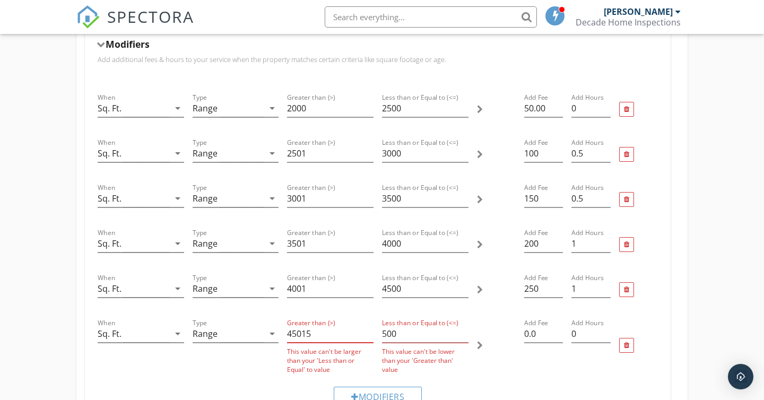
type input "4501"
drag, startPoint x: 406, startPoint y: 329, endPoint x: 375, endPoint y: 335, distance: 31.8
click at [375, 335] on div "When Sq. Ft. arrow_drop_down Type Range arrow_drop_down Greater than (>) 4501 T…" at bounding box center [377, 345] width 569 height 66
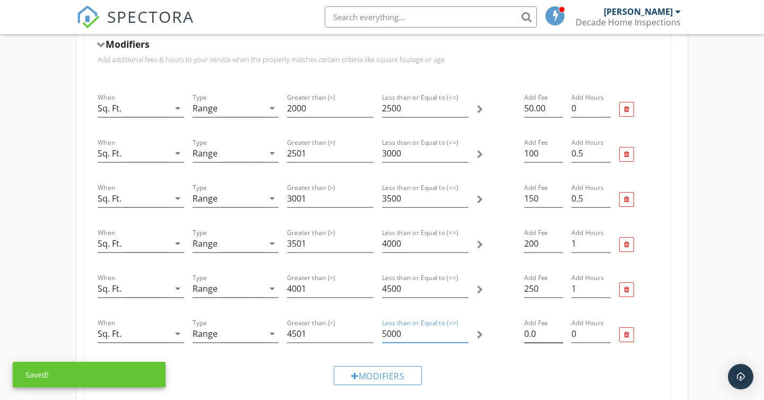
type input "5000"
drag, startPoint x: 545, startPoint y: 330, endPoint x: 514, endPoint y: 329, distance: 30.8
click at [514, 329] on div "When Sq. Ft. arrow_drop_down Type Range arrow_drop_down Greater than (>) 4501 L…" at bounding box center [377, 334] width 569 height 45
type input "300"
click at [586, 331] on input "0" at bounding box center [590, 334] width 39 height 18
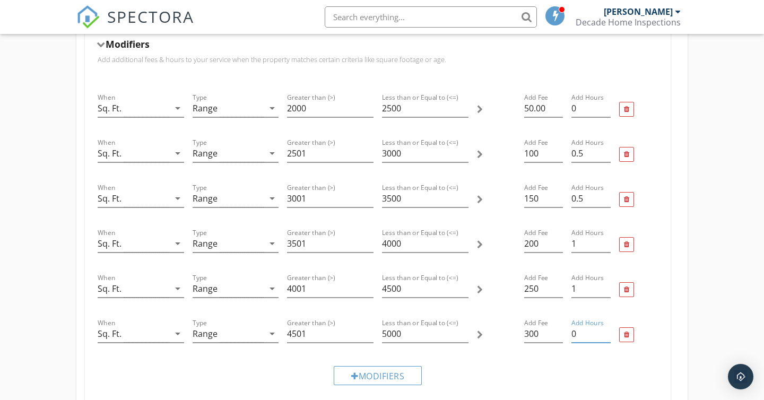
drag, startPoint x: 593, startPoint y: 333, endPoint x: 566, endPoint y: 333, distance: 27.0
click at [566, 333] on div "When Sq. Ft. arrow_drop_down Type Range arrow_drop_down Greater than (>) 4501 L…" at bounding box center [377, 334] width 569 height 45
type input "1"
click at [384, 368] on div "Modifiers" at bounding box center [378, 375] width 88 height 19
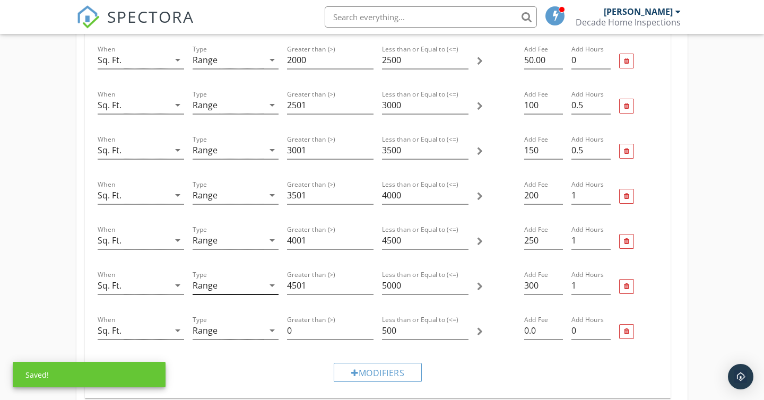
scroll to position [452, 0]
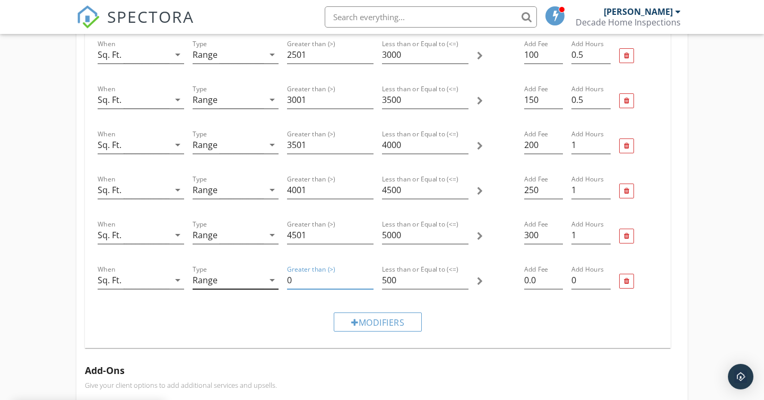
drag, startPoint x: 300, startPoint y: 280, endPoint x: 270, endPoint y: 277, distance: 29.8
click at [270, 277] on div "When Sq. Ft. arrow_drop_down Type Range arrow_drop_down Greater than (>) 0 Less…" at bounding box center [377, 281] width 569 height 45
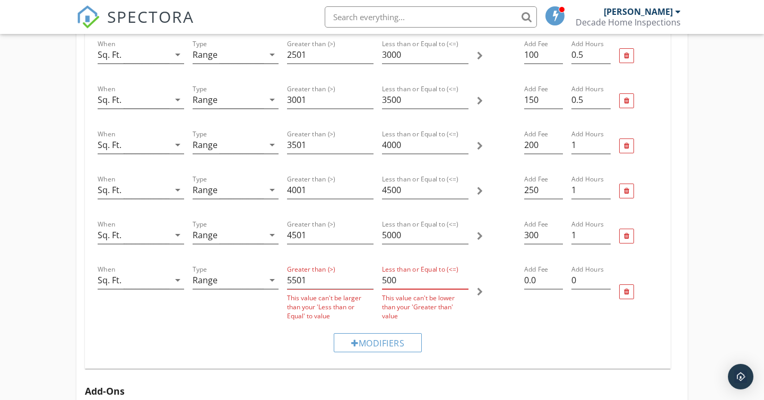
drag, startPoint x: 405, startPoint y: 277, endPoint x: 367, endPoint y: 276, distance: 38.2
click at [367, 276] on div "When Sq. Ft. arrow_drop_down Type Range arrow_drop_down Greater than (>) 5501 T…" at bounding box center [377, 292] width 569 height 66
drag, startPoint x: 408, startPoint y: 284, endPoint x: 388, endPoint y: 277, distance: 21.3
click at [388, 277] on input "500" at bounding box center [425, 281] width 86 height 18
drag, startPoint x: 316, startPoint y: 278, endPoint x: 292, endPoint y: 278, distance: 24.4
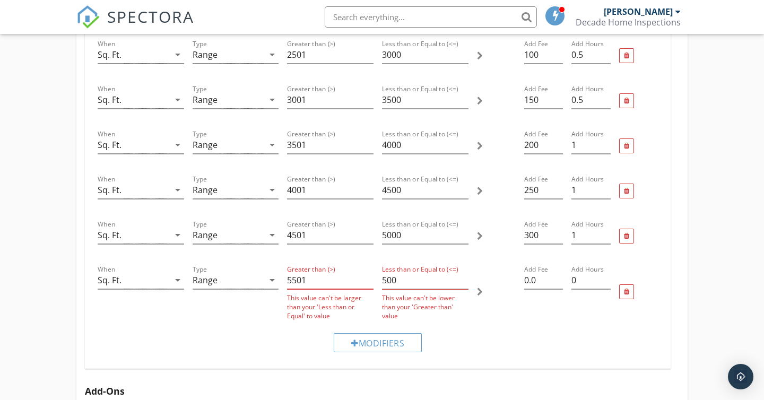
click at [292, 278] on input "5501" at bounding box center [330, 281] width 86 height 18
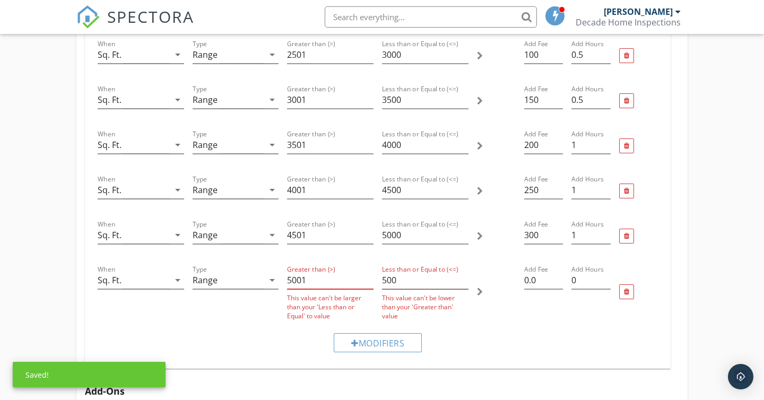
type input "5001"
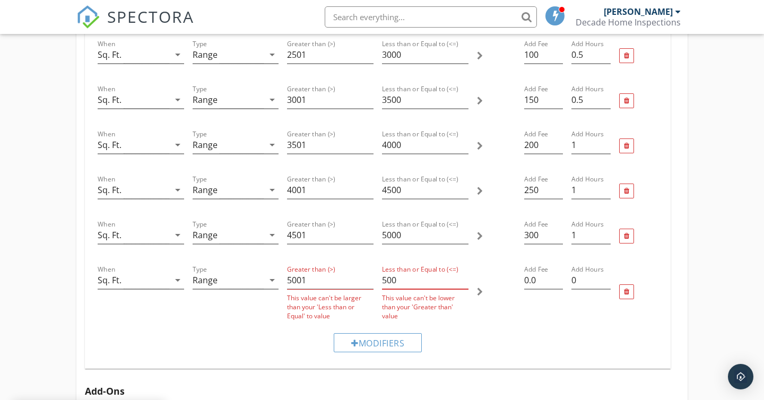
drag, startPoint x: 407, startPoint y: 278, endPoint x: 377, endPoint y: 277, distance: 30.3
click at [377, 277] on div "When Sq. Ft. arrow_drop_down Type Range arrow_drop_down Greater than (>) 5001 T…" at bounding box center [377, 292] width 569 height 66
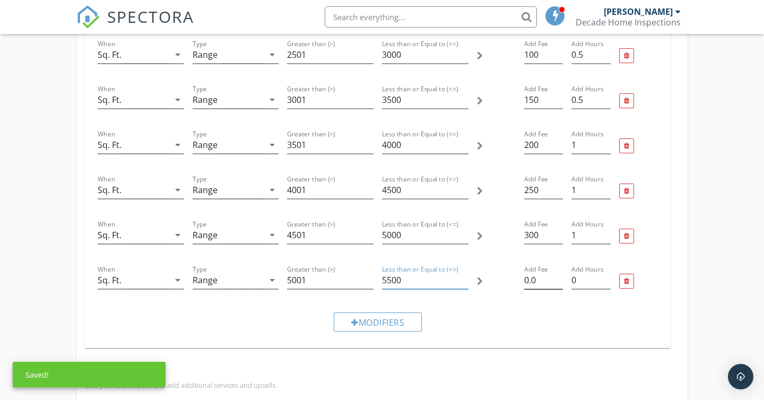
type input "5500"
drag, startPoint x: 537, startPoint y: 284, endPoint x: 517, endPoint y: 284, distance: 20.7
click at [517, 284] on div "When Sq. Ft. arrow_drop_down Type Range arrow_drop_down Greater than (>) 5001 L…" at bounding box center [377, 281] width 569 height 45
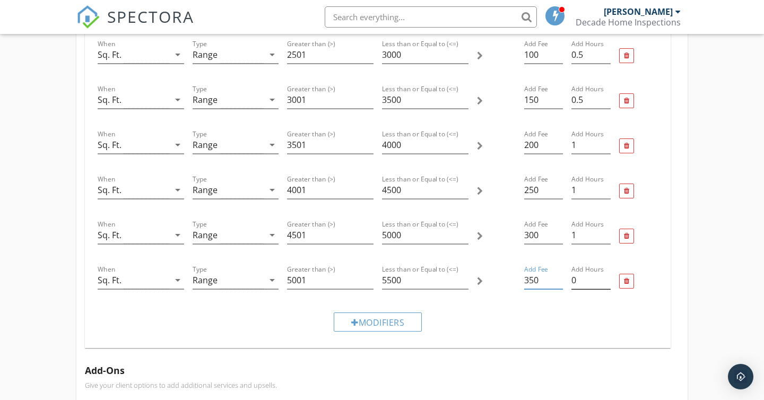
type input "350"
drag, startPoint x: 579, startPoint y: 282, endPoint x: 563, endPoint y: 281, distance: 15.9
click at [563, 281] on div "When Sq. Ft. arrow_drop_down Type Range arrow_drop_down Greater than (>) 5001 L…" at bounding box center [377, 281] width 569 height 45
type input "1"
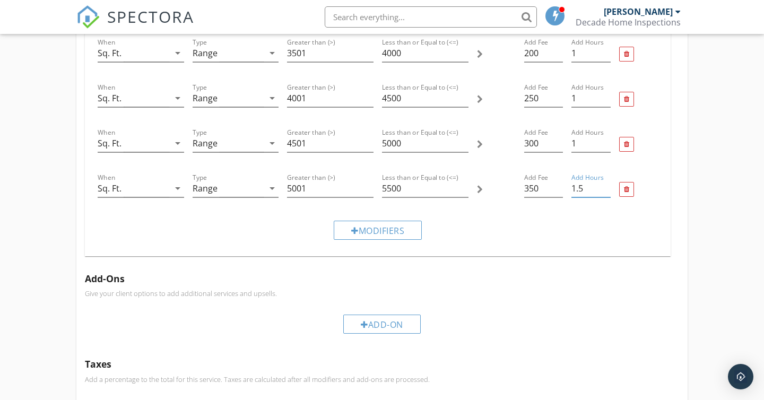
scroll to position [547, 0]
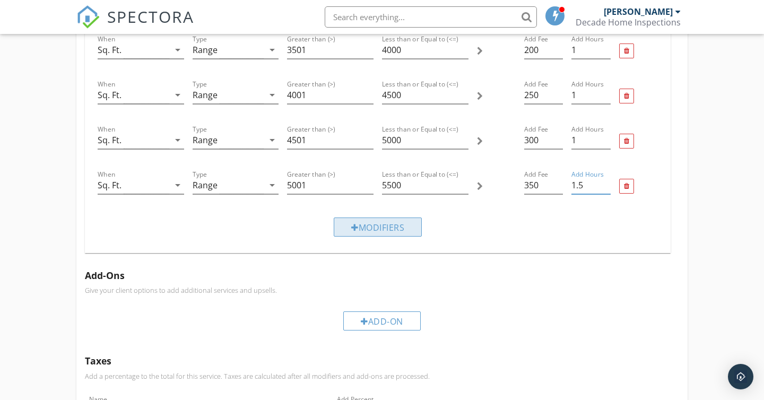
type input "1.5"
click at [384, 227] on div "Modifiers" at bounding box center [378, 226] width 88 height 19
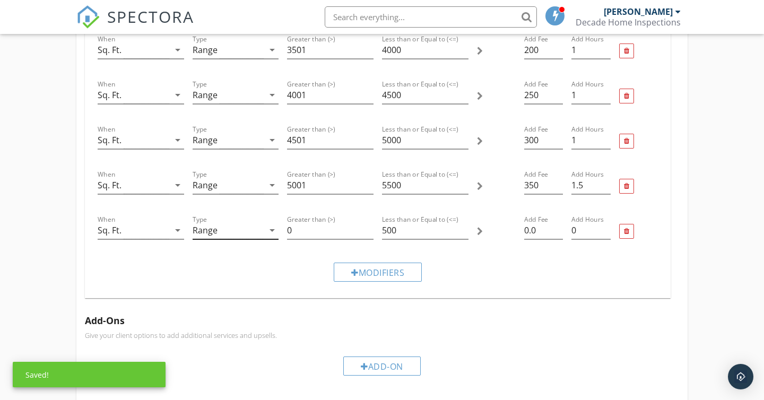
click at [274, 230] on icon "arrow_drop_down" at bounding box center [272, 230] width 13 height 13
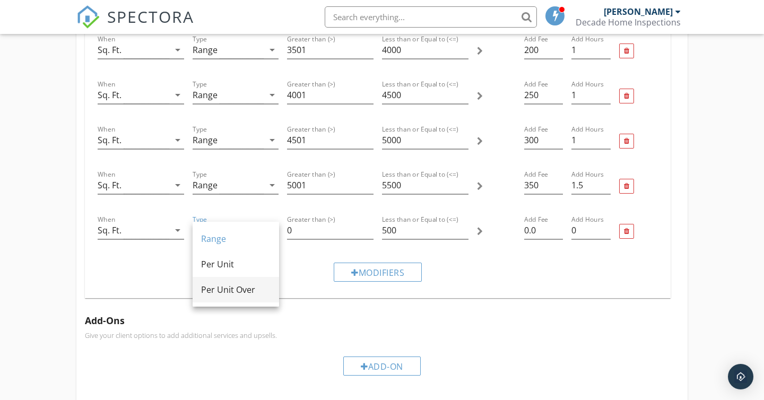
click at [252, 291] on div "Per Unit Over" at bounding box center [235, 289] width 69 height 13
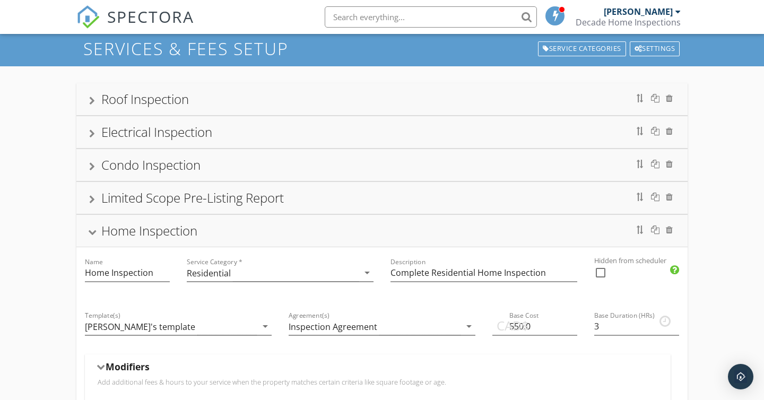
scroll to position [0, 0]
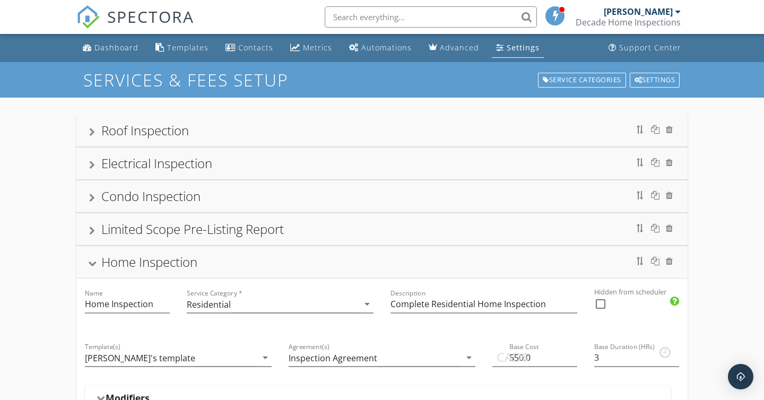
click at [325, 268] on div "Home Inspection" at bounding box center [382, 261] width 586 height 19
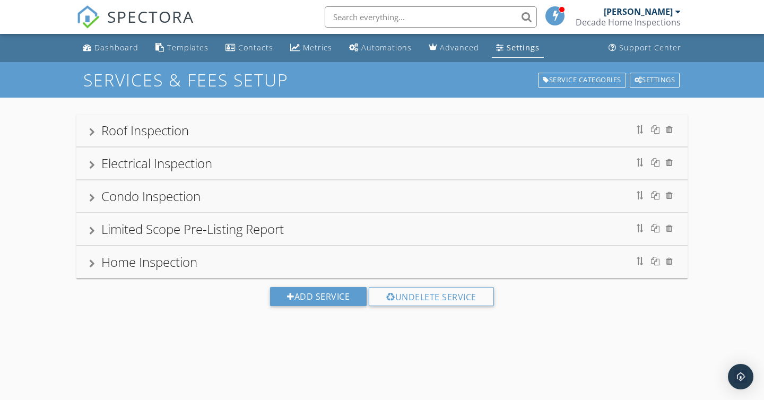
click at [352, 229] on div "Limited Scope Pre-Listing Report" at bounding box center [382, 229] width 586 height 19
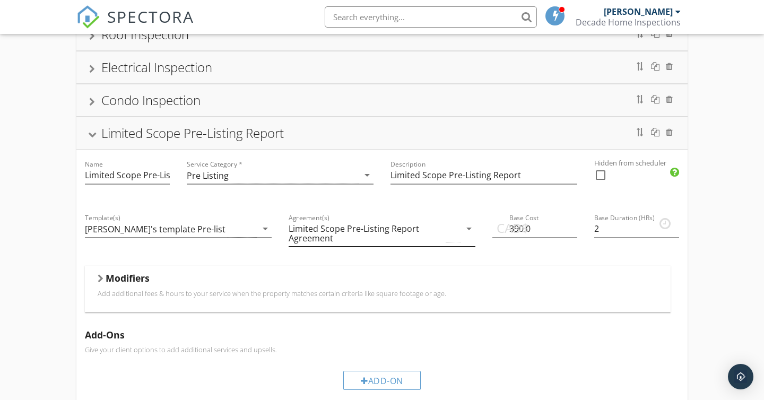
scroll to position [93, 0]
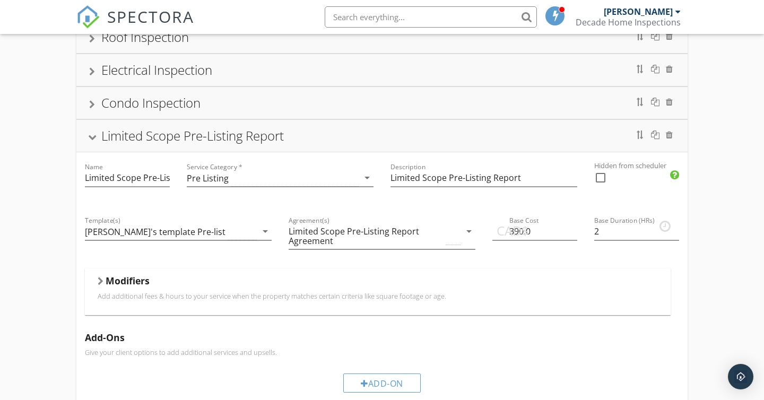
click at [331, 143] on div "Limited Scope Pre-Listing Report" at bounding box center [382, 135] width 586 height 19
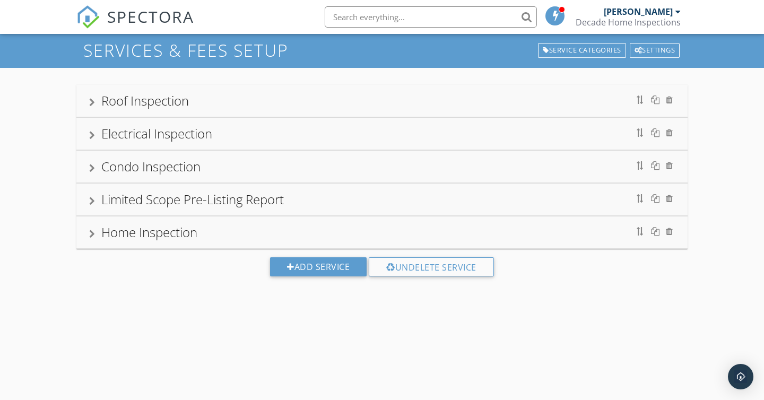
scroll to position [24, 0]
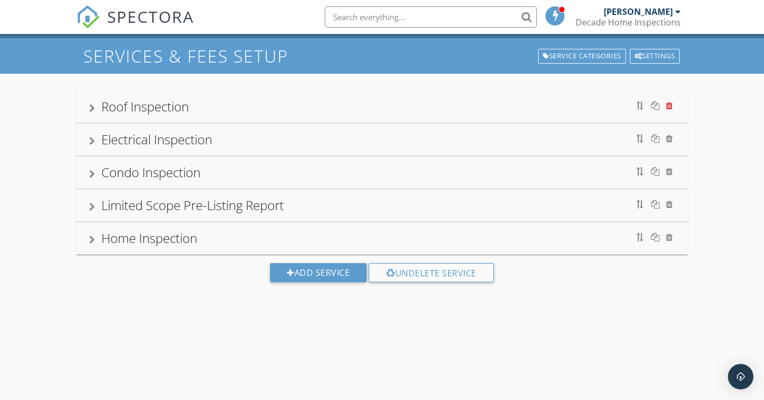
click at [668, 109] on div at bounding box center [669, 105] width 7 height 8
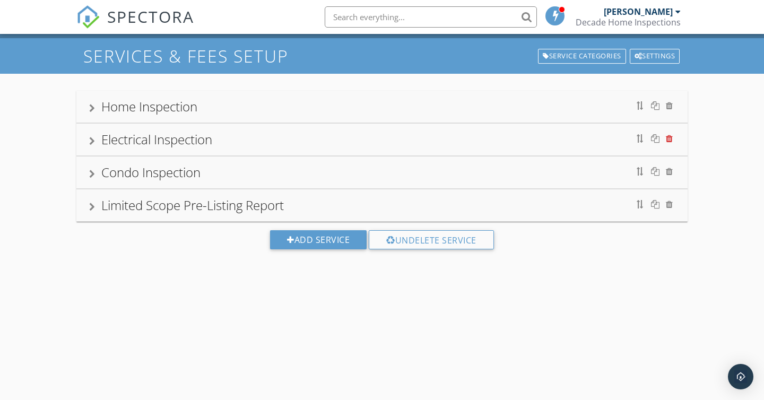
click at [669, 141] on div at bounding box center [669, 138] width 7 height 8
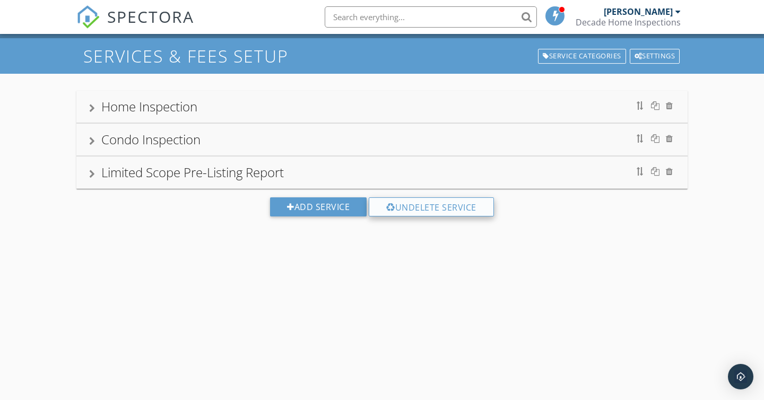
click at [434, 211] on div "Undelete Service" at bounding box center [431, 206] width 125 height 19
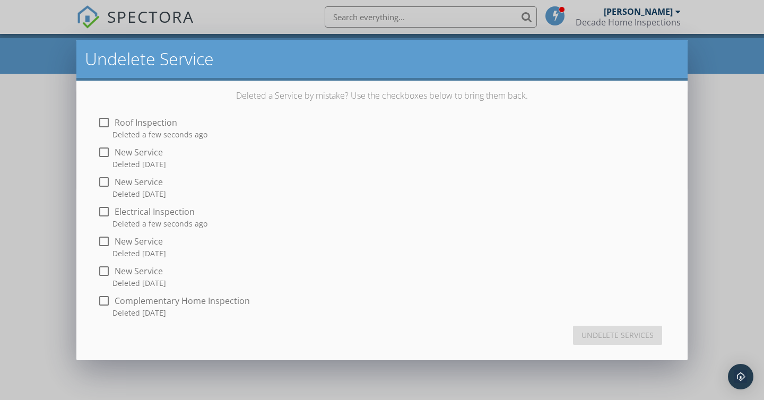
scroll to position [0, 0]
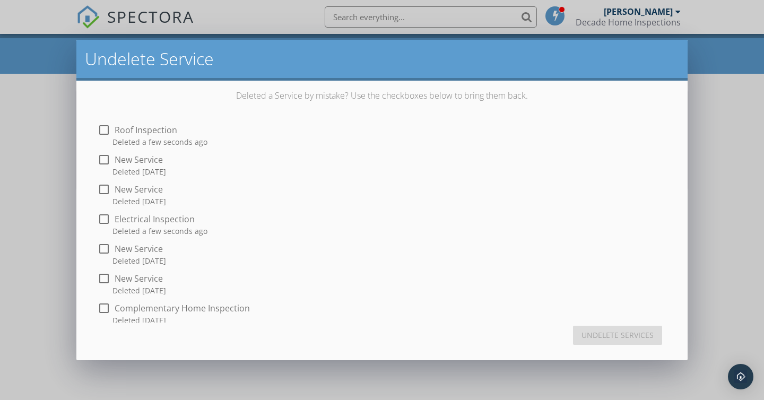
click at [102, 219] on div at bounding box center [104, 219] width 18 height 18
checkbox input "true"
click at [107, 129] on div at bounding box center [104, 130] width 18 height 18
checkbox input "true"
click at [599, 336] on div "Undelete Services" at bounding box center [617, 334] width 72 height 11
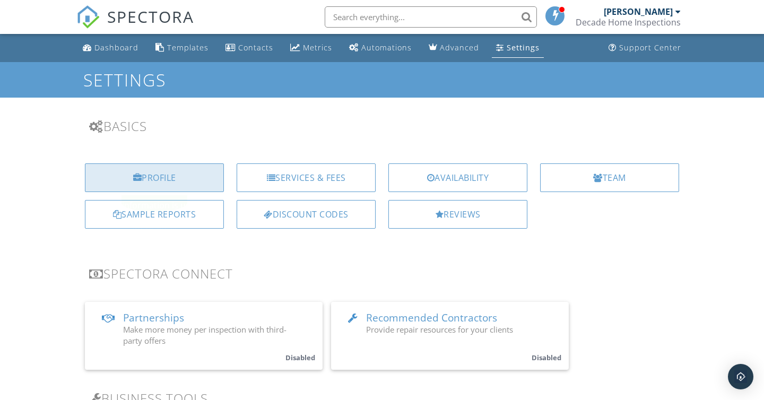
click at [185, 182] on div "Profile" at bounding box center [154, 177] width 139 height 29
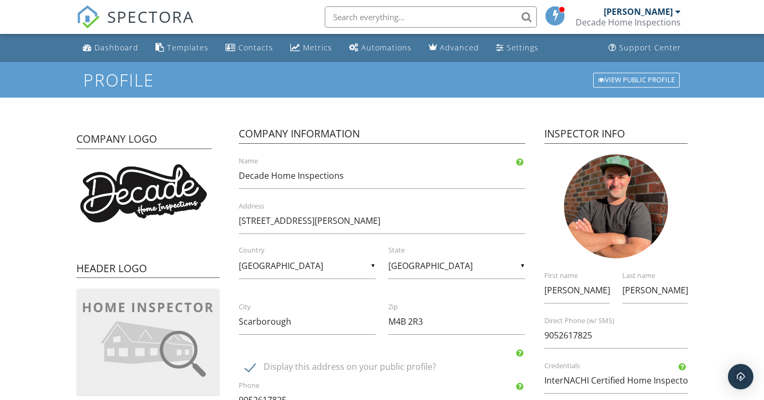
click at [568, 136] on h4 "Inspector Info" at bounding box center [615, 135] width 143 height 17
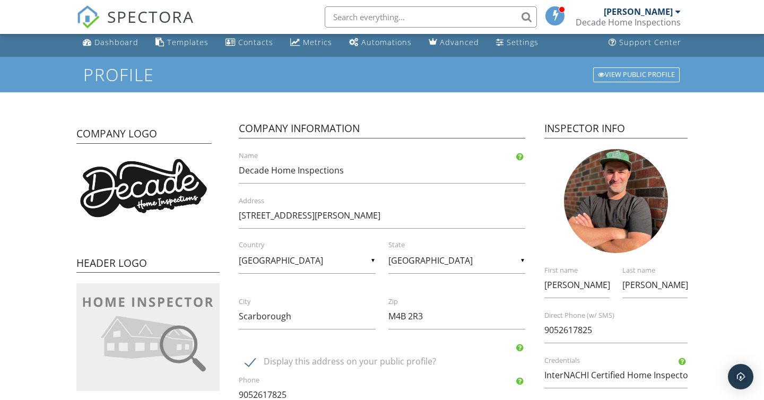
scroll to position [4, 0]
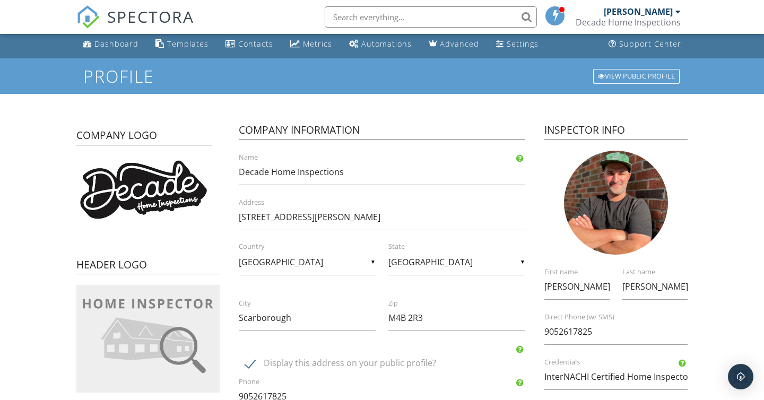
click at [338, 248] on label "Country" at bounding box center [314, 247] width 150 height 10
click at [0, 0] on select "- Select a Country - United States Canada Australia United Kingdom New Zealand …" at bounding box center [0, 0] width 0 height 0
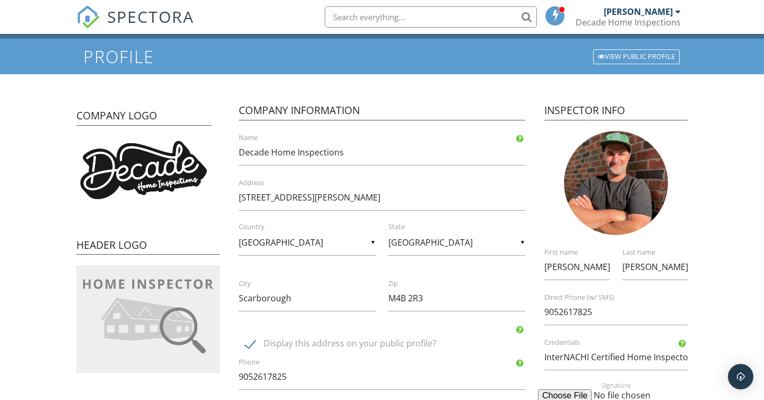
scroll to position [0, 0]
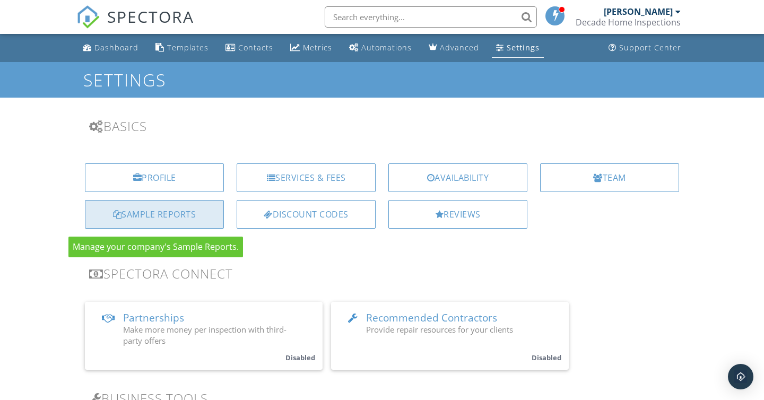
click at [206, 209] on div "Sample Reports" at bounding box center [154, 214] width 139 height 29
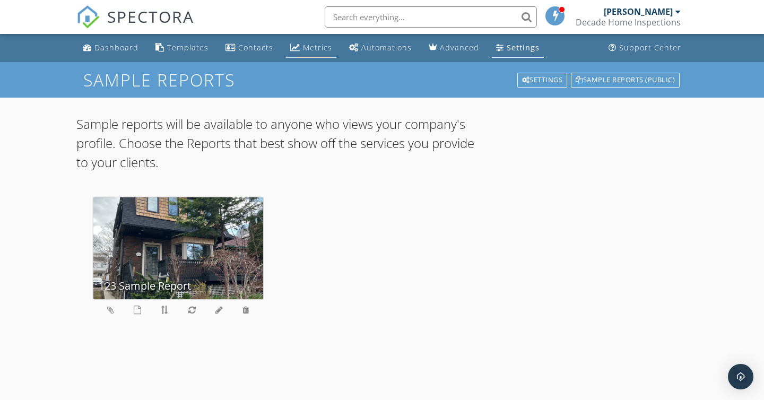
click at [296, 49] on div "Metrics" at bounding box center [295, 47] width 10 height 8
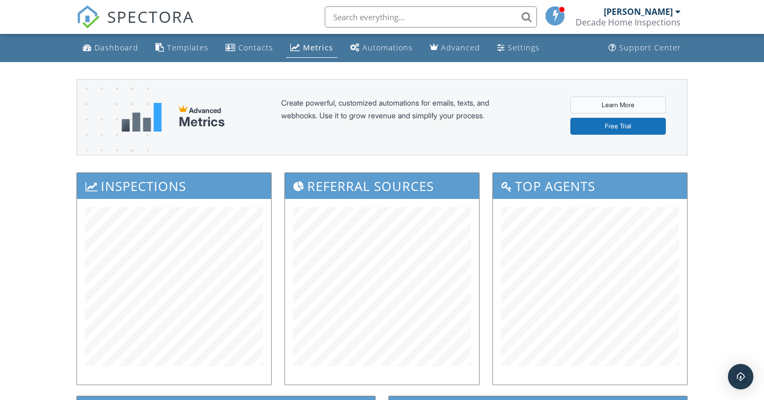
click at [581, 104] on link "Learn More" at bounding box center [617, 105] width 95 height 17
click at [594, 126] on link "Free Trial" at bounding box center [617, 126] width 95 height 17
click at [125, 49] on div "Dashboard" at bounding box center [116, 47] width 44 height 10
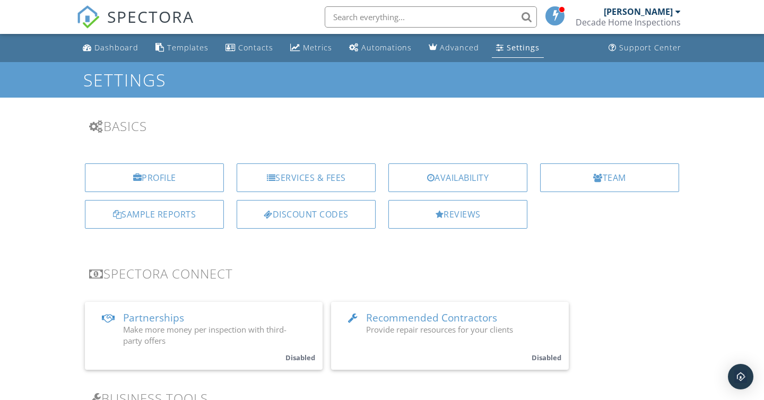
click at [404, 327] on span "Provide repair resources for your clients" at bounding box center [439, 329] width 147 height 11
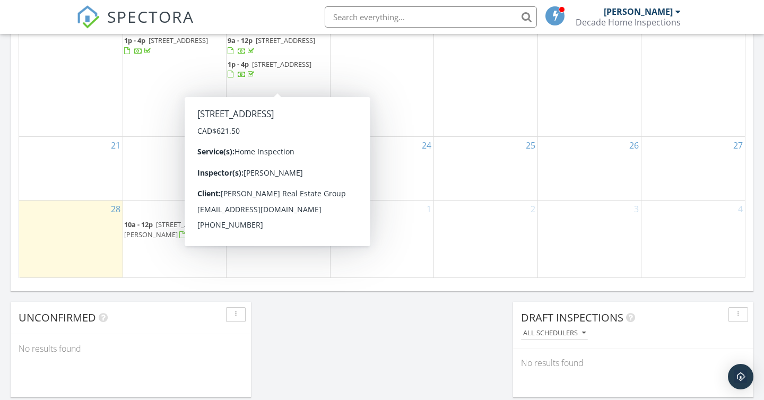
scroll to position [693, 0]
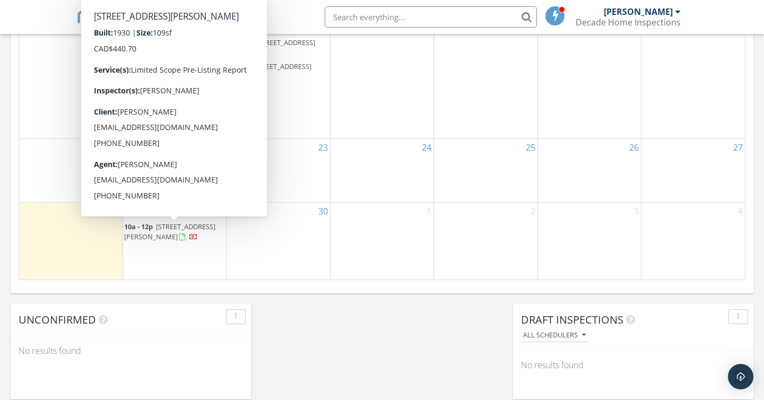
click at [170, 229] on span "95 Kimberley Ave, Toronto M4E 2Z4" at bounding box center [169, 232] width 91 height 20
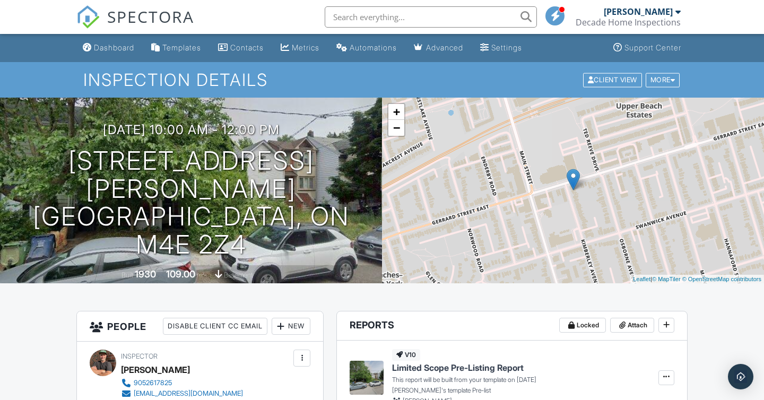
click at [561, 15] on span at bounding box center [555, 15] width 11 height 1
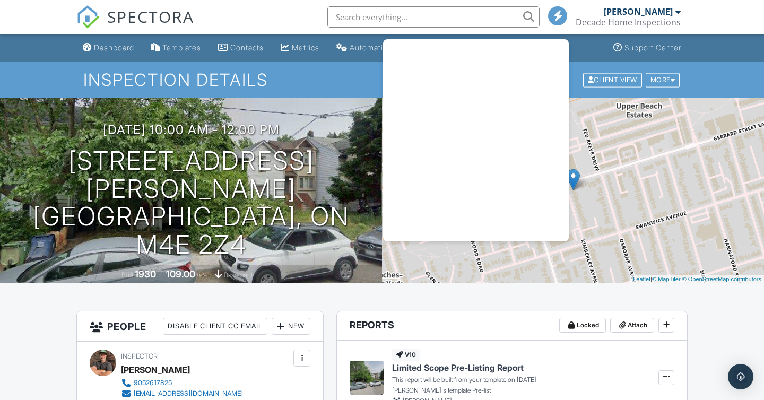
click at [315, 63] on div "Inspection Details Client View More Property Details Reschedule Reorder / Copy …" at bounding box center [382, 80] width 764 height 36
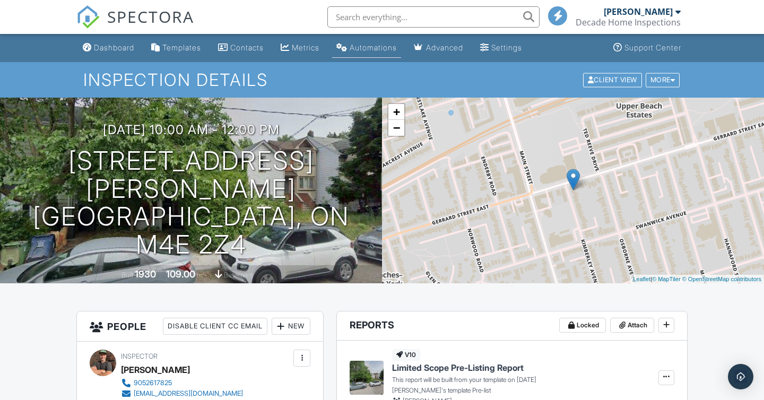
click at [380, 46] on div "Automations" at bounding box center [373, 47] width 47 height 9
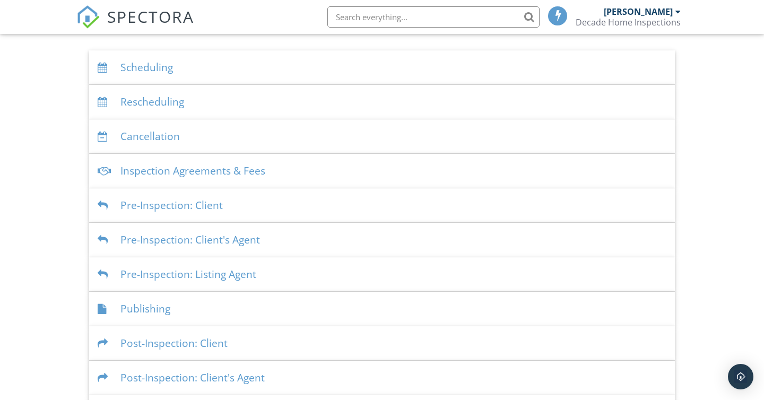
scroll to position [207, 0]
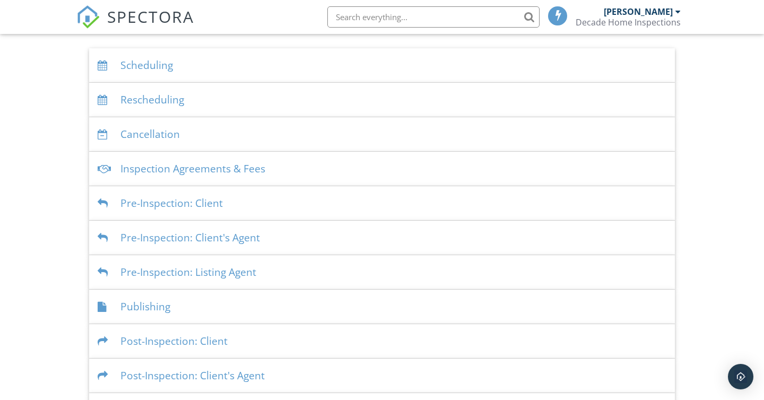
click at [331, 102] on div "Rescheduling" at bounding box center [382, 100] width 586 height 34
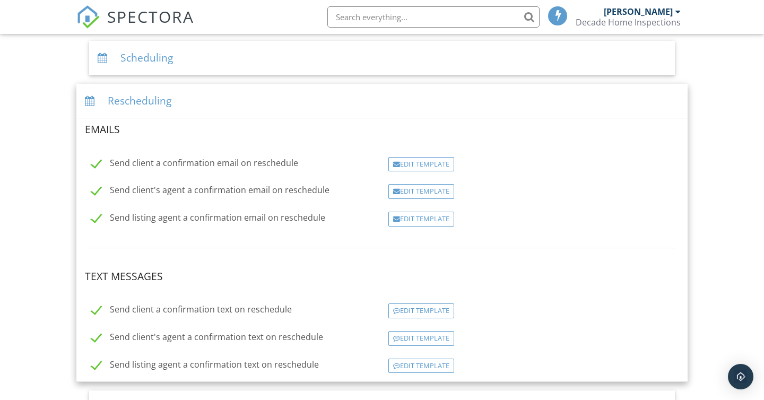
scroll to position [188, 0]
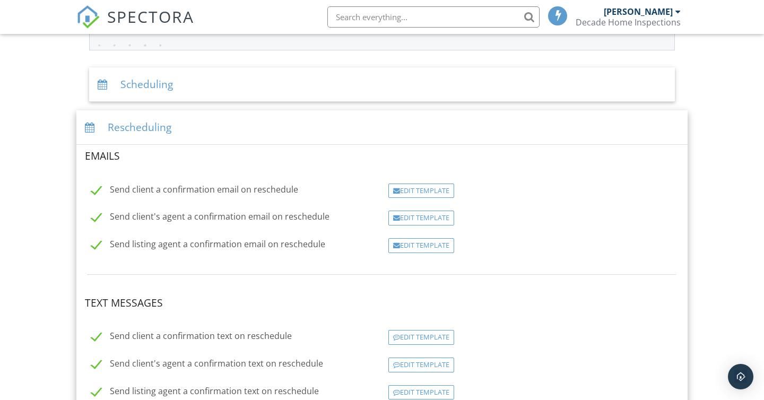
click at [345, 126] on div "Rescheduling" at bounding box center [381, 127] width 611 height 34
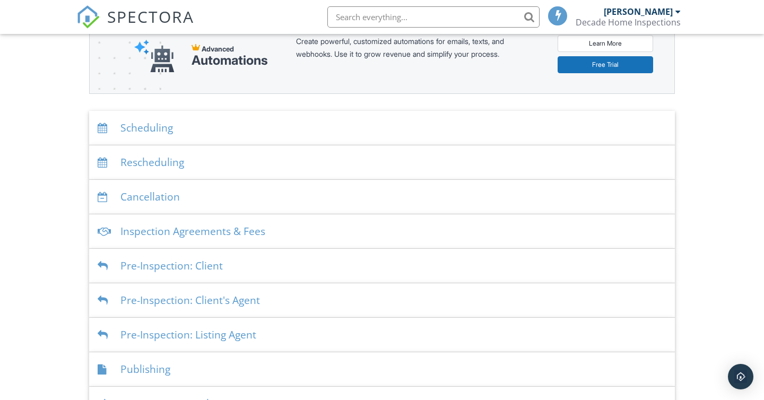
scroll to position [144, 0]
click at [345, 132] on div "Scheduling" at bounding box center [382, 128] width 586 height 34
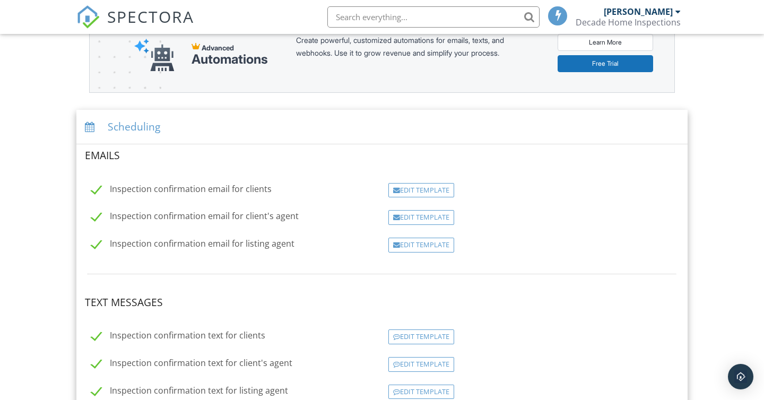
scroll to position [123, 0]
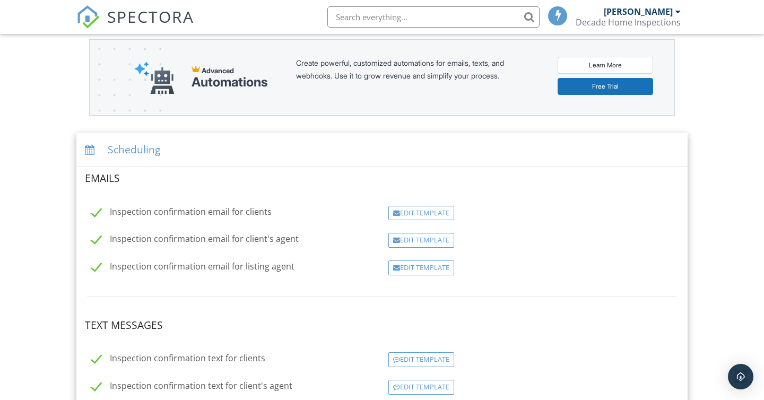
click at [347, 157] on div "Scheduling" at bounding box center [381, 150] width 611 height 34
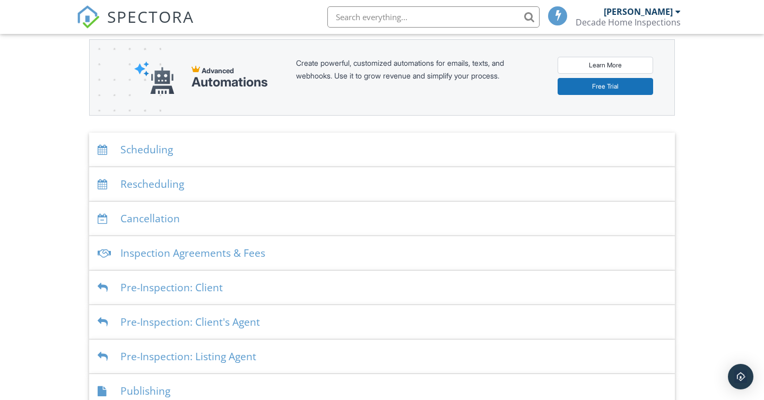
click at [334, 216] on div "Cancellation" at bounding box center [382, 219] width 586 height 34
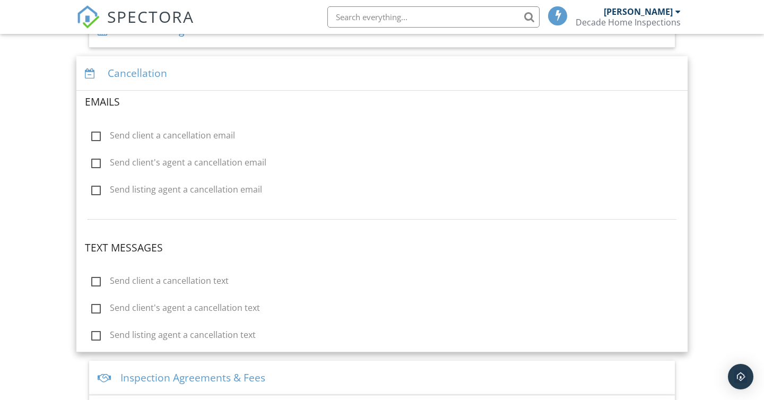
scroll to position [285, 0]
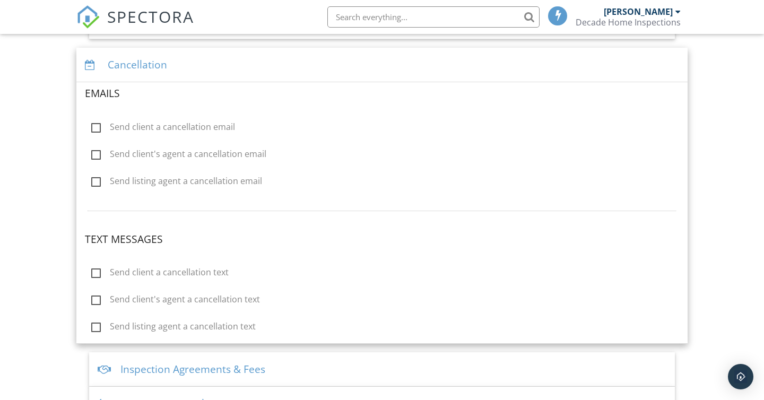
click at [97, 129] on label "Send client a cancellation email" at bounding box center [163, 128] width 144 height 13
click at [92, 129] on input "Send client a cancellation email" at bounding box center [88, 128] width 7 height 7
checkbox input "true"
click at [322, 62] on div "Cancellation" at bounding box center [381, 65] width 611 height 34
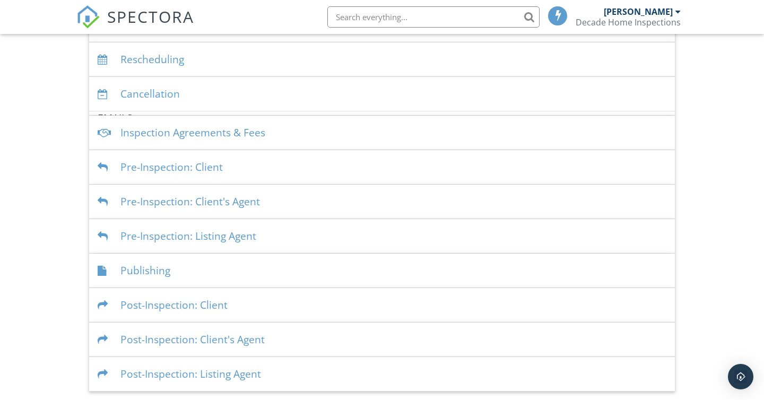
scroll to position [243, 0]
click at [317, 136] on div "Inspection Agreements & Fees" at bounding box center [382, 133] width 586 height 34
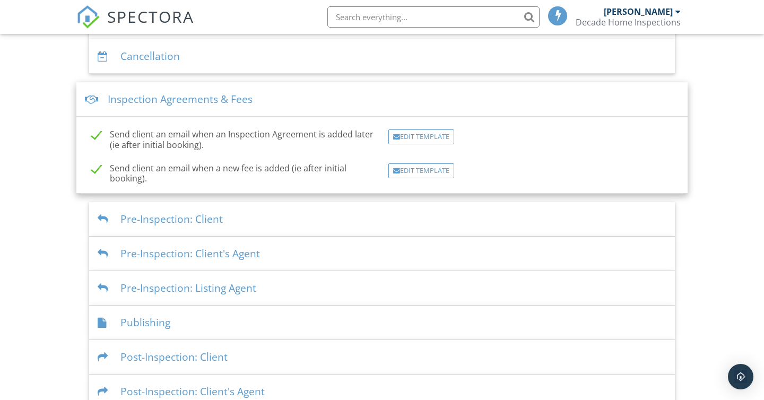
click at [335, 100] on div "Inspection Agreements & Fees" at bounding box center [381, 99] width 611 height 34
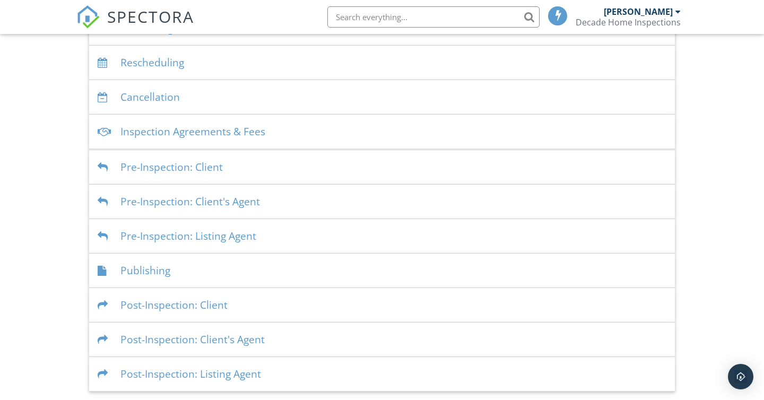
scroll to position [243, 0]
click at [346, 160] on div "Pre-Inspection: Client" at bounding box center [382, 167] width 586 height 34
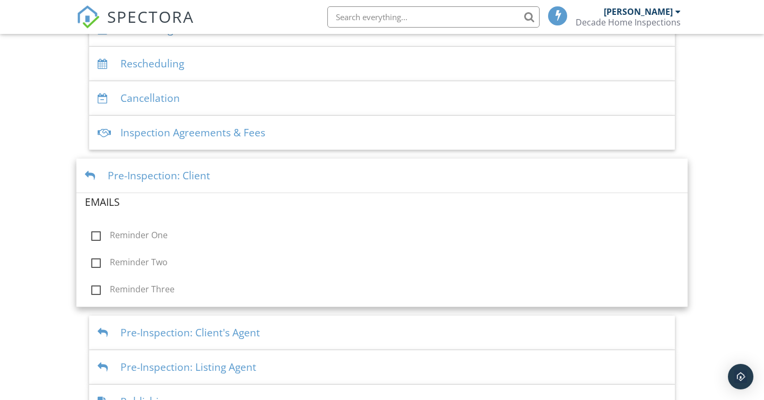
scroll to position [285, 0]
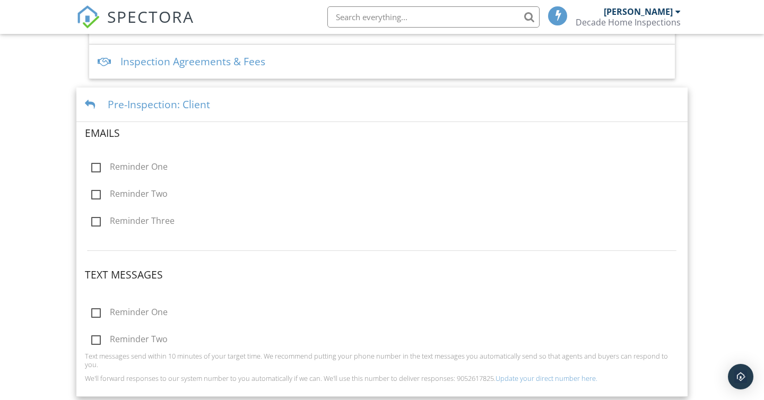
click at [355, 108] on div "Pre-Inspection: Client" at bounding box center [381, 105] width 611 height 34
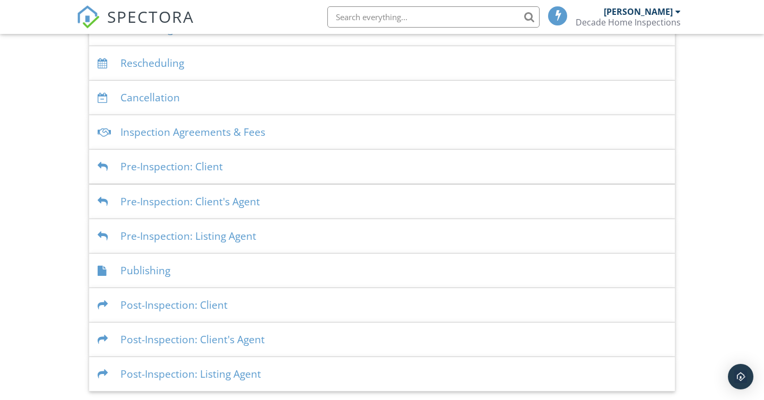
scroll to position [243, 0]
click at [339, 275] on div "Publishing" at bounding box center [382, 271] width 586 height 34
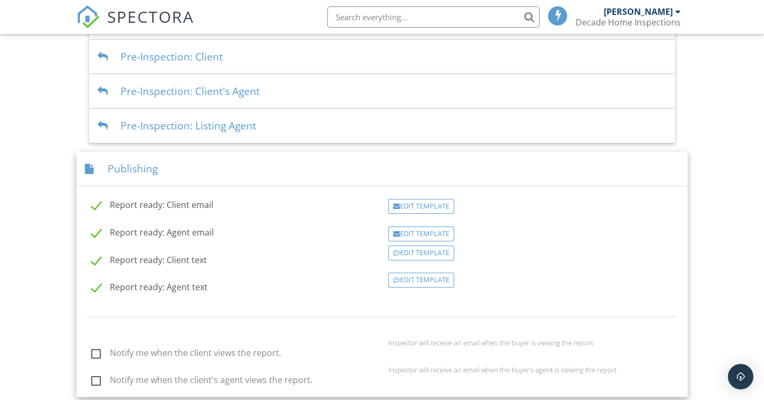
scroll to position [283, 0]
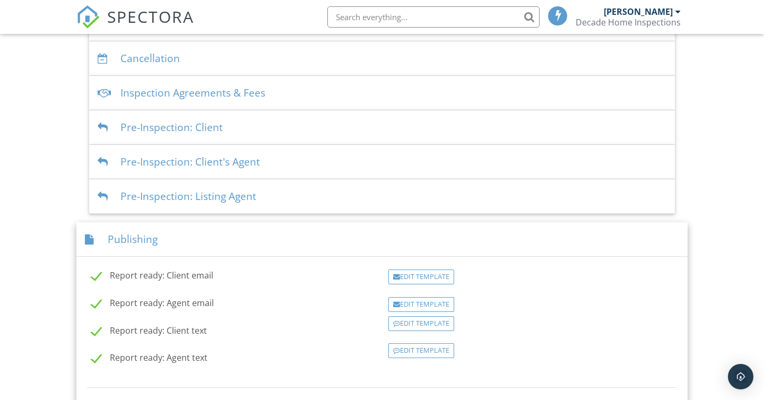
click at [306, 232] on div "Publishing" at bounding box center [381, 239] width 611 height 34
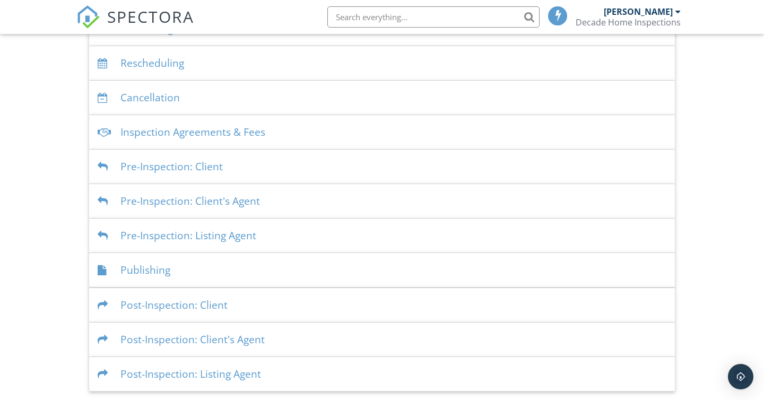
scroll to position [243, 0]
click at [304, 301] on div "Post-Inspection: Client" at bounding box center [382, 305] width 586 height 34
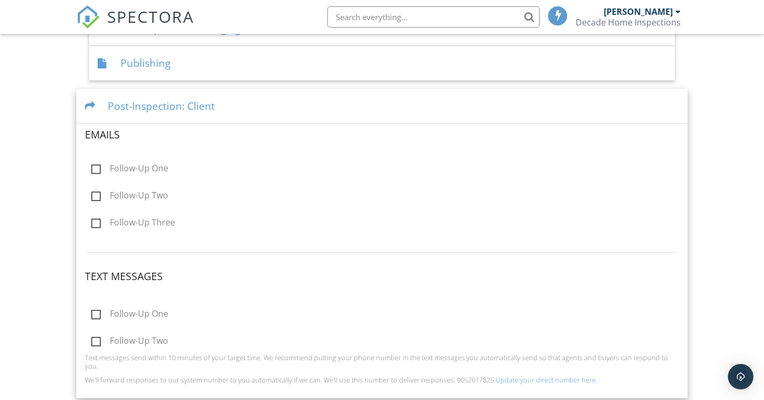
scroll to position [451, 0]
click at [301, 102] on div "Post-Inspection: Client" at bounding box center [381, 105] width 611 height 34
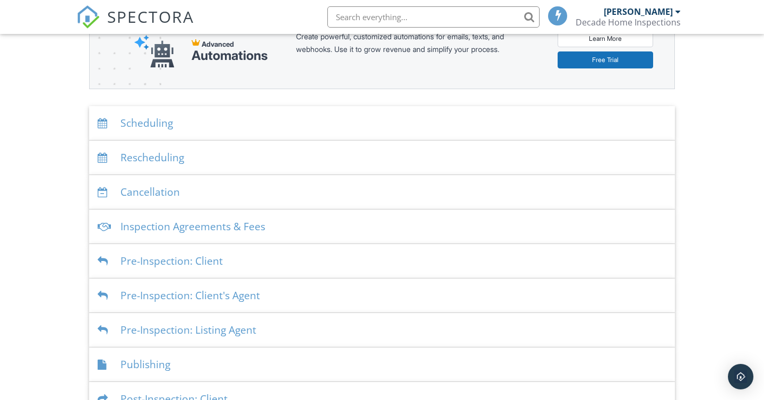
scroll to position [0, 0]
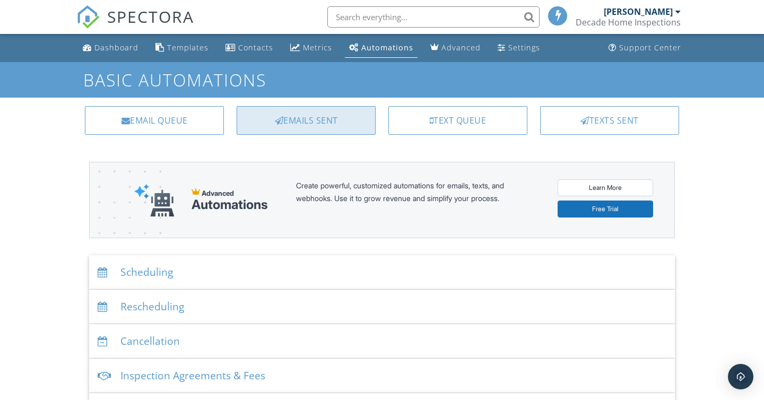
click at [278, 128] on div "Emails Sent" at bounding box center [306, 120] width 139 height 29
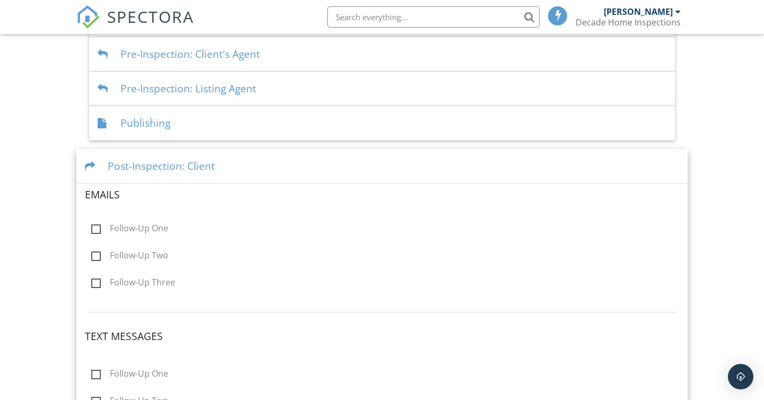
scroll to position [297, 0]
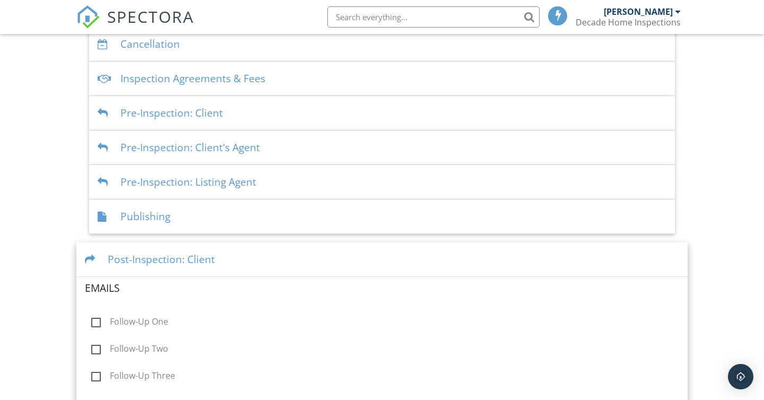
click at [270, 259] on div "Post-Inspection: Client" at bounding box center [381, 259] width 611 height 34
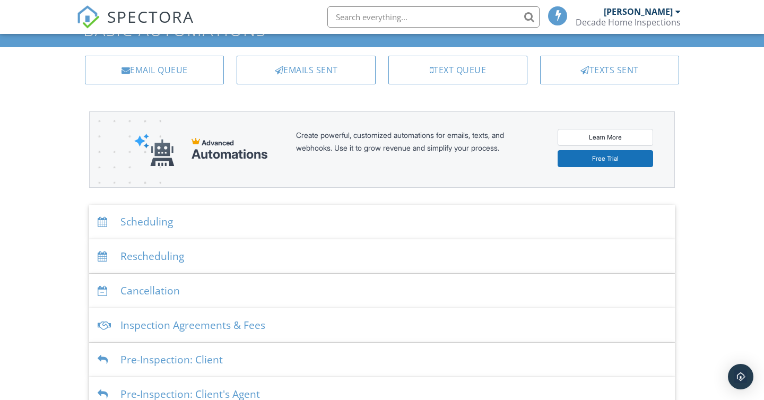
scroll to position [0, 0]
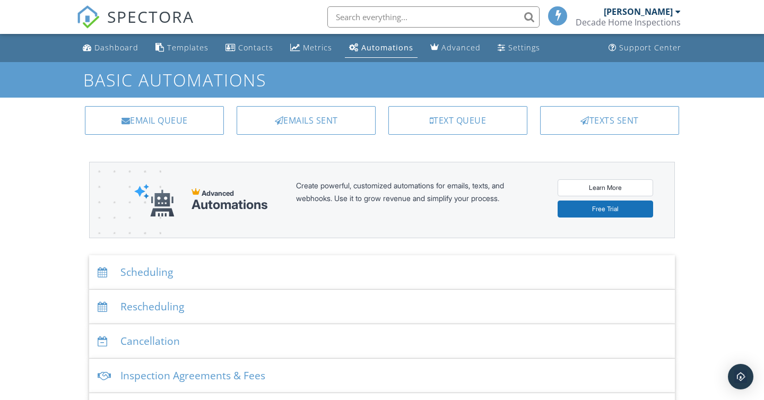
scroll to position [243, 0]
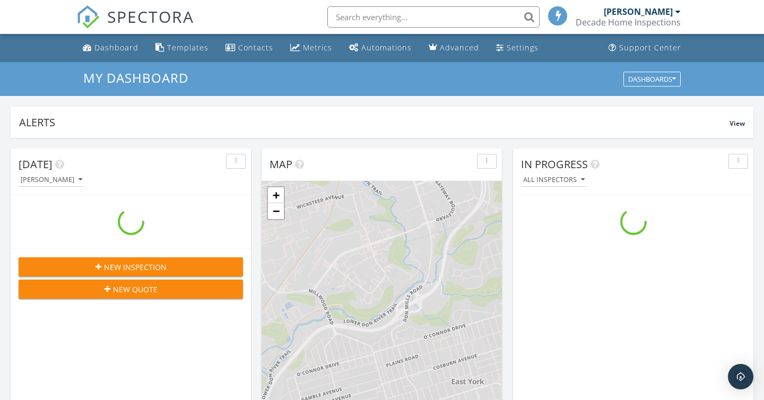
scroll to position [966, 764]
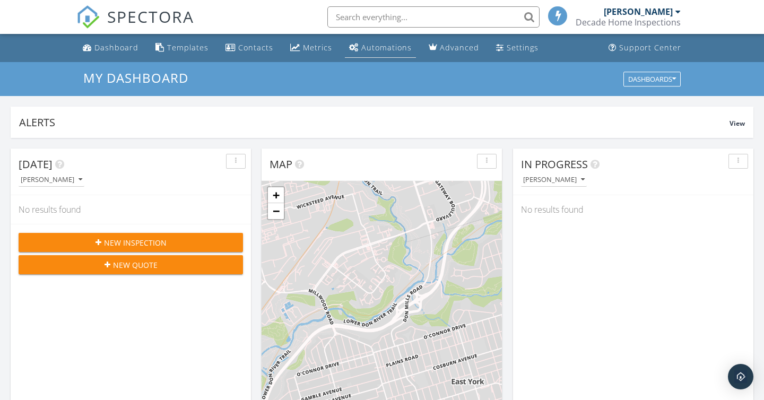
click at [365, 50] on div "Automations" at bounding box center [386, 47] width 50 height 10
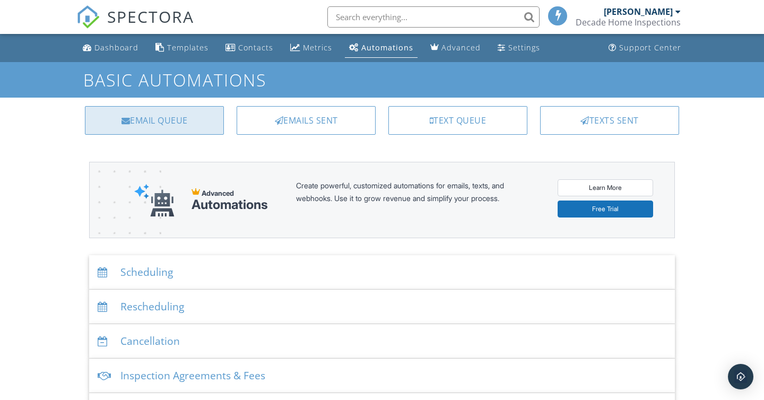
click at [203, 119] on div "Email Queue" at bounding box center [154, 120] width 139 height 29
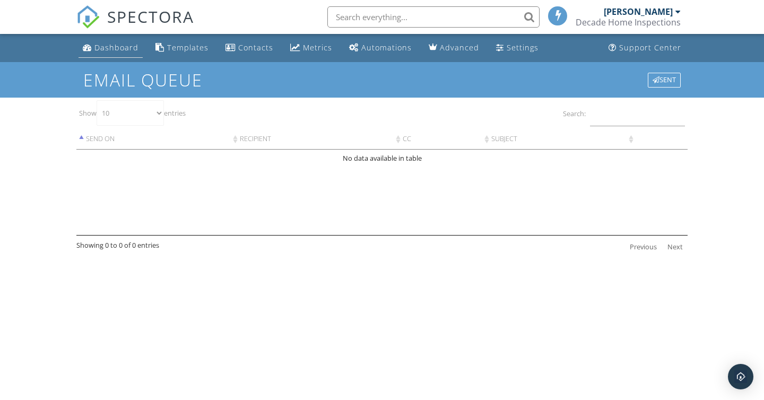
click at [107, 54] on link "Dashboard" at bounding box center [110, 48] width 64 height 20
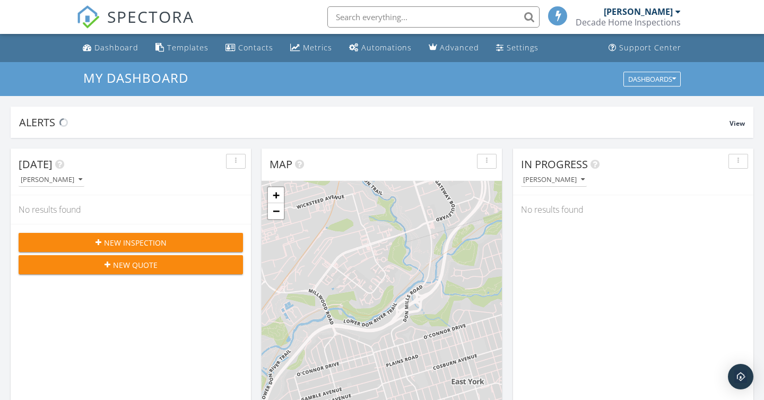
scroll to position [966, 764]
click at [563, 16] on span at bounding box center [558, 16] width 11 height 10
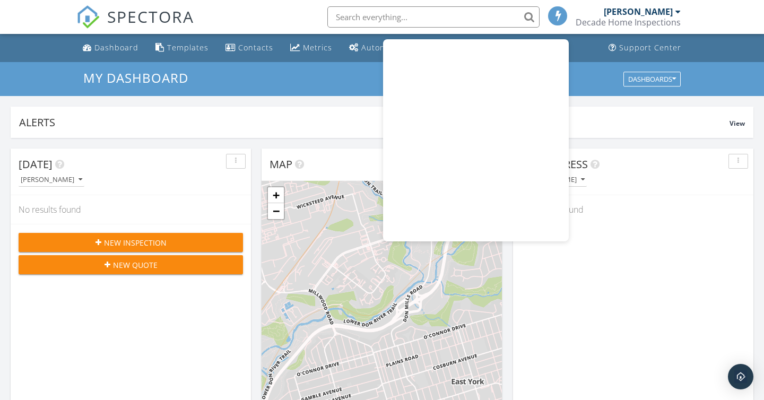
click at [675, 15] on div "[PERSON_NAME]" at bounding box center [642, 11] width 77 height 11
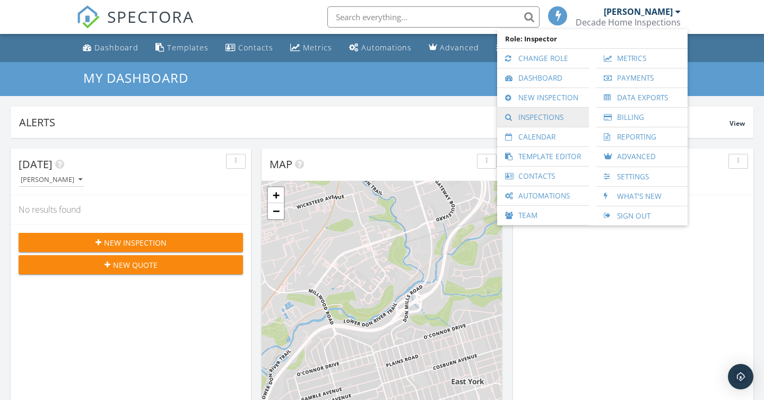
click at [551, 118] on link "Inspections" at bounding box center [542, 117] width 81 height 19
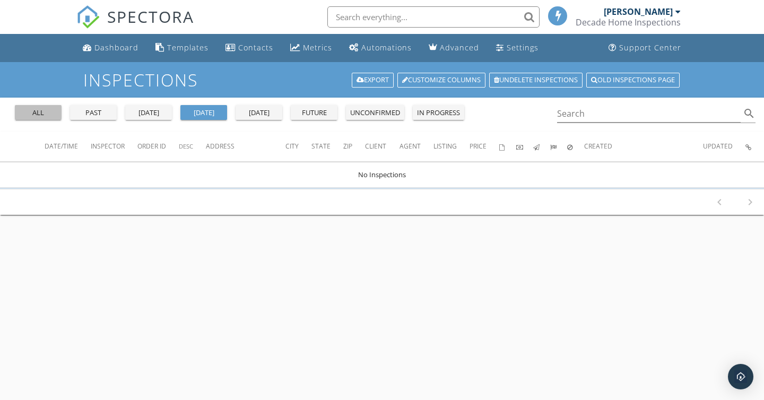
click at [53, 112] on div "all" at bounding box center [38, 113] width 38 height 11
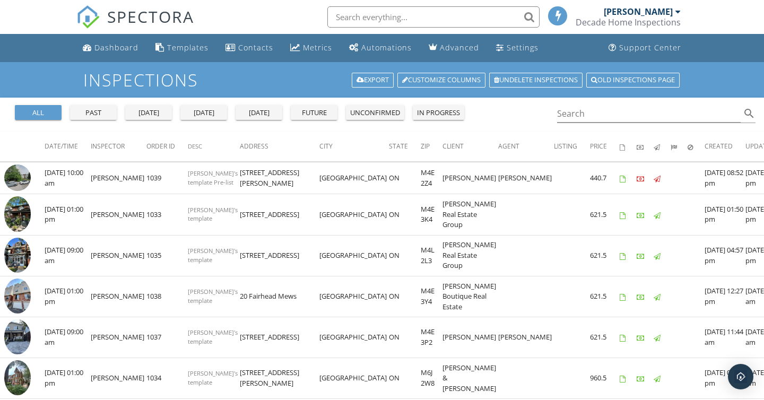
click at [449, 118] on button "in progress" at bounding box center [438, 112] width 51 height 15
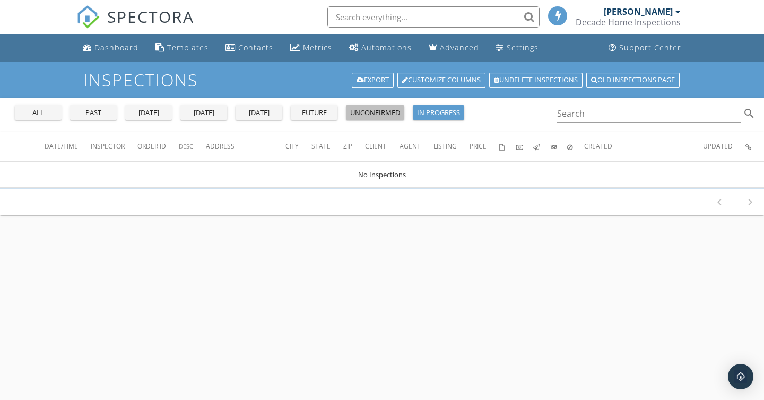
click at [377, 115] on div "unconfirmed" at bounding box center [375, 113] width 50 height 11
click at [318, 117] on div "future" at bounding box center [314, 113] width 38 height 11
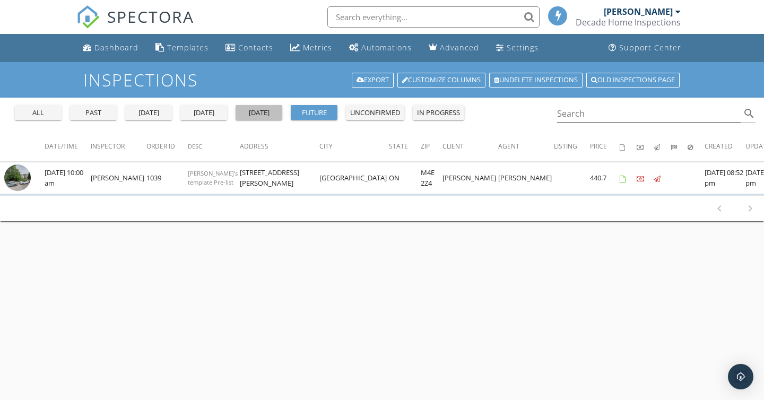
click at [265, 114] on div "tomorrow" at bounding box center [259, 113] width 38 height 11
click at [208, 109] on div "[DATE]" at bounding box center [204, 113] width 38 height 11
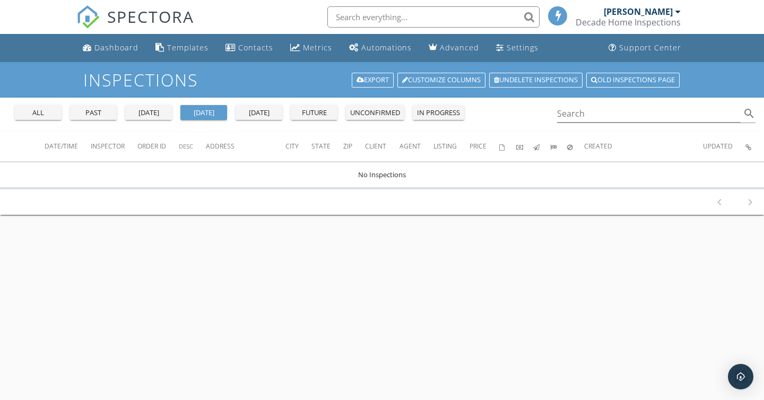
click at [142, 111] on div "yesterday" at bounding box center [148, 113] width 38 height 11
click at [98, 114] on div "past" at bounding box center [93, 113] width 38 height 11
click at [41, 113] on div "all" at bounding box center [38, 113] width 38 height 11
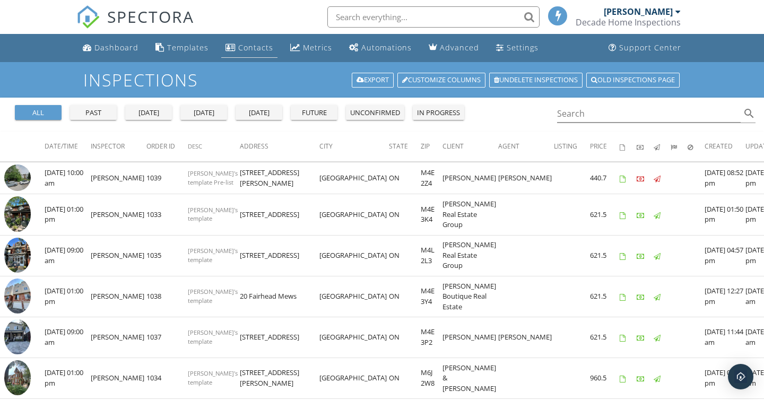
click at [248, 49] on div "Contacts" at bounding box center [255, 47] width 35 height 10
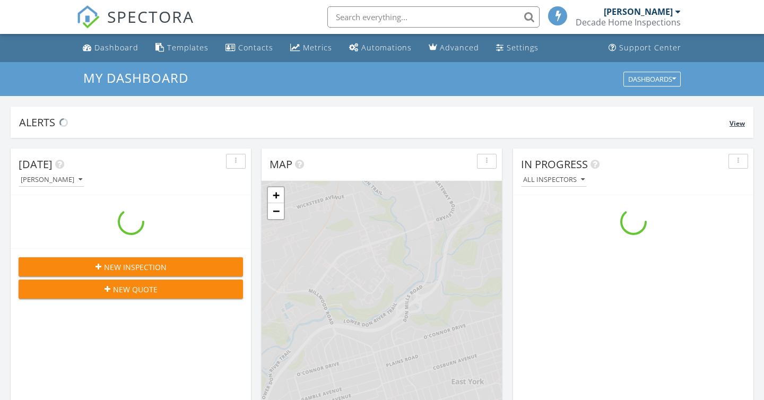
scroll to position [966, 764]
